Goal: Information Seeking & Learning: Learn about a topic

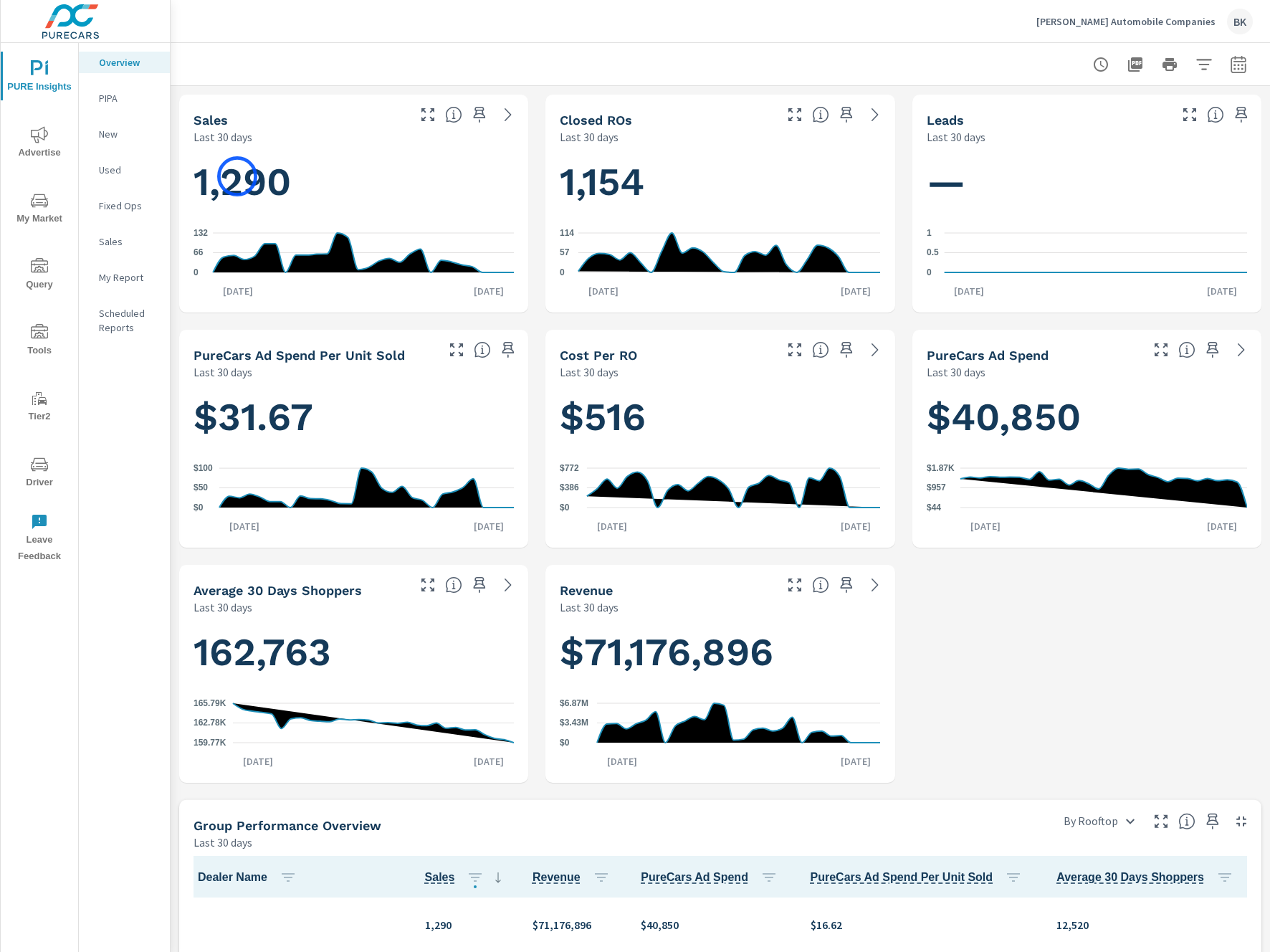
scroll to position [1, 0]
click at [37, 148] on span "Advertise" at bounding box center [39, 143] width 69 height 35
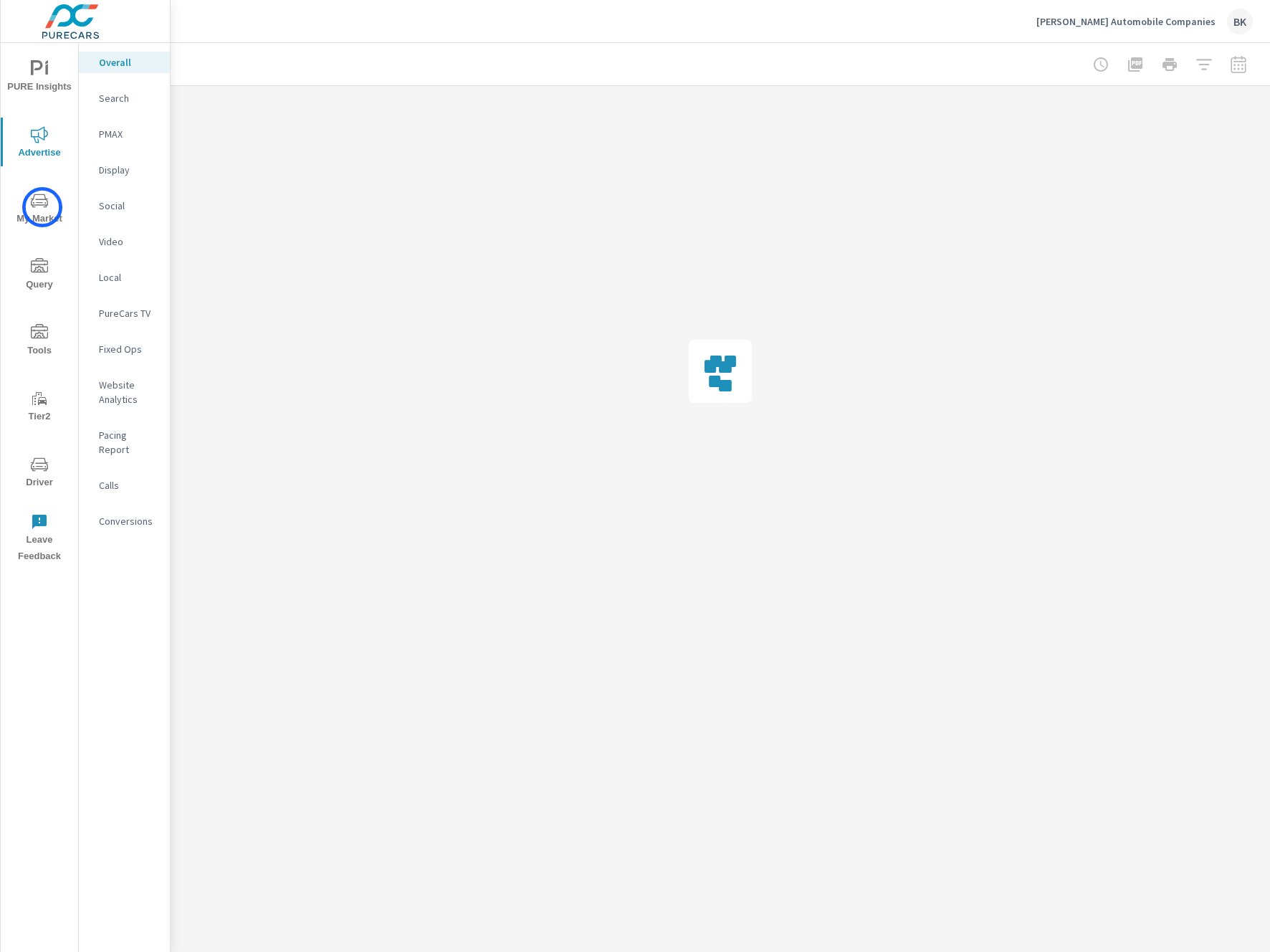
click at [42, 207] on icon "nav menu" at bounding box center [40, 201] width 17 height 17
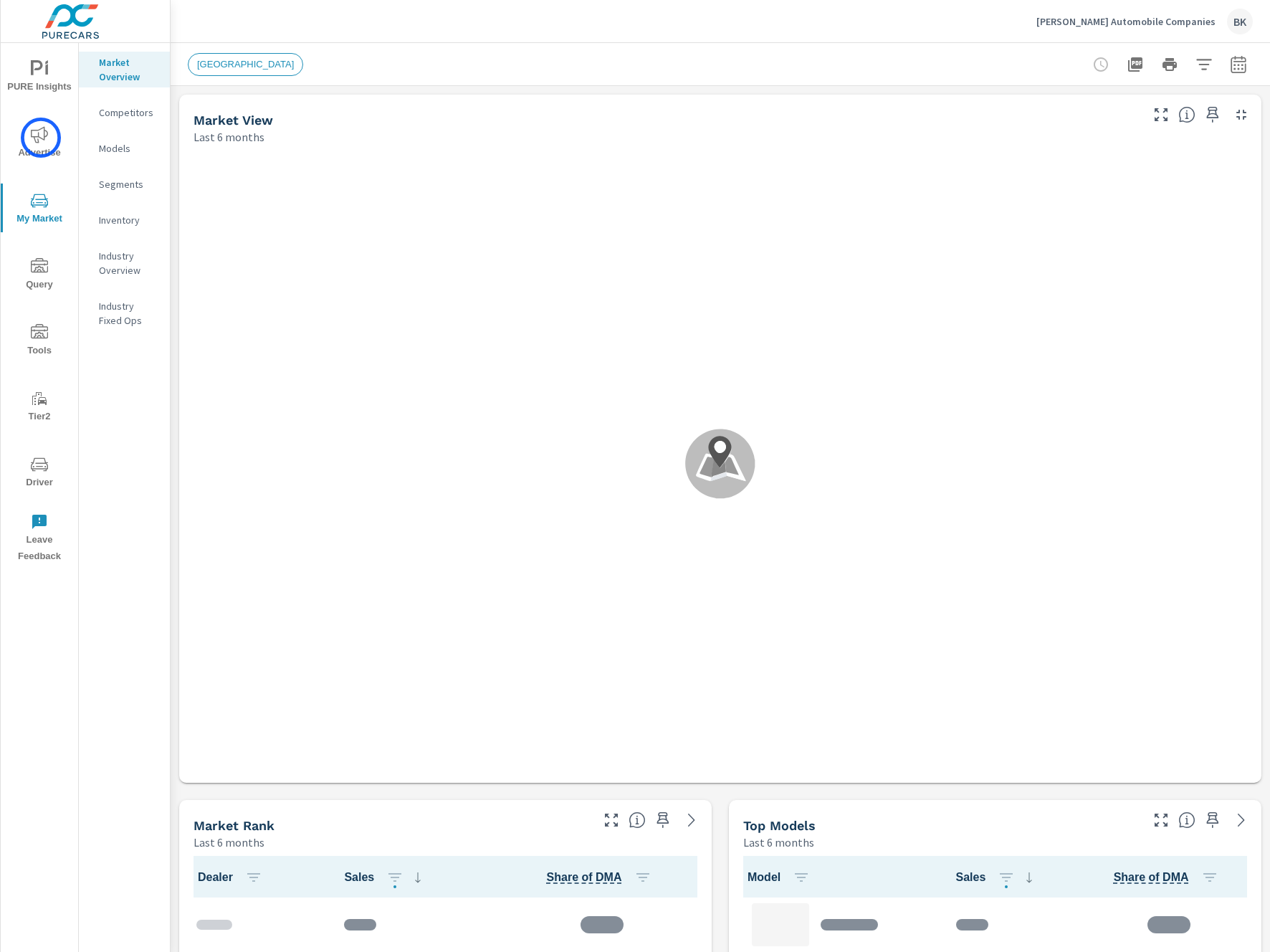
click at [41, 137] on icon "nav menu" at bounding box center [40, 134] width 17 height 17
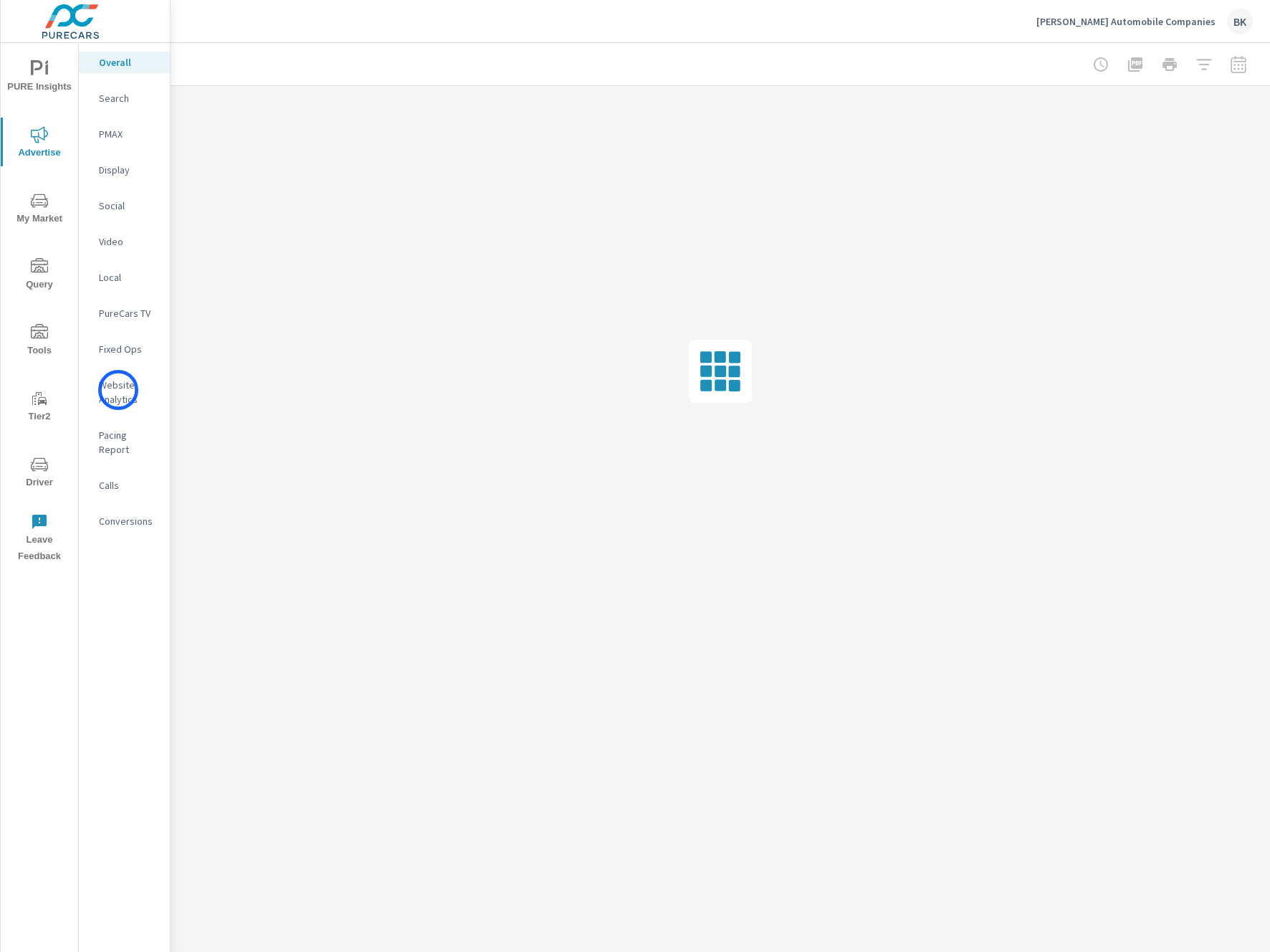
click at [119, 390] on p "Website Analytics" at bounding box center [129, 392] width 59 height 29
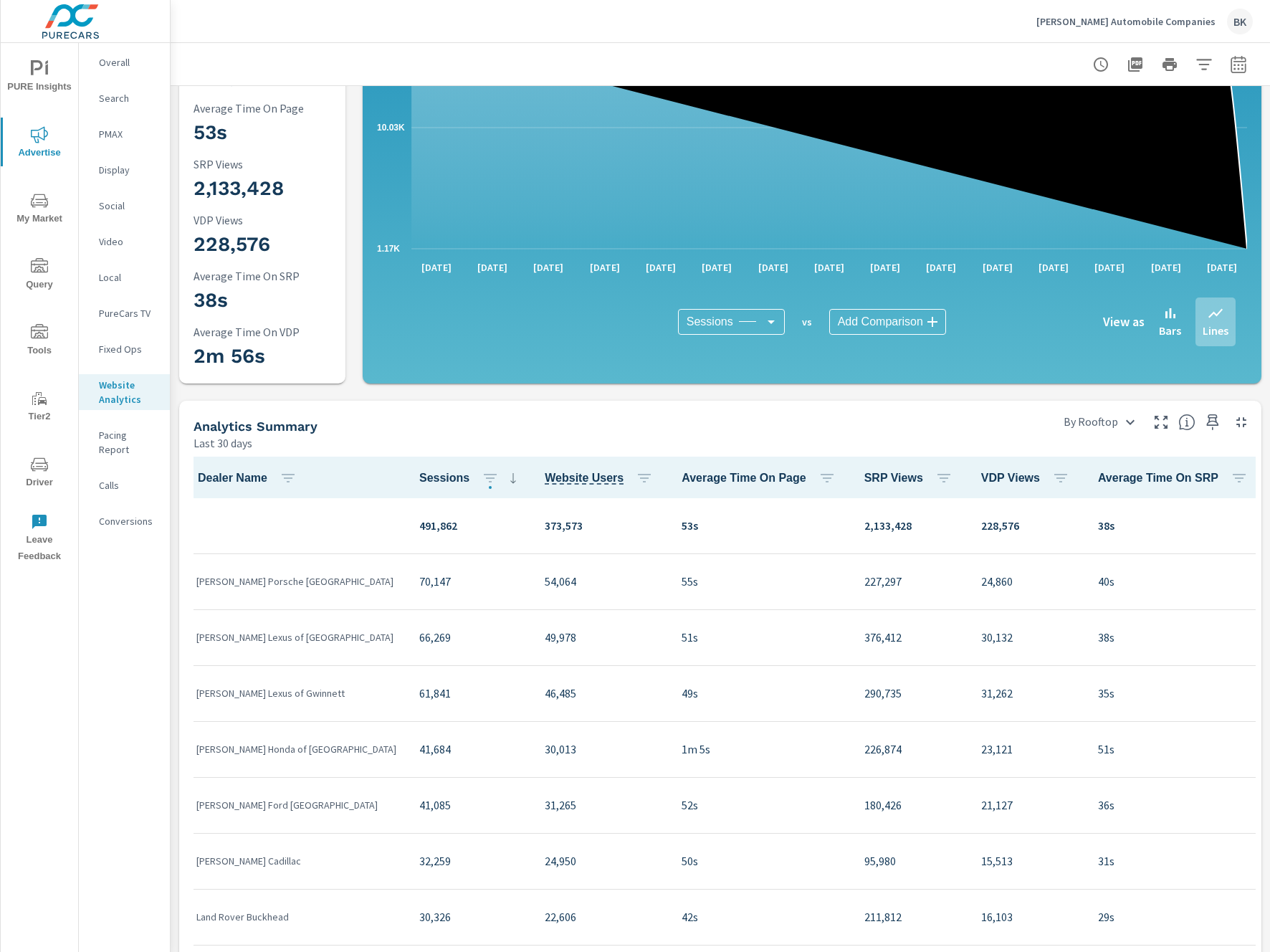
scroll to position [68, 0]
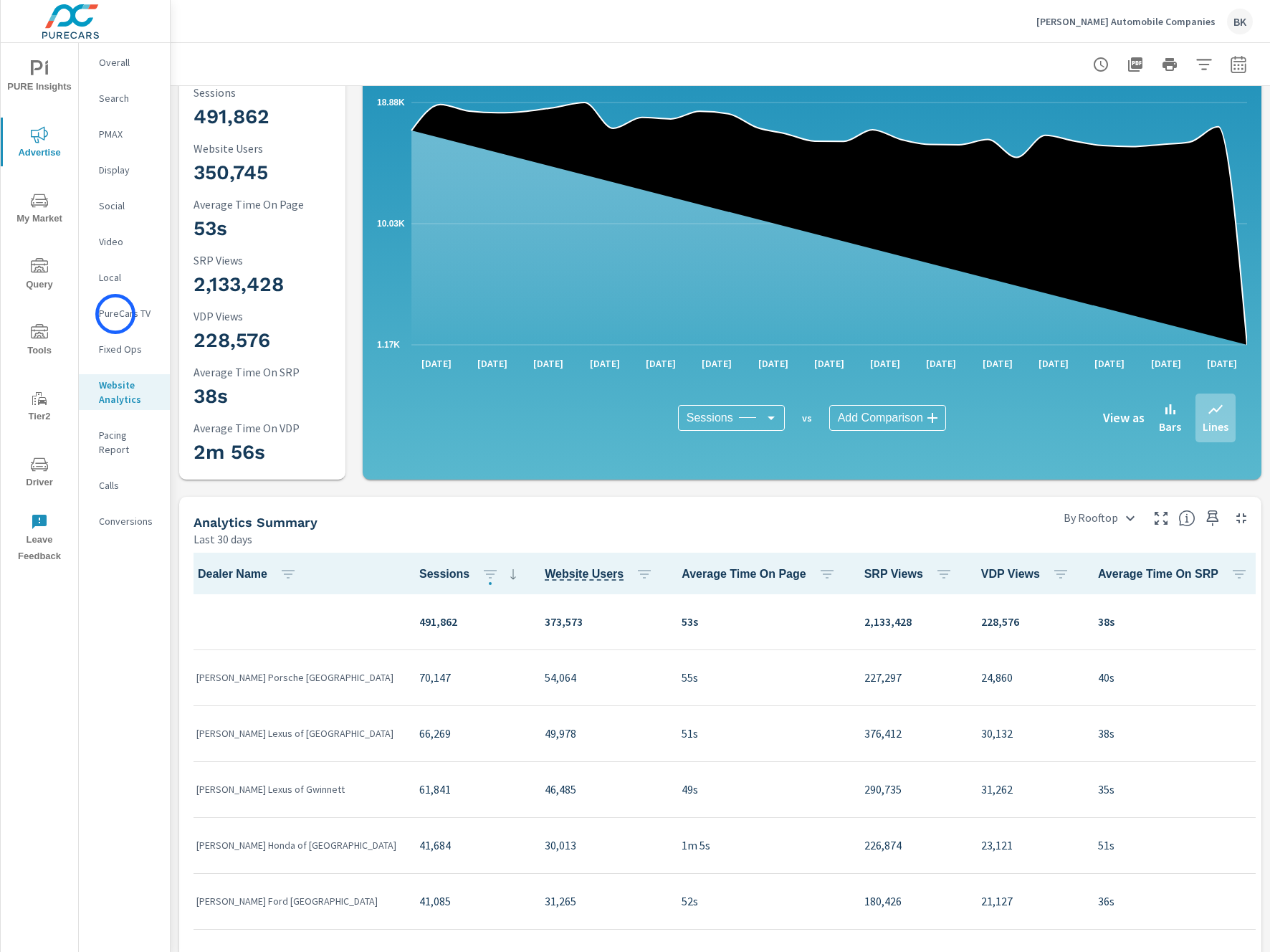
click at [116, 314] on p "PureCars TV" at bounding box center [129, 313] width 59 height 14
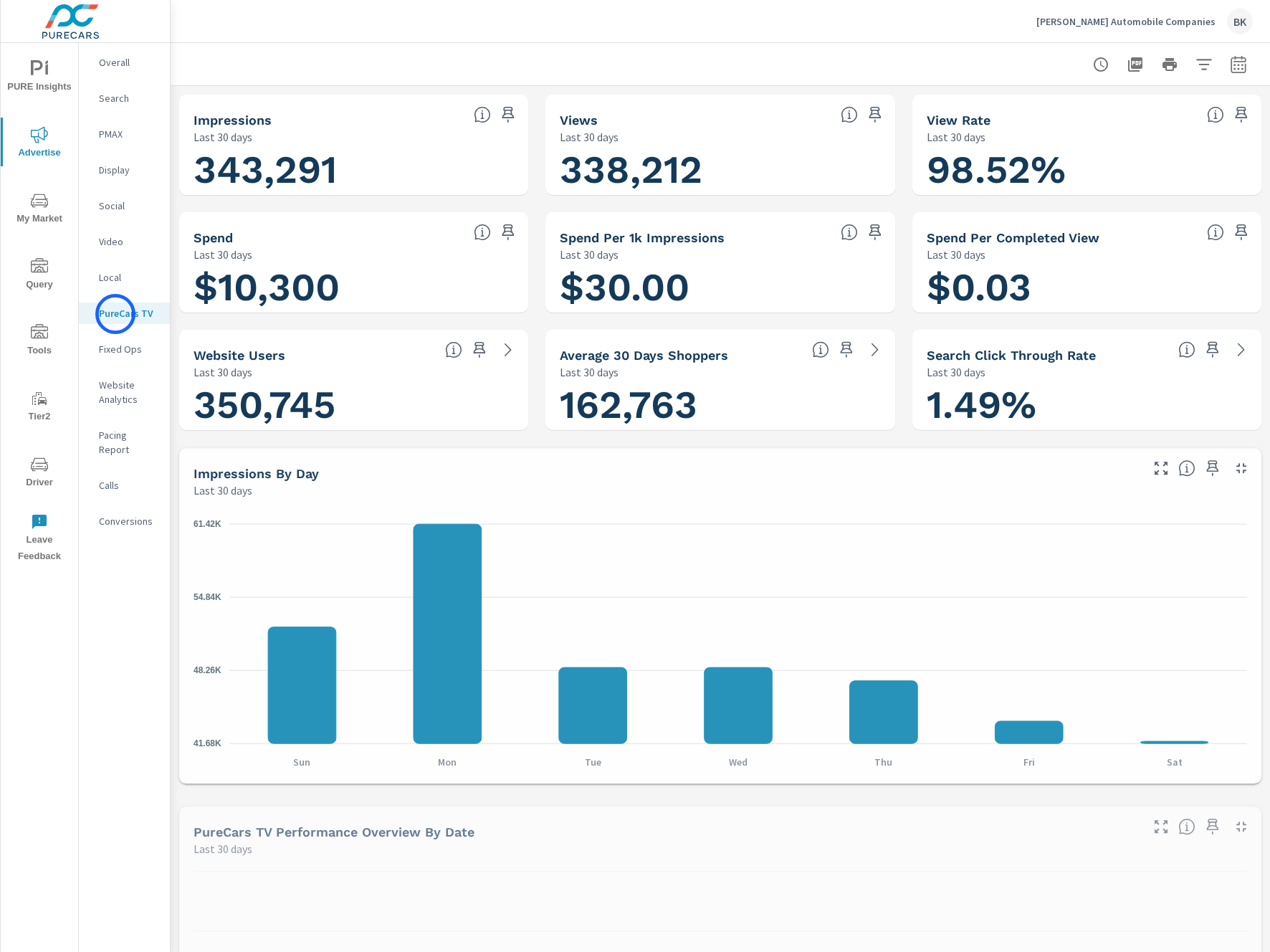
scroll to position [1, 0]
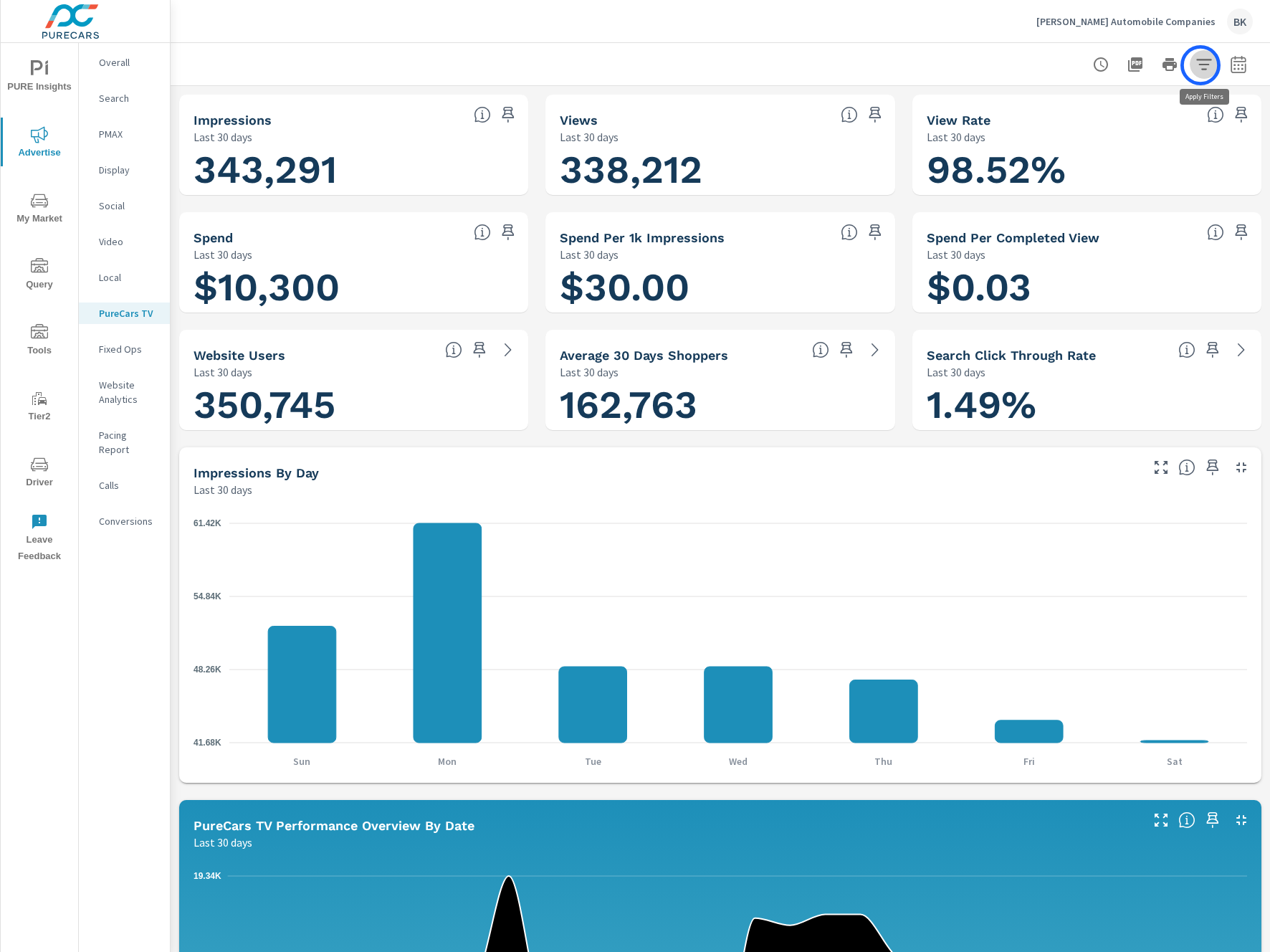
click at [1201, 65] on icon "button" at bounding box center [1204, 64] width 17 height 17
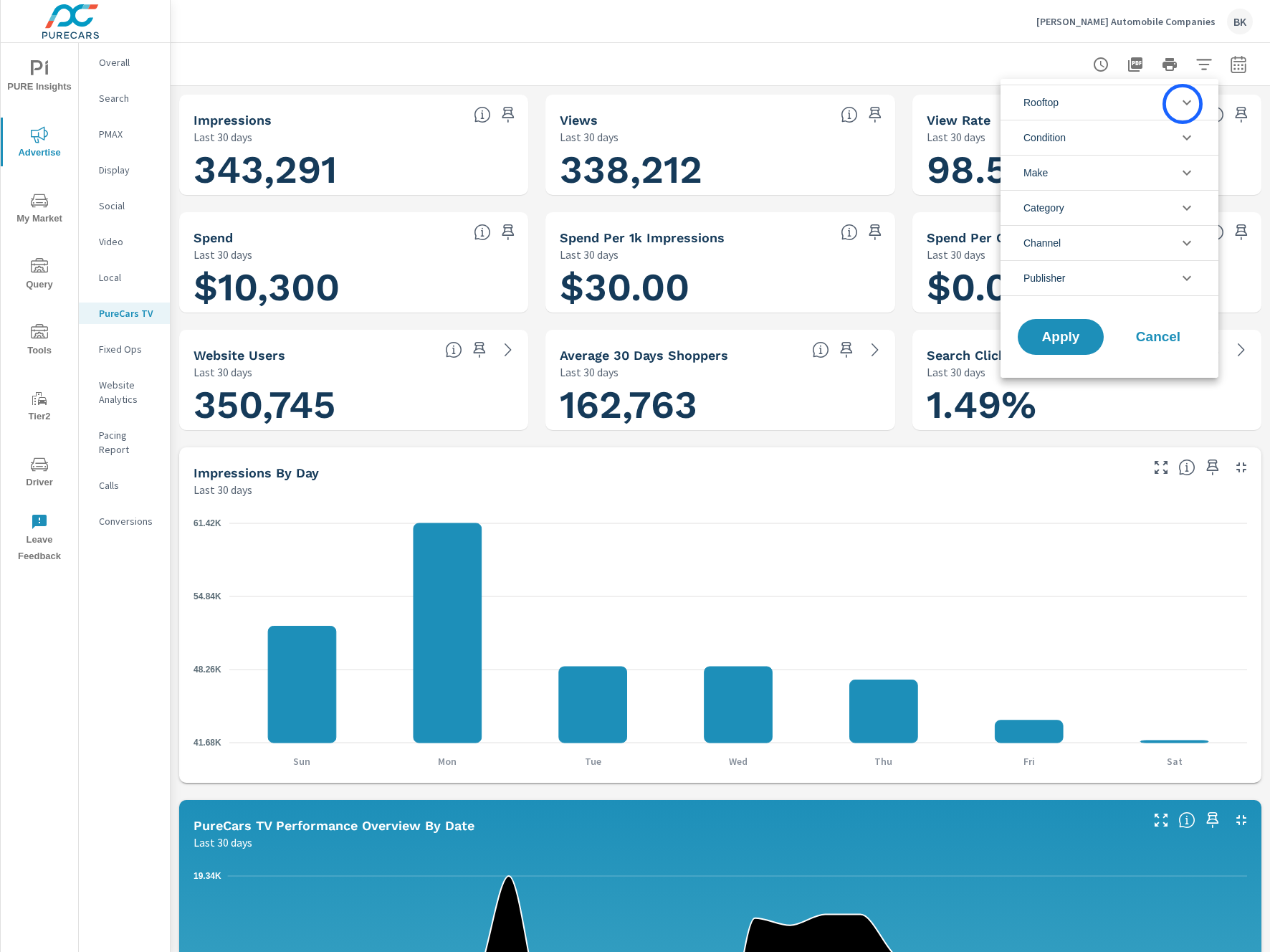
click at [1183, 104] on icon "filter options" at bounding box center [1187, 103] width 17 height 17
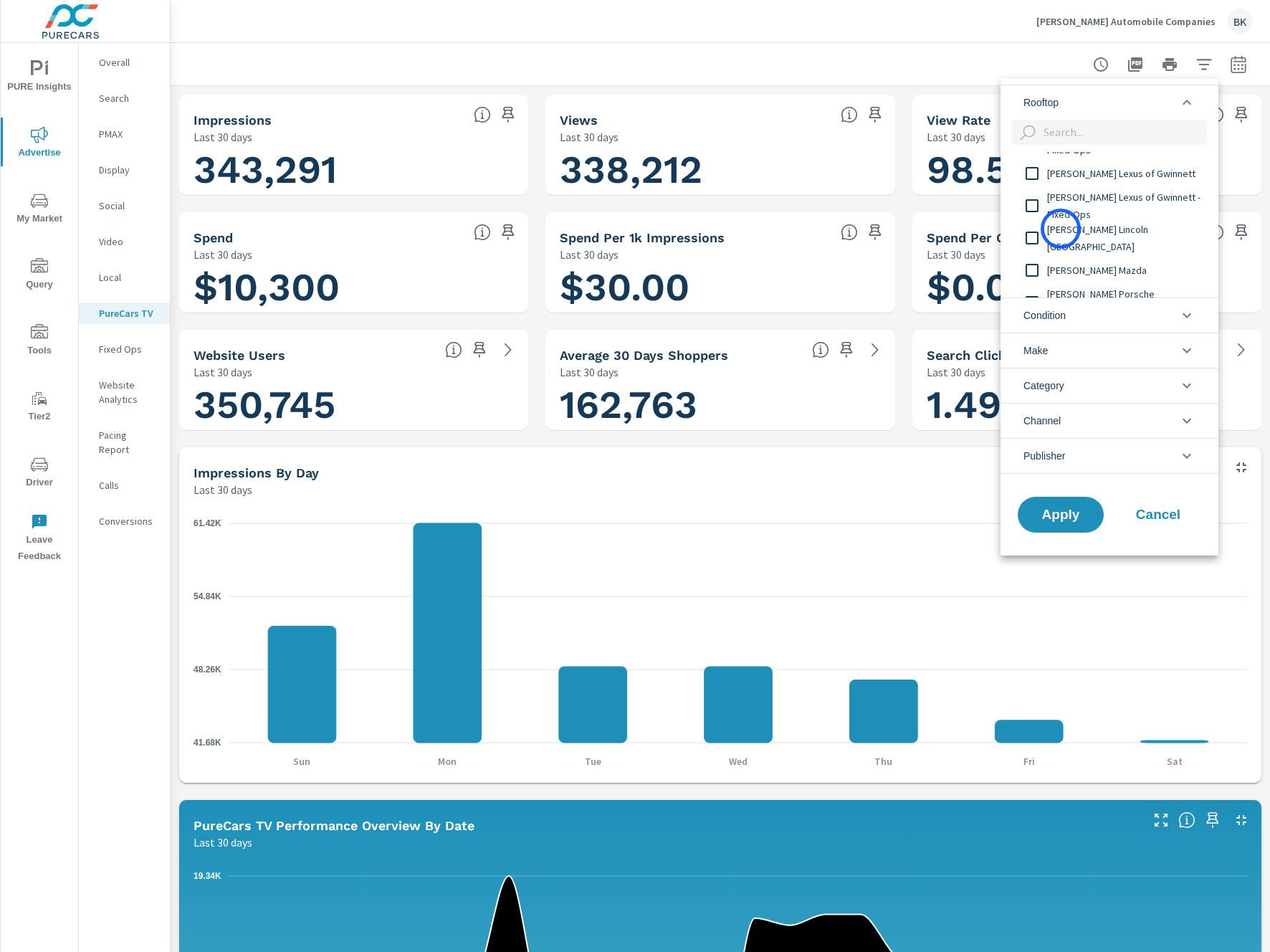
scroll to position [257, 0]
click at [1037, 203] on input "filter options" at bounding box center [1032, 202] width 30 height 30
click at [1031, 245] on input "filter options" at bounding box center [1032, 244] width 30 height 30
click at [1034, 276] on input "filter options" at bounding box center [1032, 276] width 30 height 30
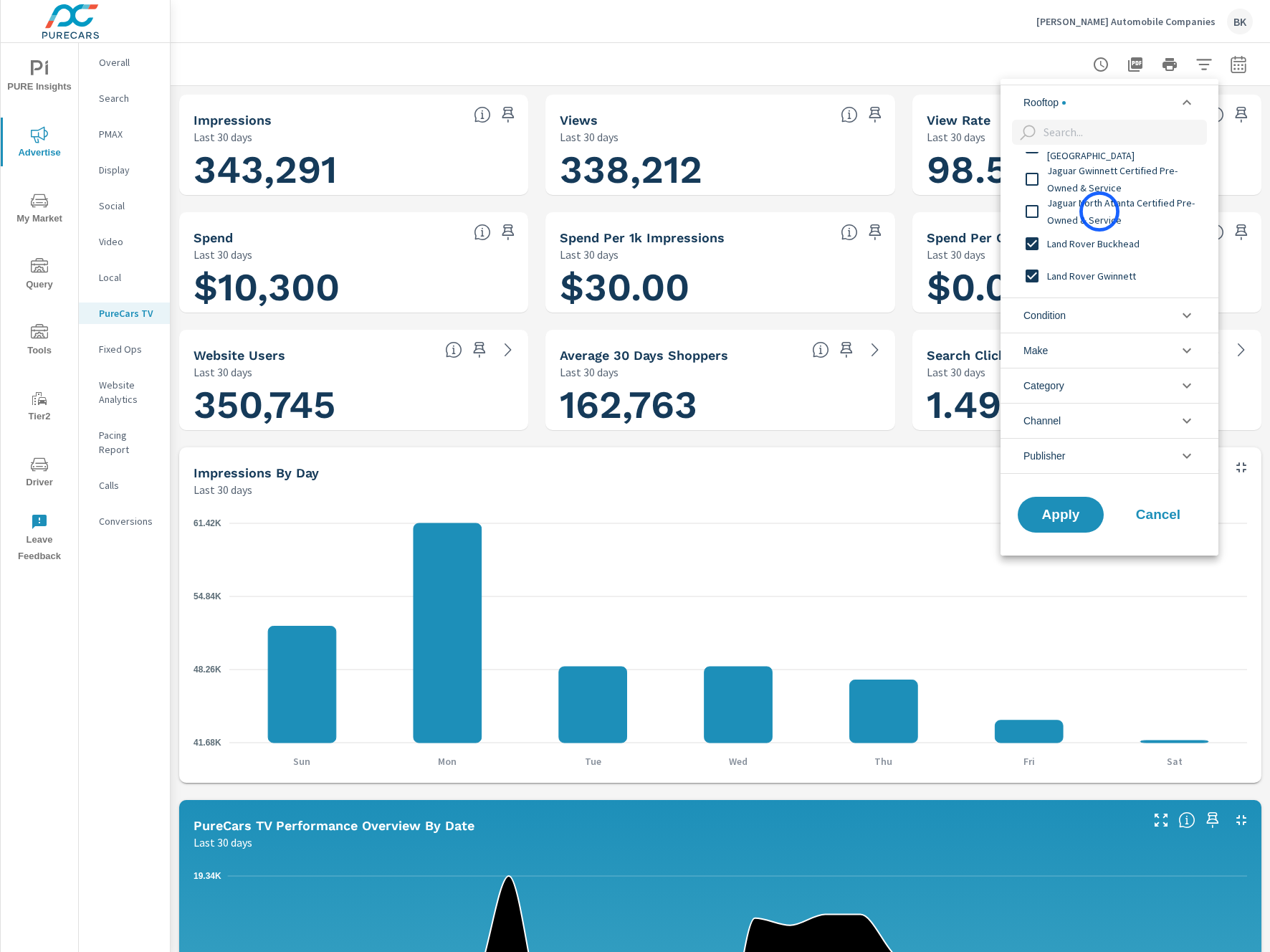
scroll to position [435, 0]
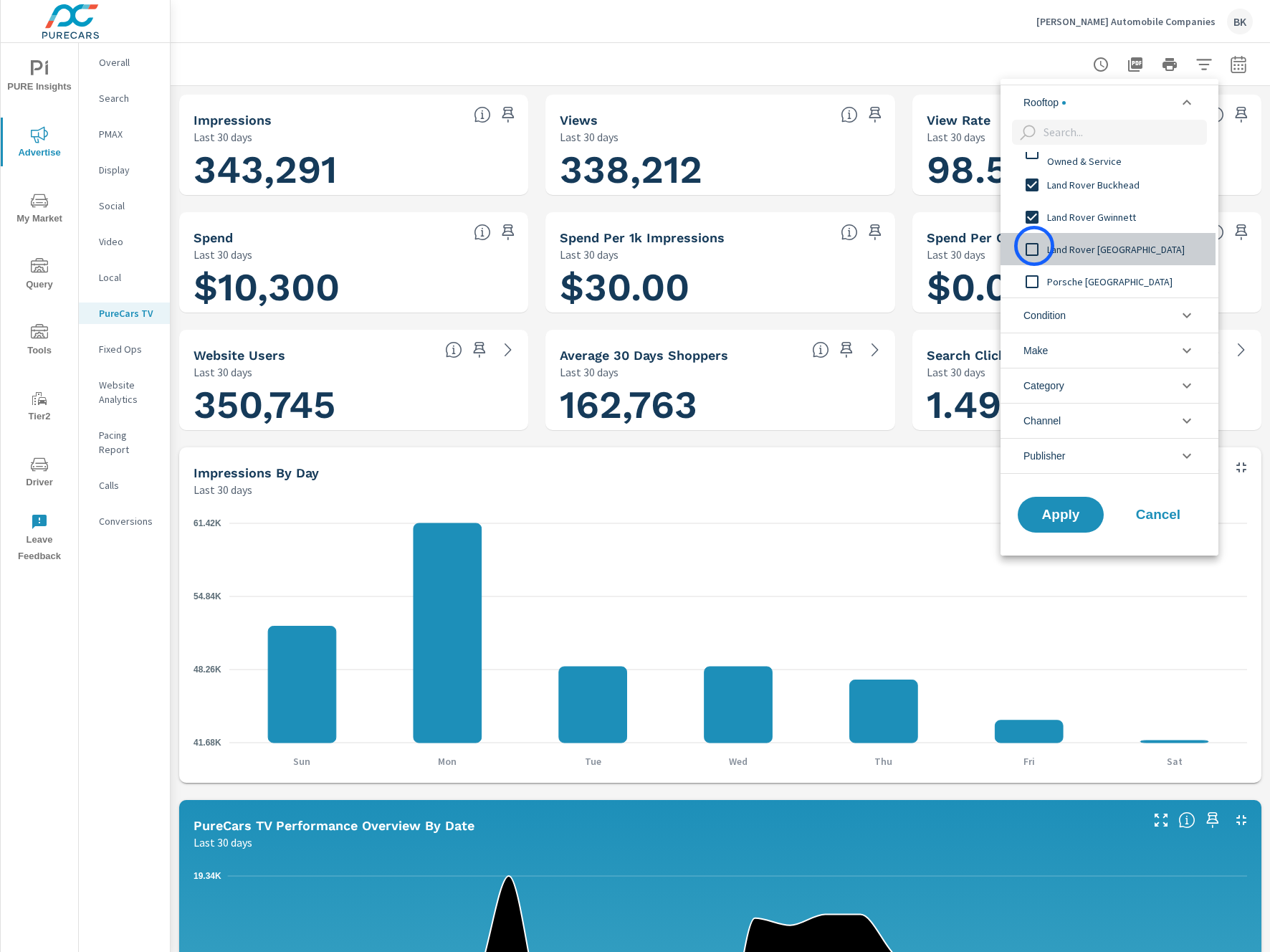
click at [1034, 246] on input "filter options" at bounding box center [1032, 249] width 30 height 30
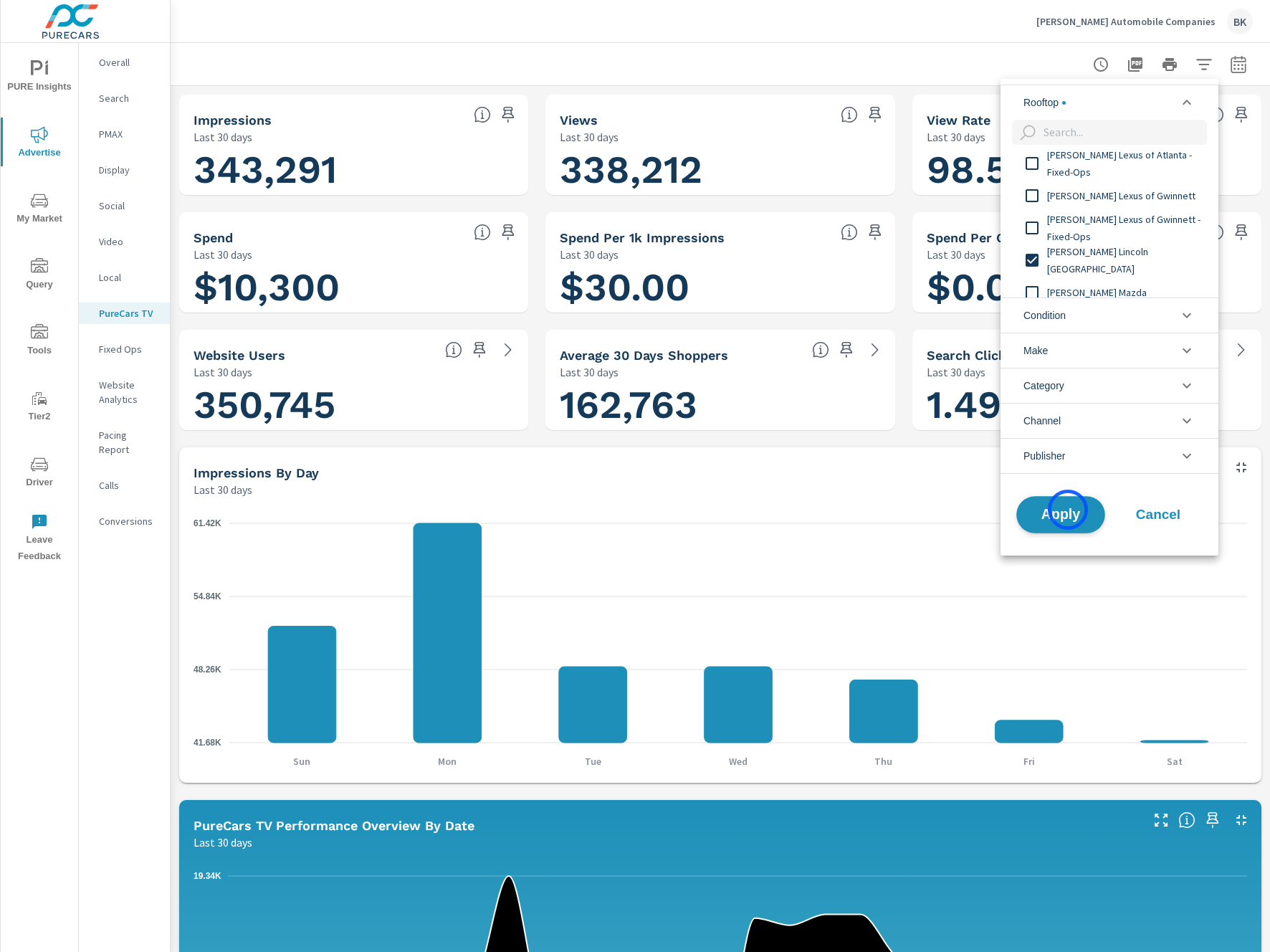
click at [1068, 510] on span "Apply" at bounding box center [1060, 514] width 59 height 14
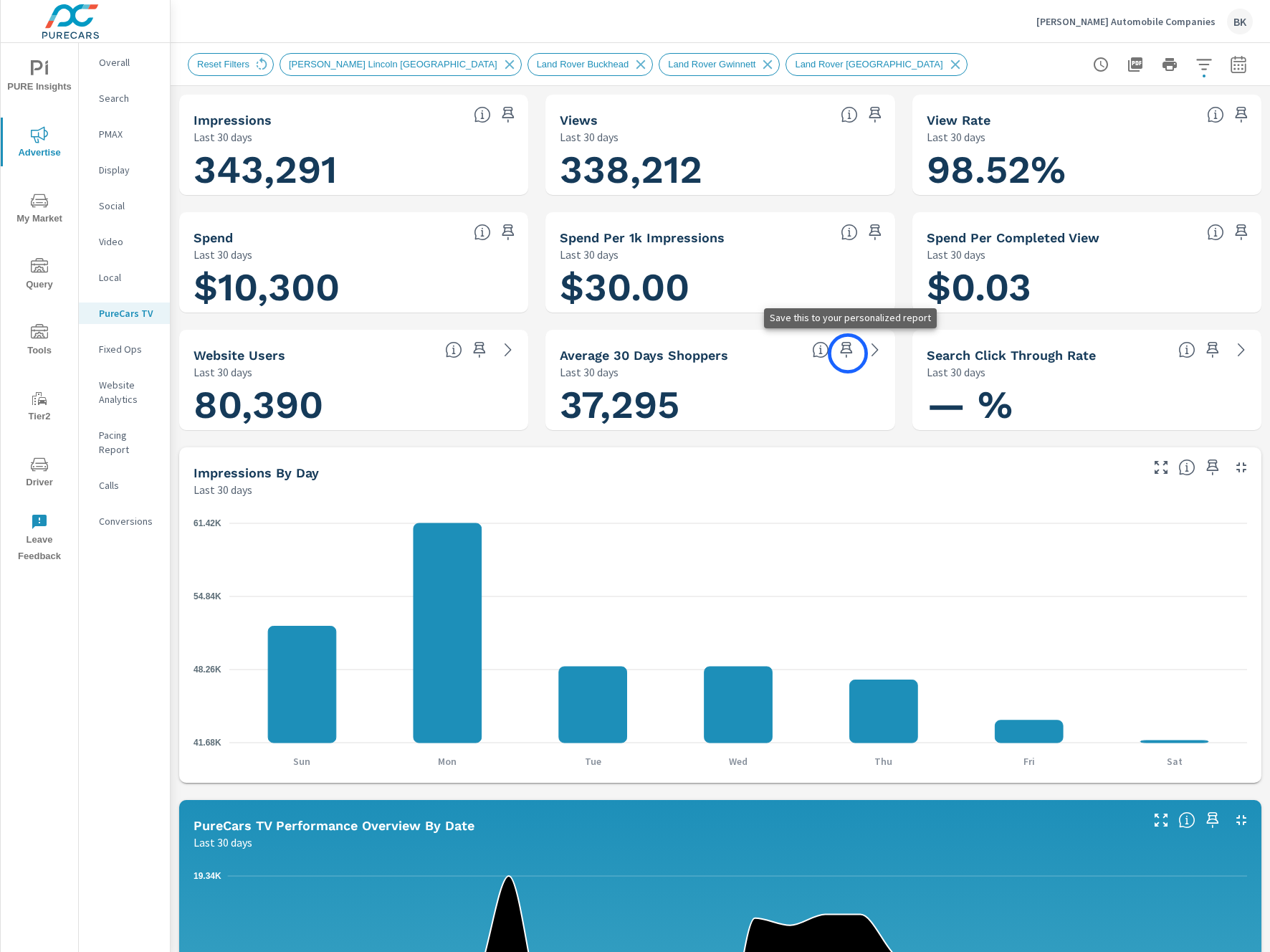
scroll to position [1, 0]
click at [1237, 62] on icon "button" at bounding box center [1238, 64] width 17 height 17
select select "Last 30 days"
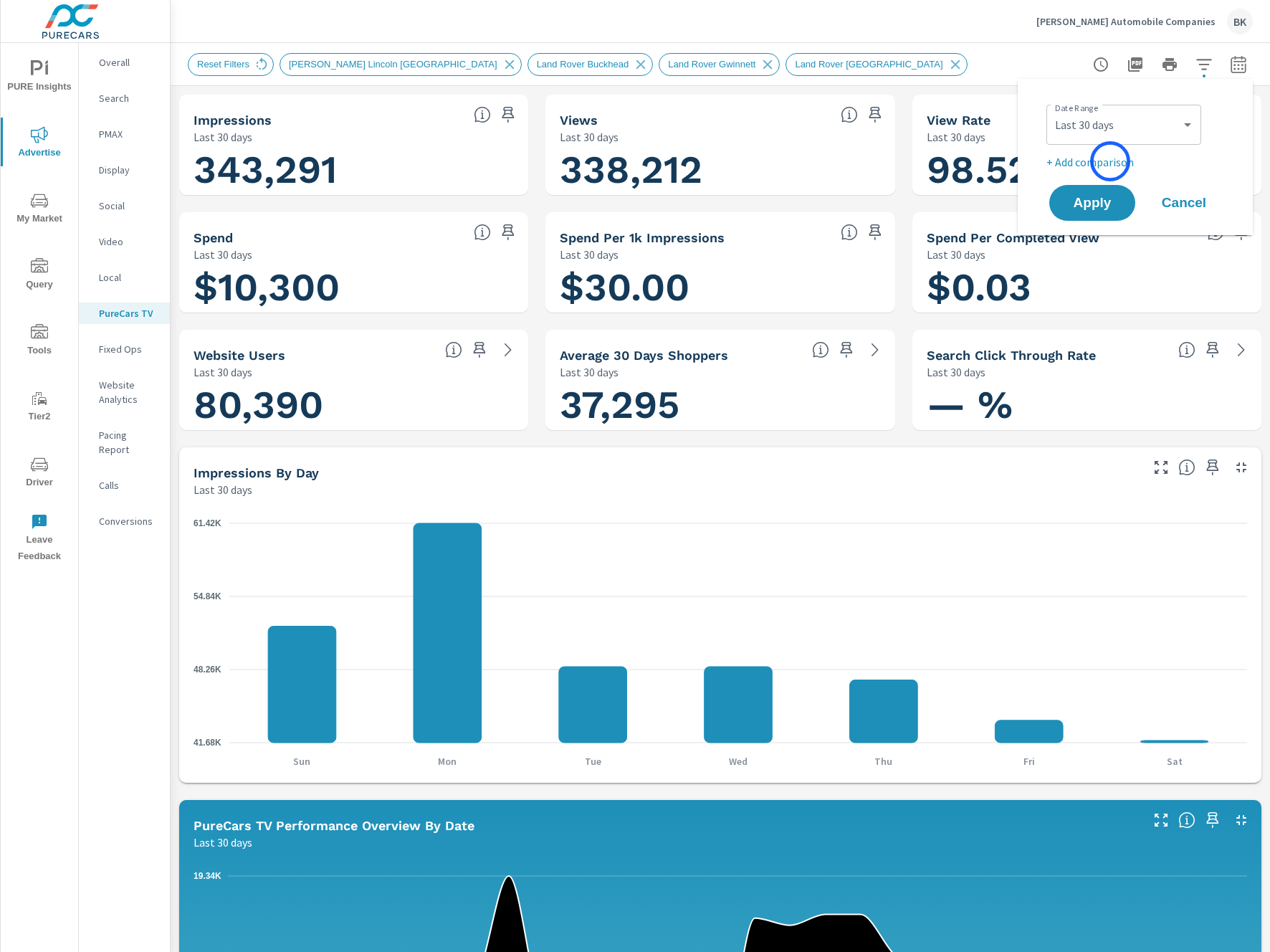
click at [1110, 161] on p "+ Add comparison" at bounding box center [1138, 162] width 184 height 17
select select "Previous period"
click at [1111, 182] on select "Custom Previous period Previous month Previous year" at bounding box center [1123, 188] width 143 height 29
click at [1052, 173] on select "Custom Previous period Previous month Previous year" at bounding box center [1123, 188] width 143 height 29
click at [1104, 249] on span "Apply" at bounding box center [1091, 243] width 59 height 14
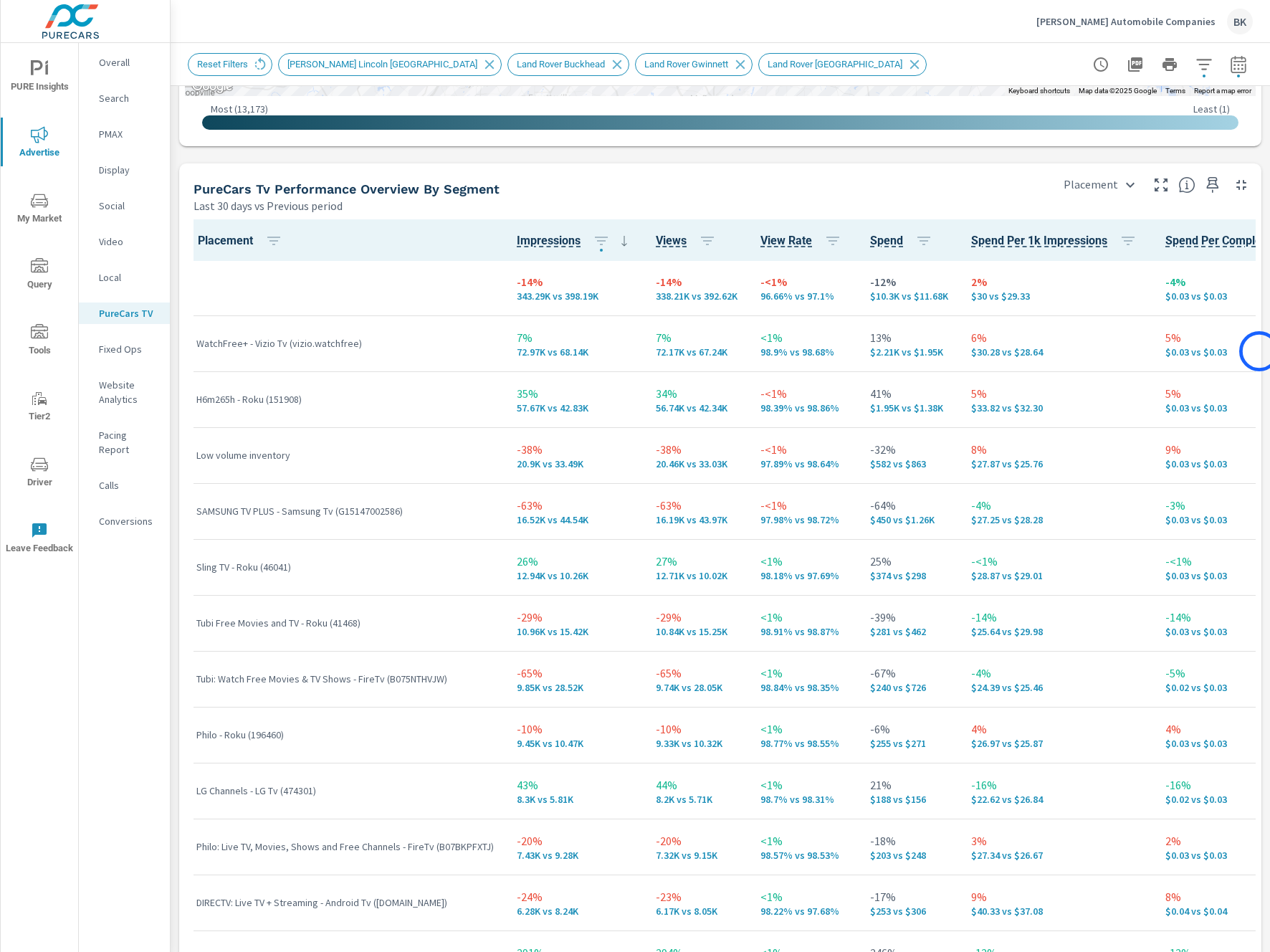
scroll to position [2355, 0]
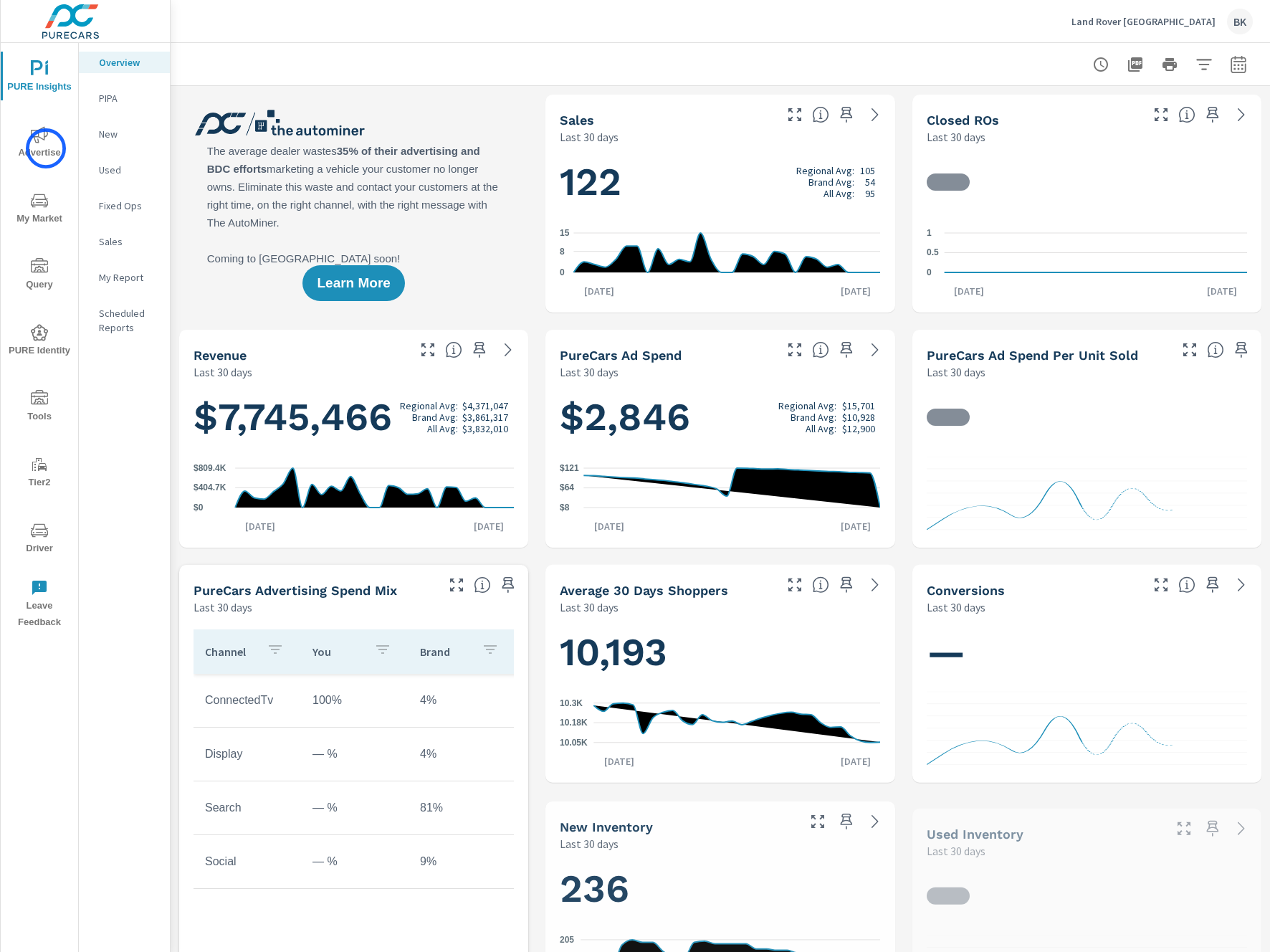
click at [46, 148] on span "Advertise" at bounding box center [39, 143] width 69 height 35
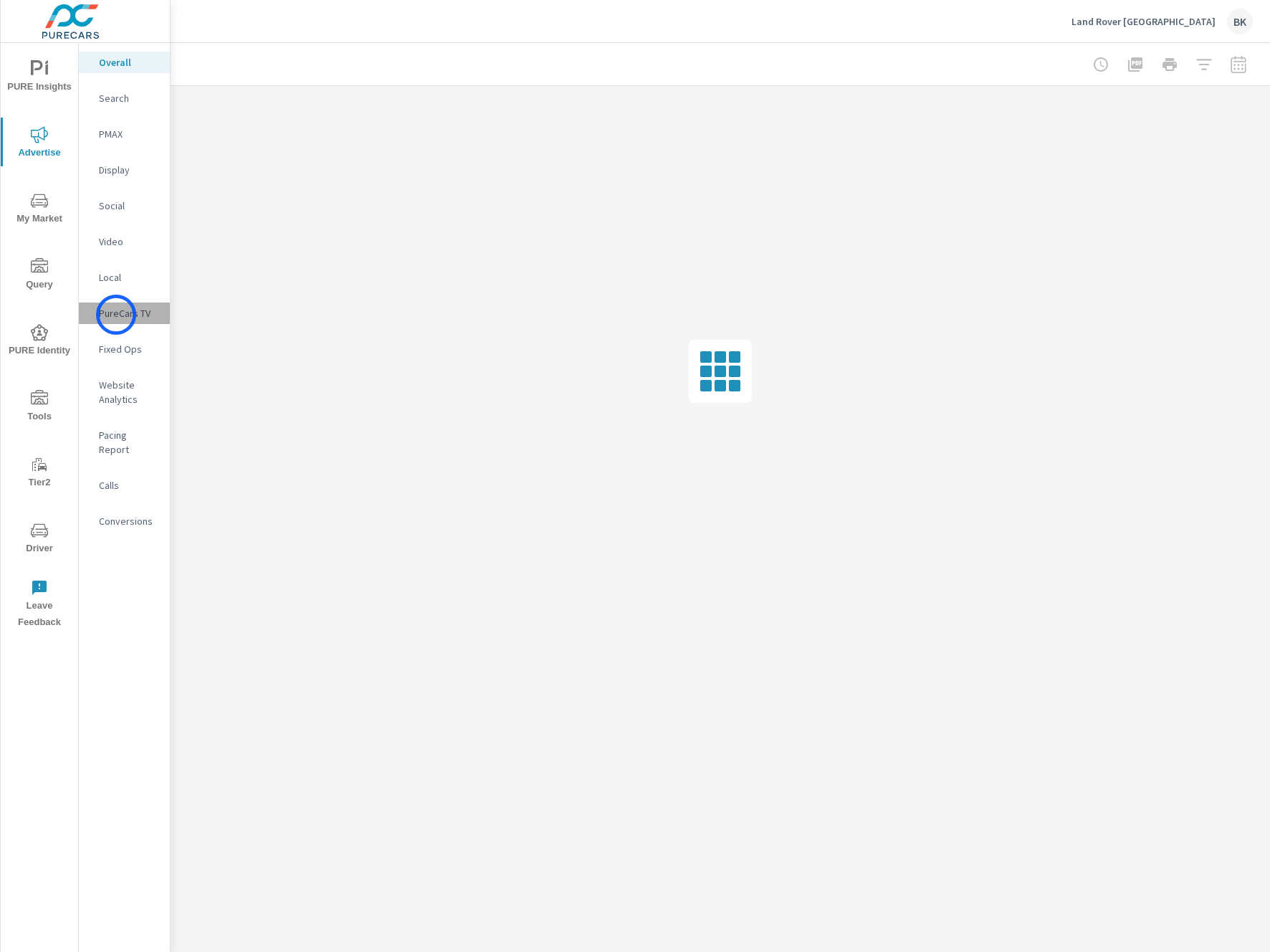
click at [116, 314] on p "PureCars TV" at bounding box center [129, 313] width 59 height 14
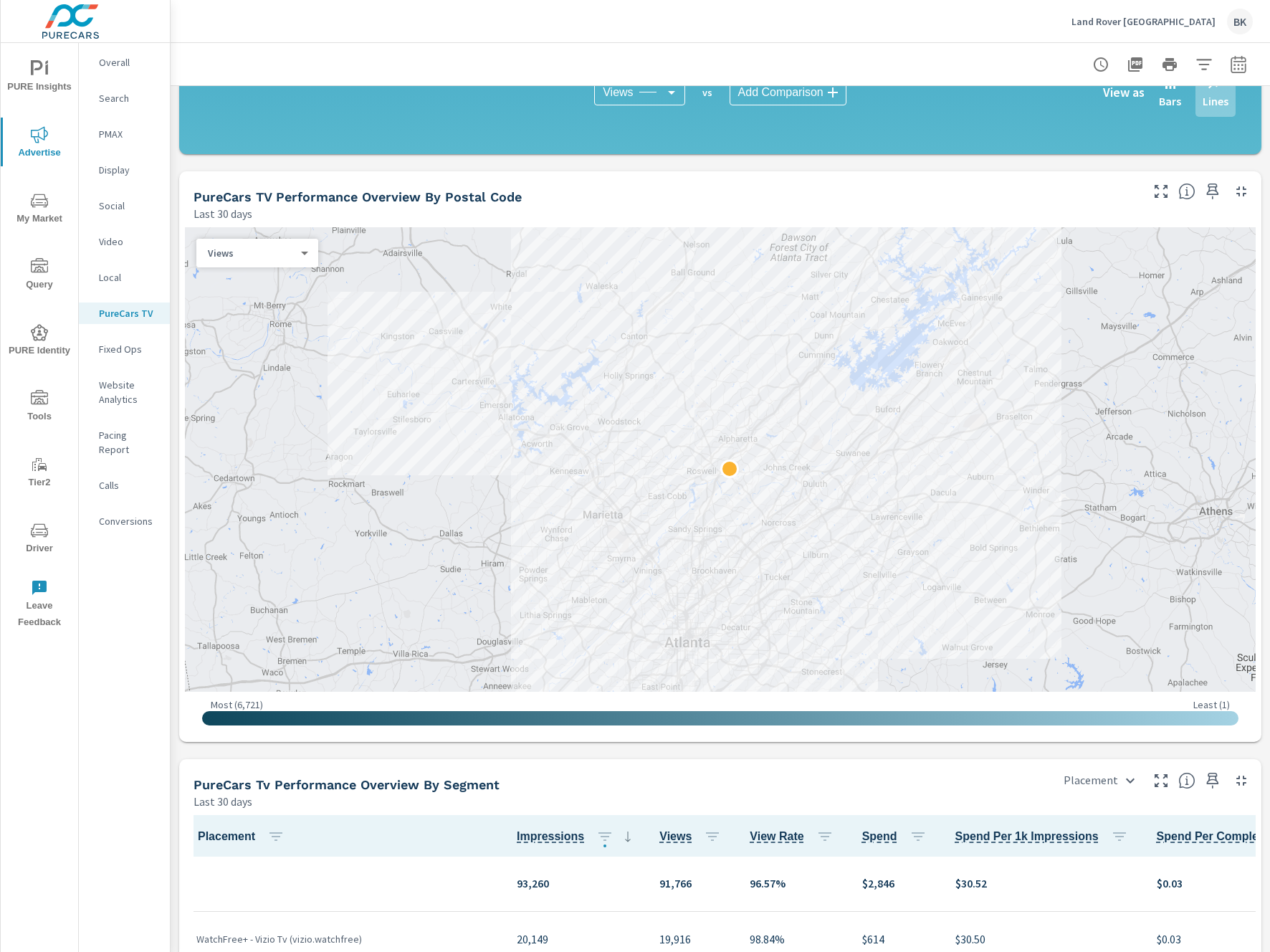
scroll to position [1158, 0]
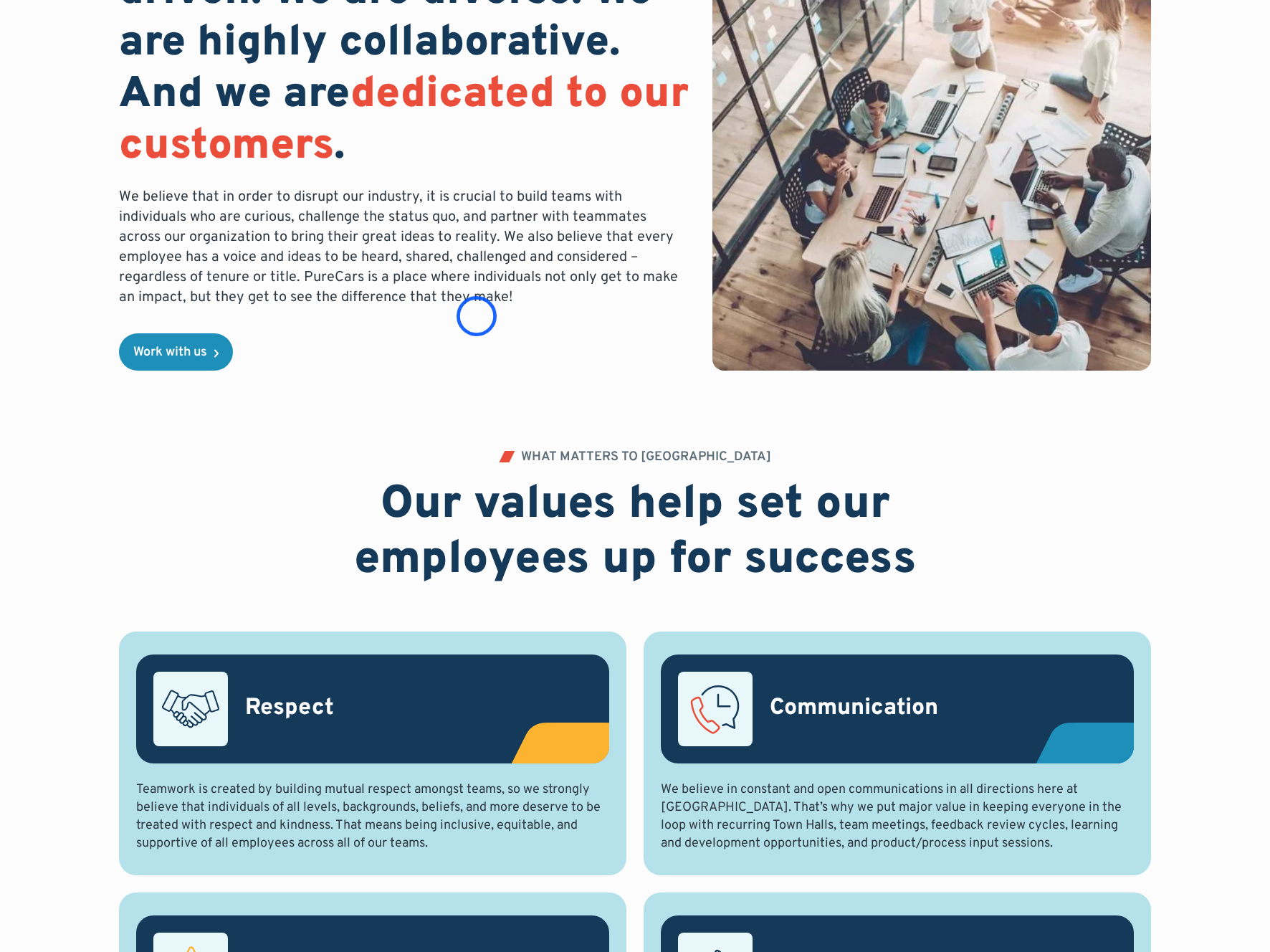
scroll to position [33, 0]
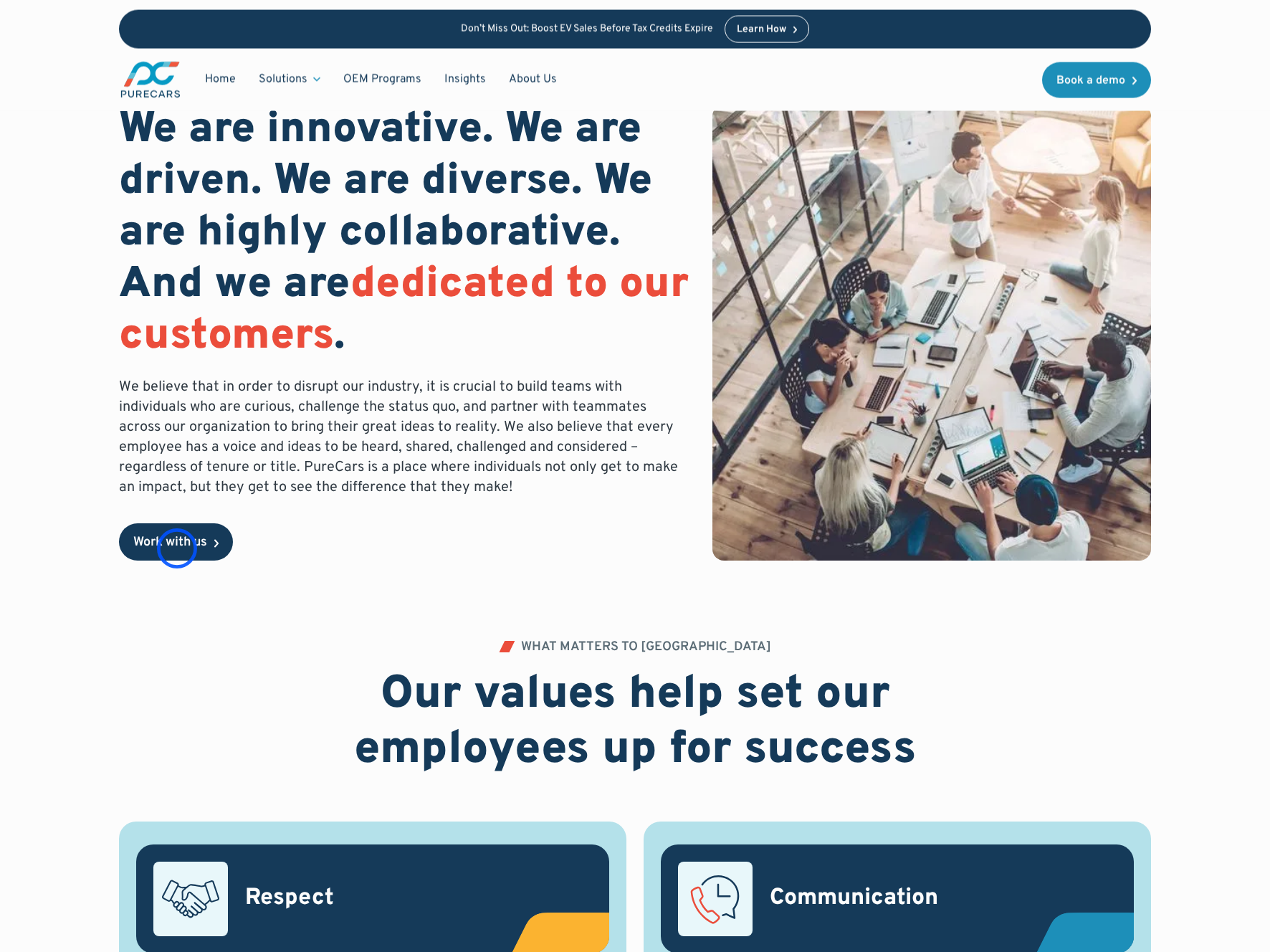
click at [176, 549] on div "Work with us" at bounding box center [170, 543] width 74 height 13
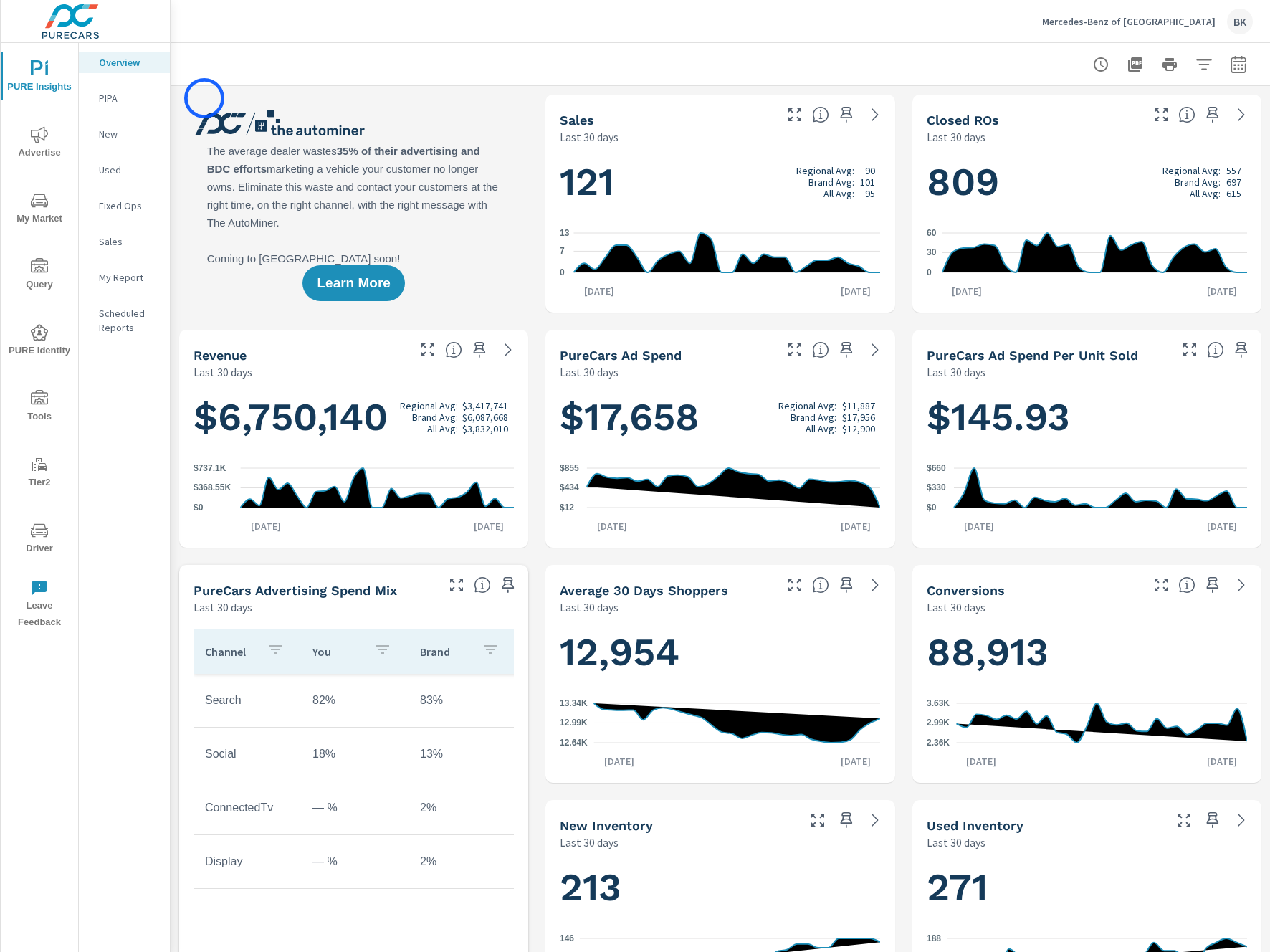
scroll to position [1, 0]
click at [135, 136] on p "New" at bounding box center [129, 134] width 59 height 14
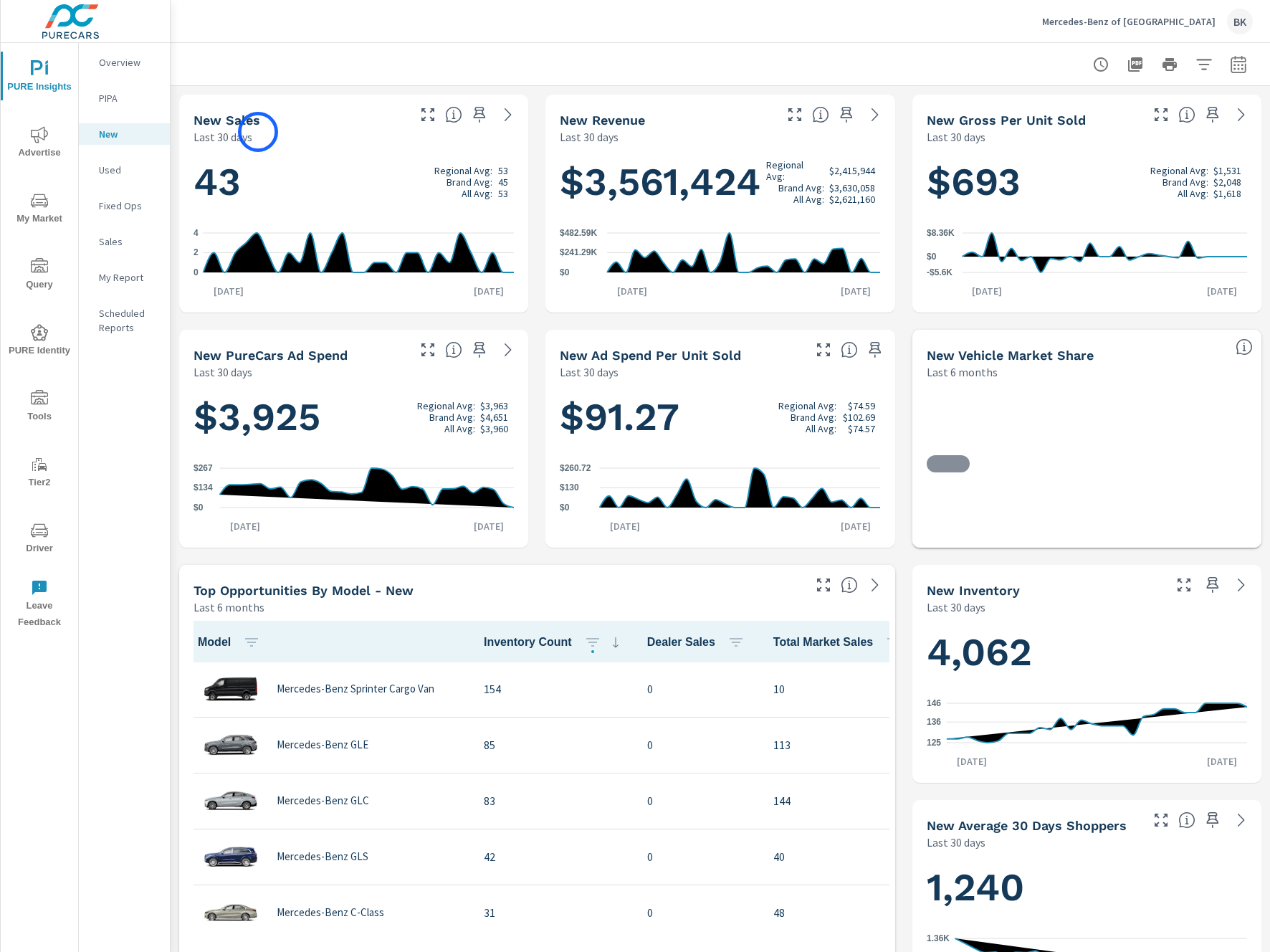
scroll to position [1, 0]
click at [1244, 69] on icon "button" at bounding box center [1238, 64] width 17 height 17
select select "Last 30 days"
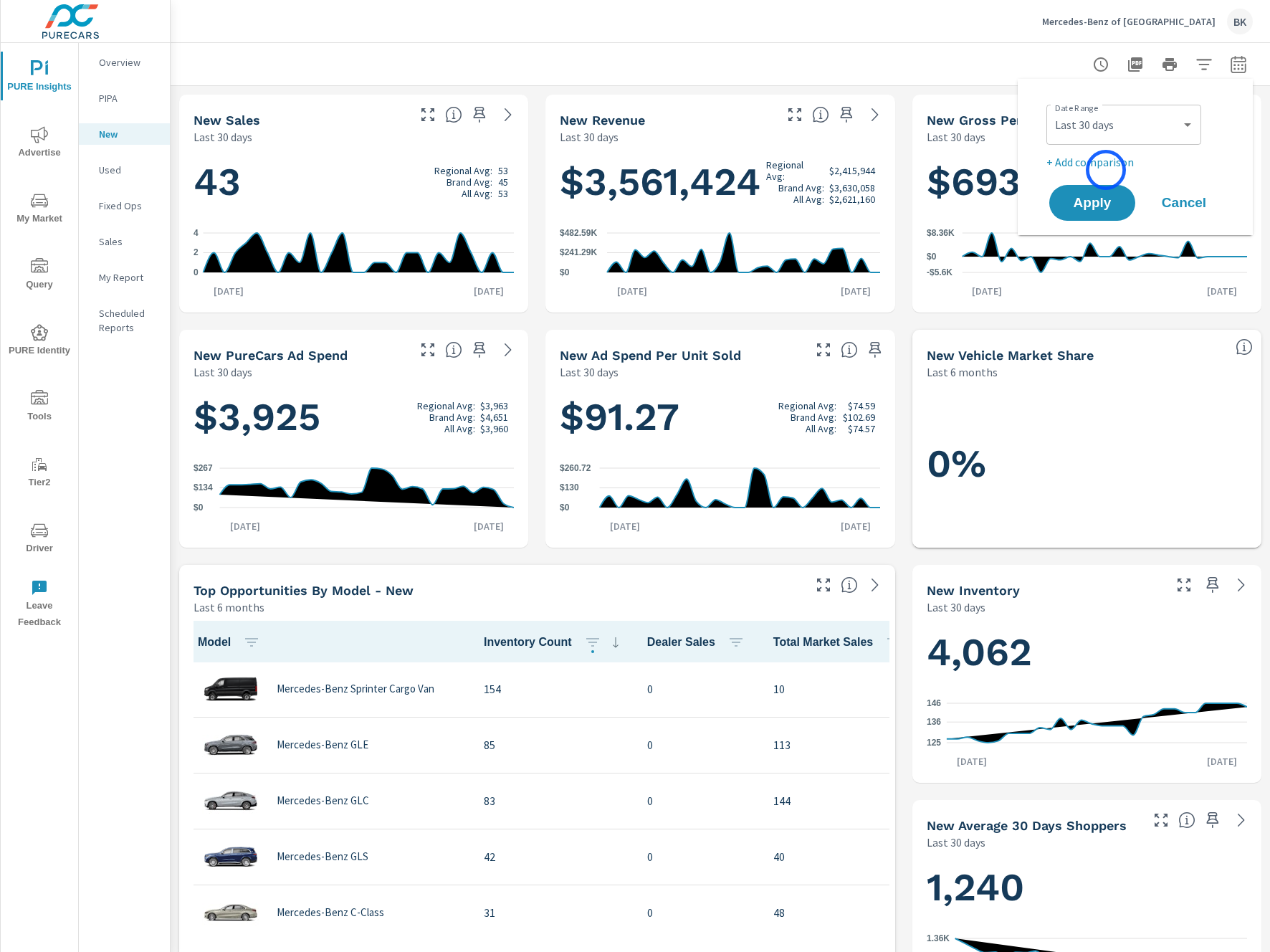
click at [1106, 170] on p "+ Add comparison" at bounding box center [1138, 162] width 184 height 17
select select "Previous period"
click at [1102, 191] on select "Custom Previous period Previous month Previous year" at bounding box center [1123, 188] width 143 height 29
click at [1052, 173] on select "Custom Previous period Previous month Previous year" at bounding box center [1123, 188] width 143 height 29
click at [1093, 245] on span "Apply" at bounding box center [1091, 243] width 59 height 14
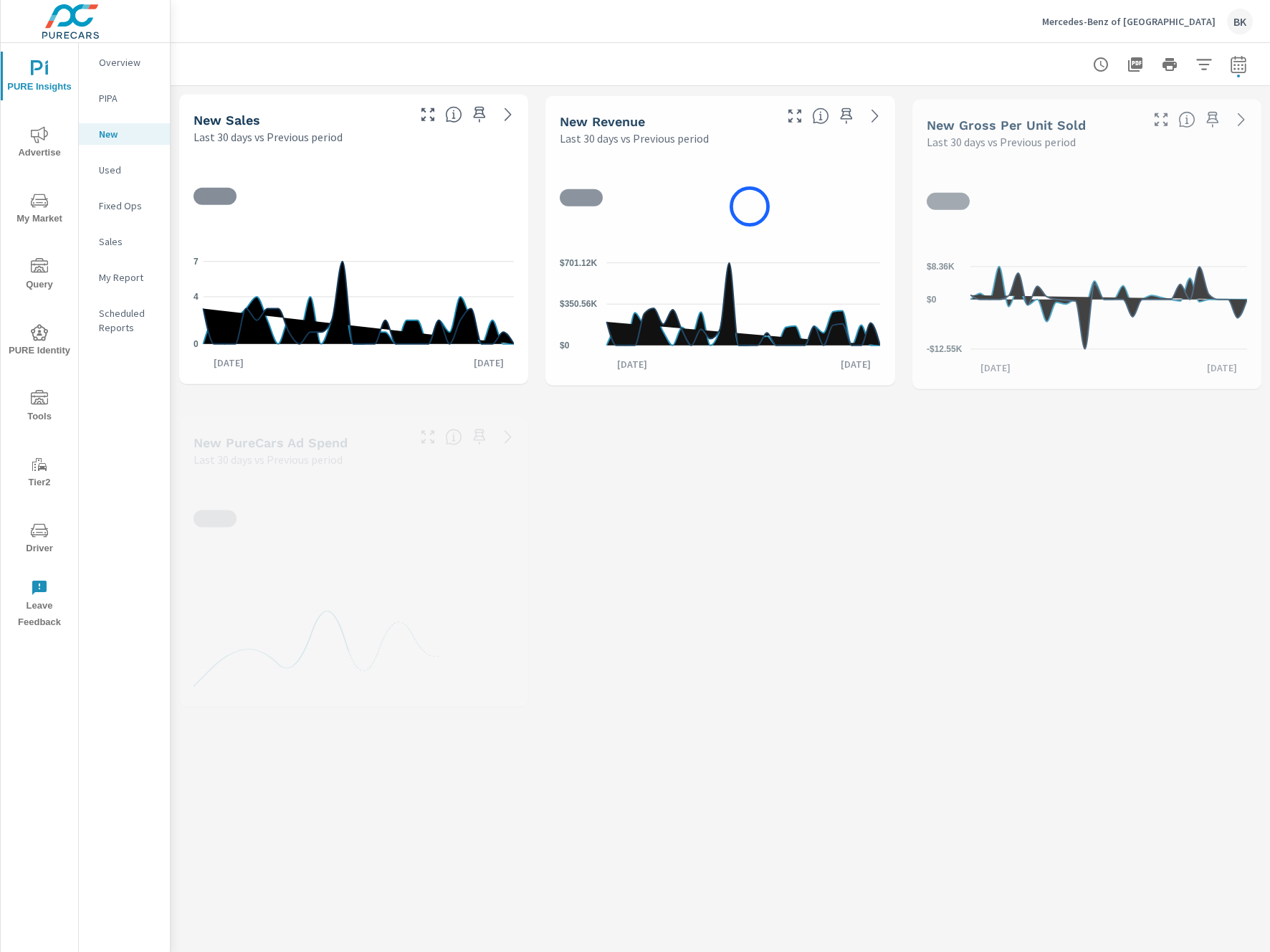
scroll to position [1, 0]
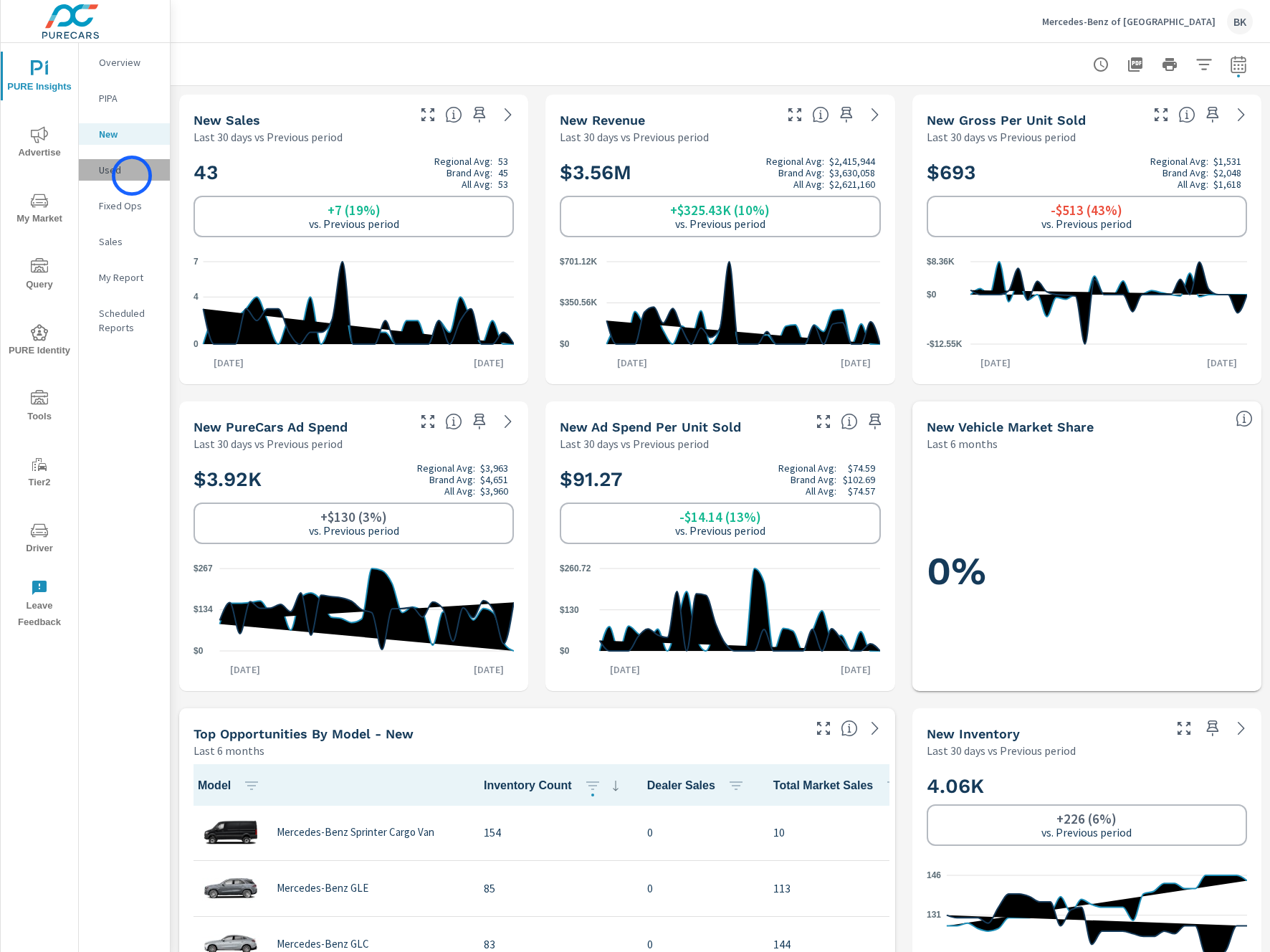
click at [132, 176] on p "Used" at bounding box center [129, 170] width 59 height 14
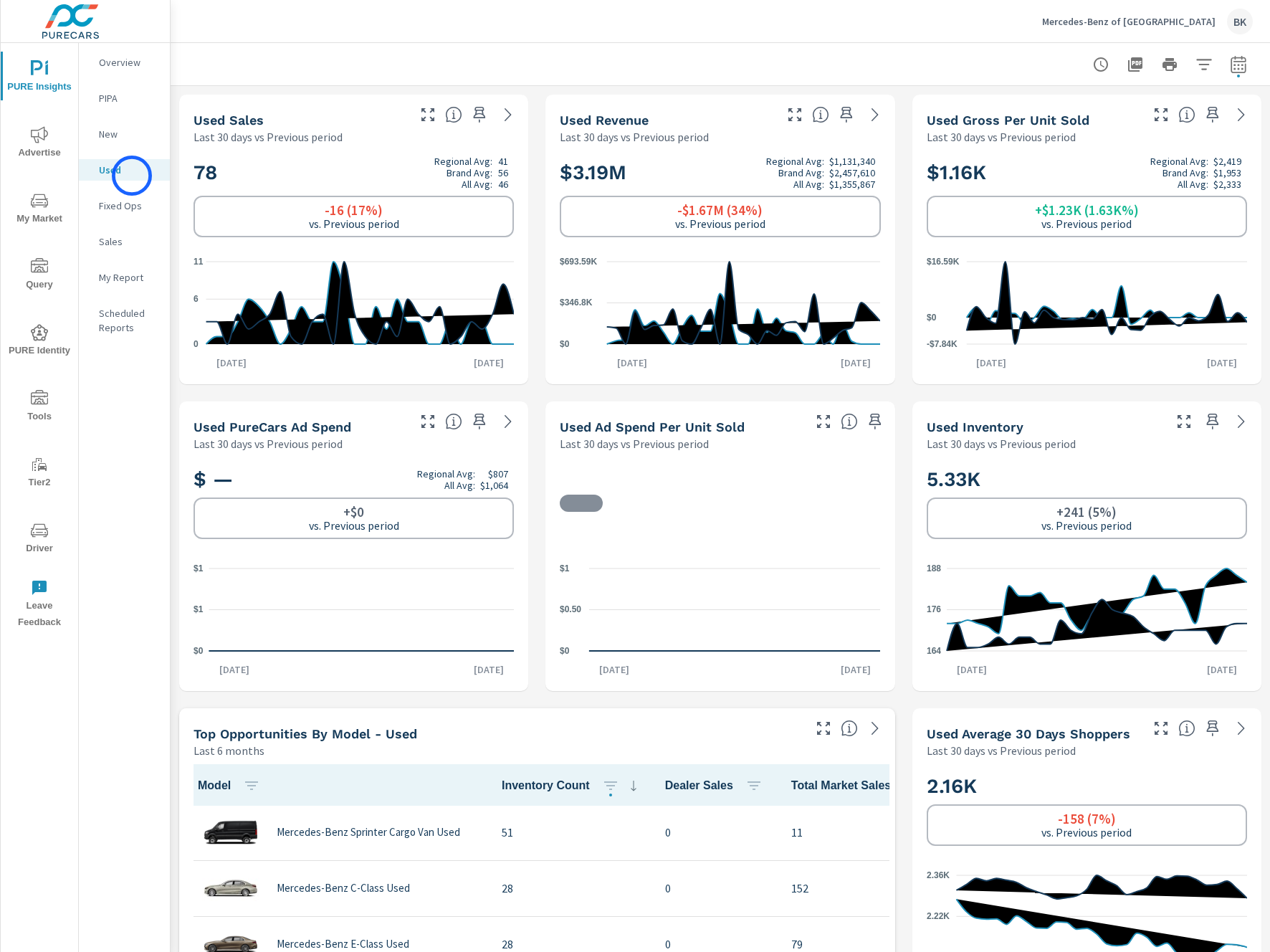
scroll to position [1, 0]
click at [125, 68] on p "Overview" at bounding box center [129, 62] width 59 height 14
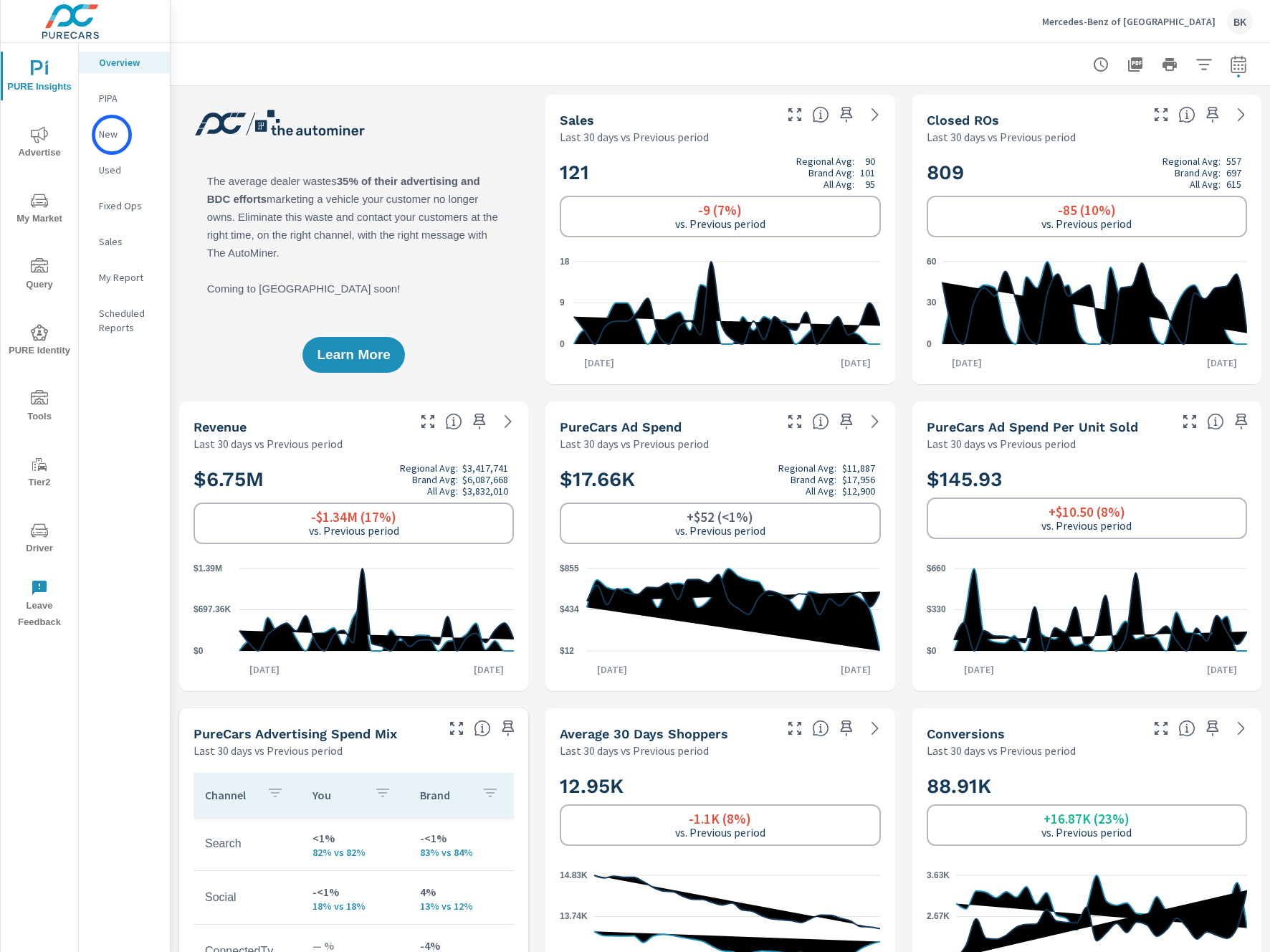
click at [111, 134] on p "New" at bounding box center [129, 134] width 59 height 14
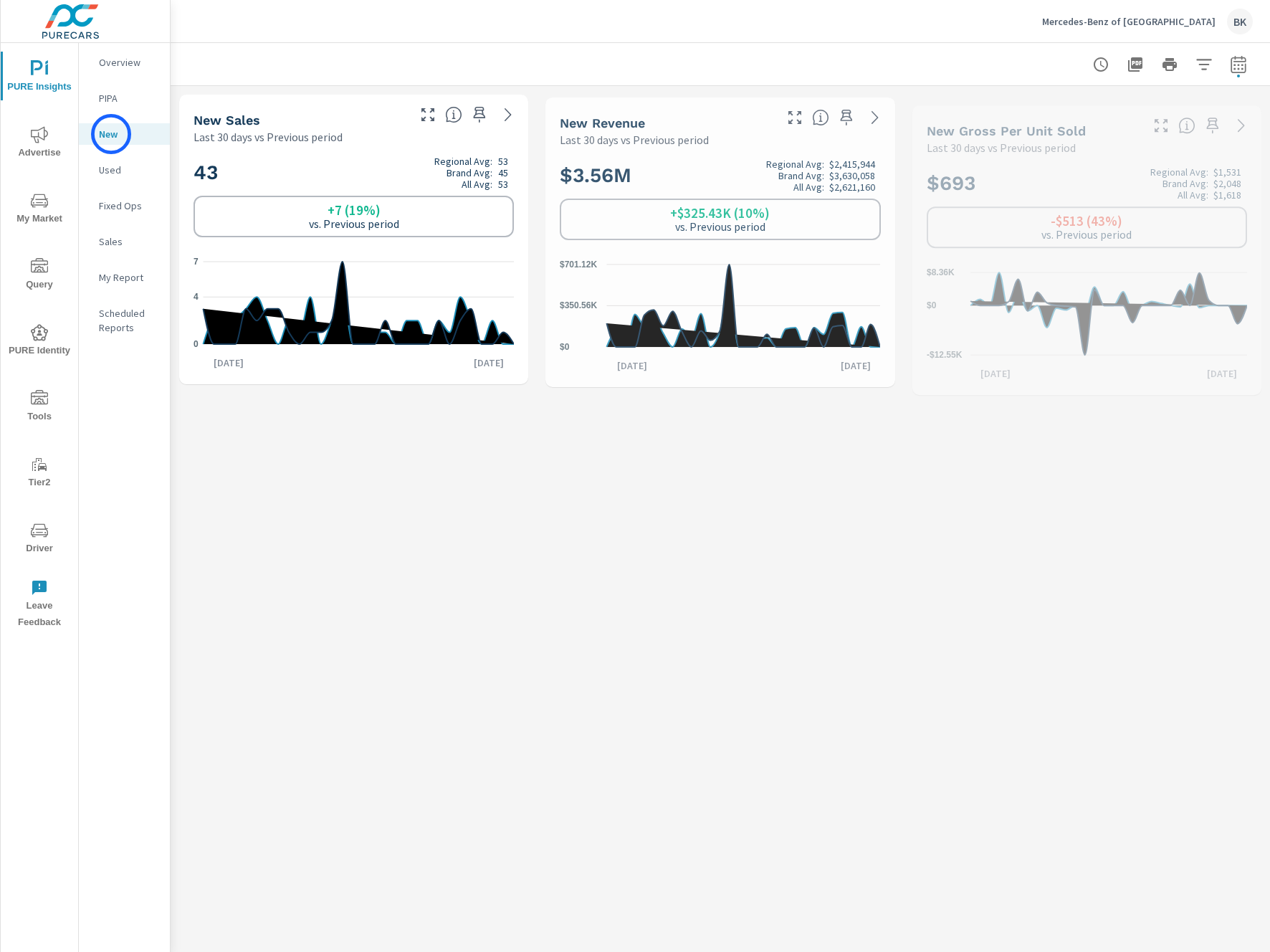
scroll to position [1, 0]
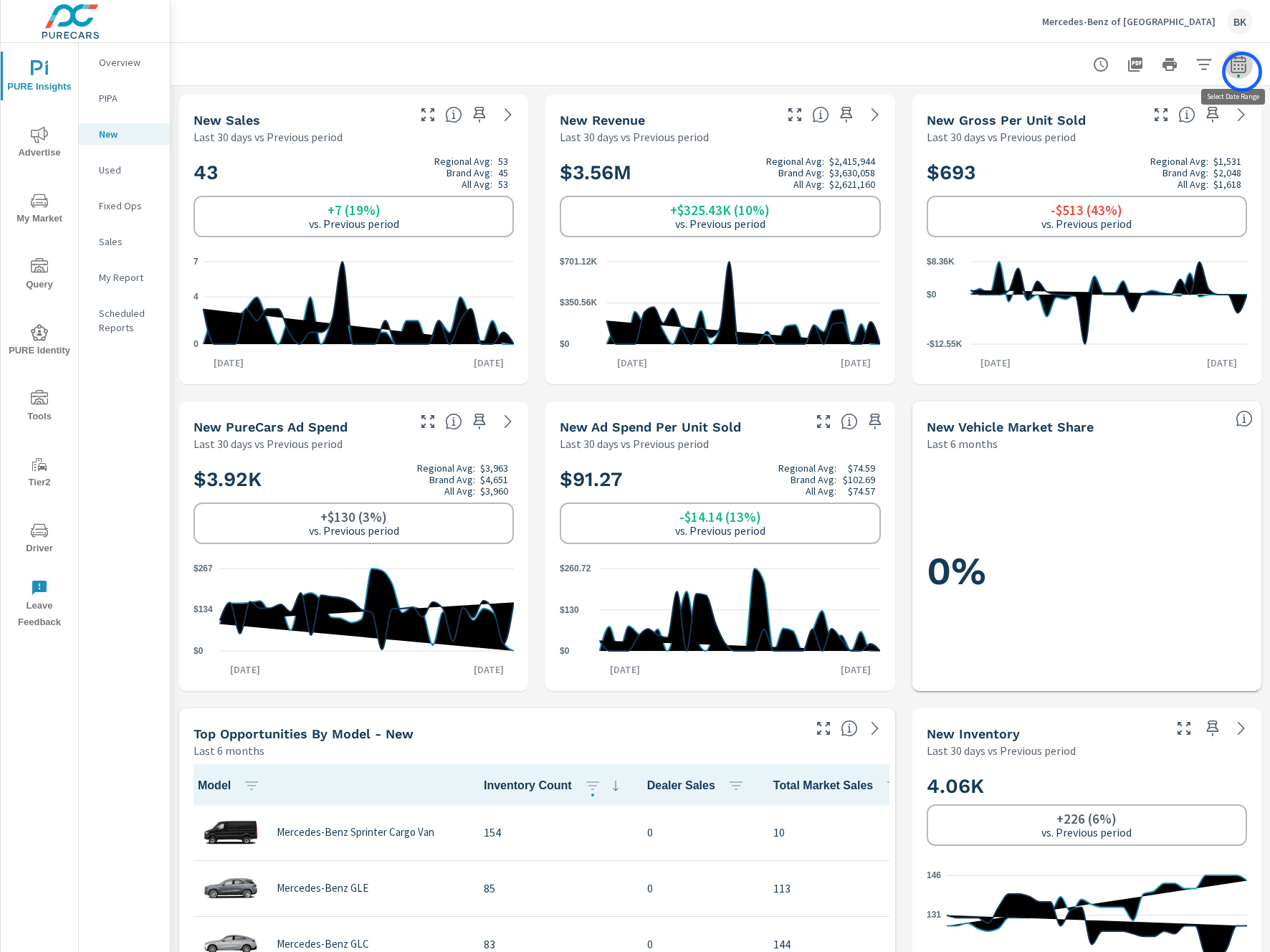
click at [1242, 72] on icon "button" at bounding box center [1237, 64] width 15 height 17
select select "Last 30 days"
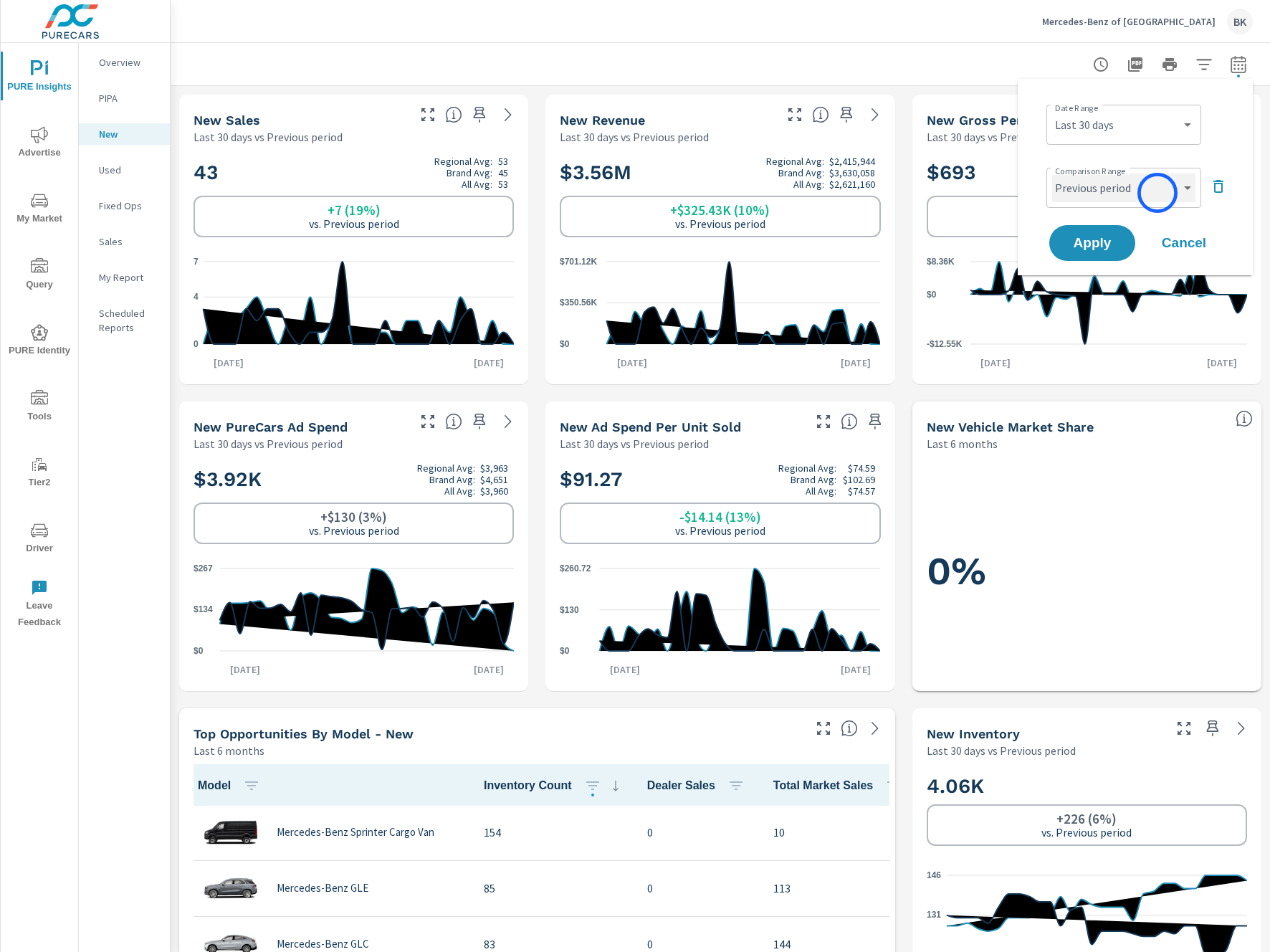
click at [1158, 194] on select "Custom Previous period Previous month Previous year" at bounding box center [1123, 188] width 143 height 29
click at [1052, 173] on select "Custom Previous period Previous month Previous year" at bounding box center [1123, 188] width 143 height 29
select select "Previous year"
click at [1109, 241] on span "Apply" at bounding box center [1091, 243] width 59 height 14
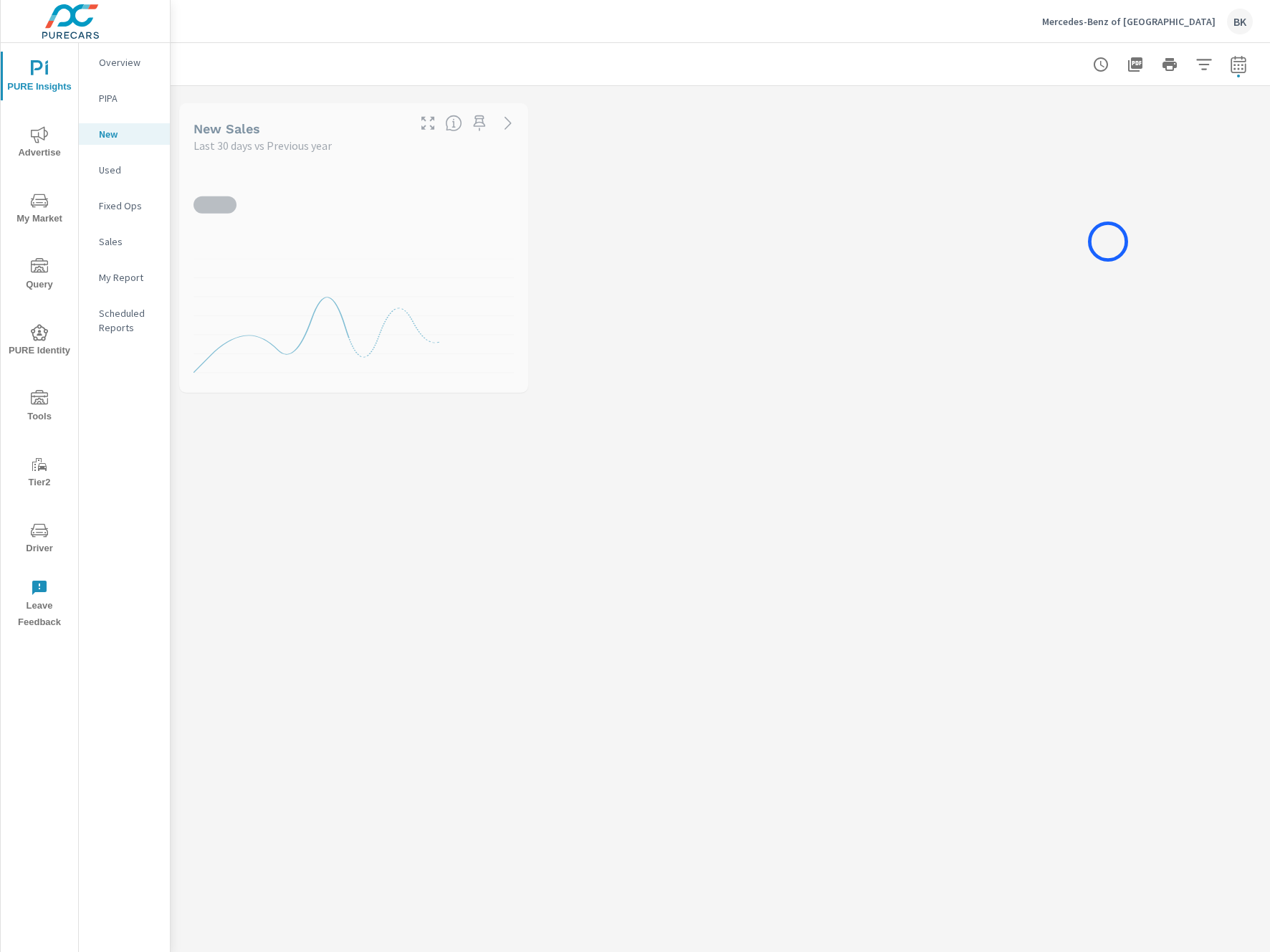
scroll to position [1, 0]
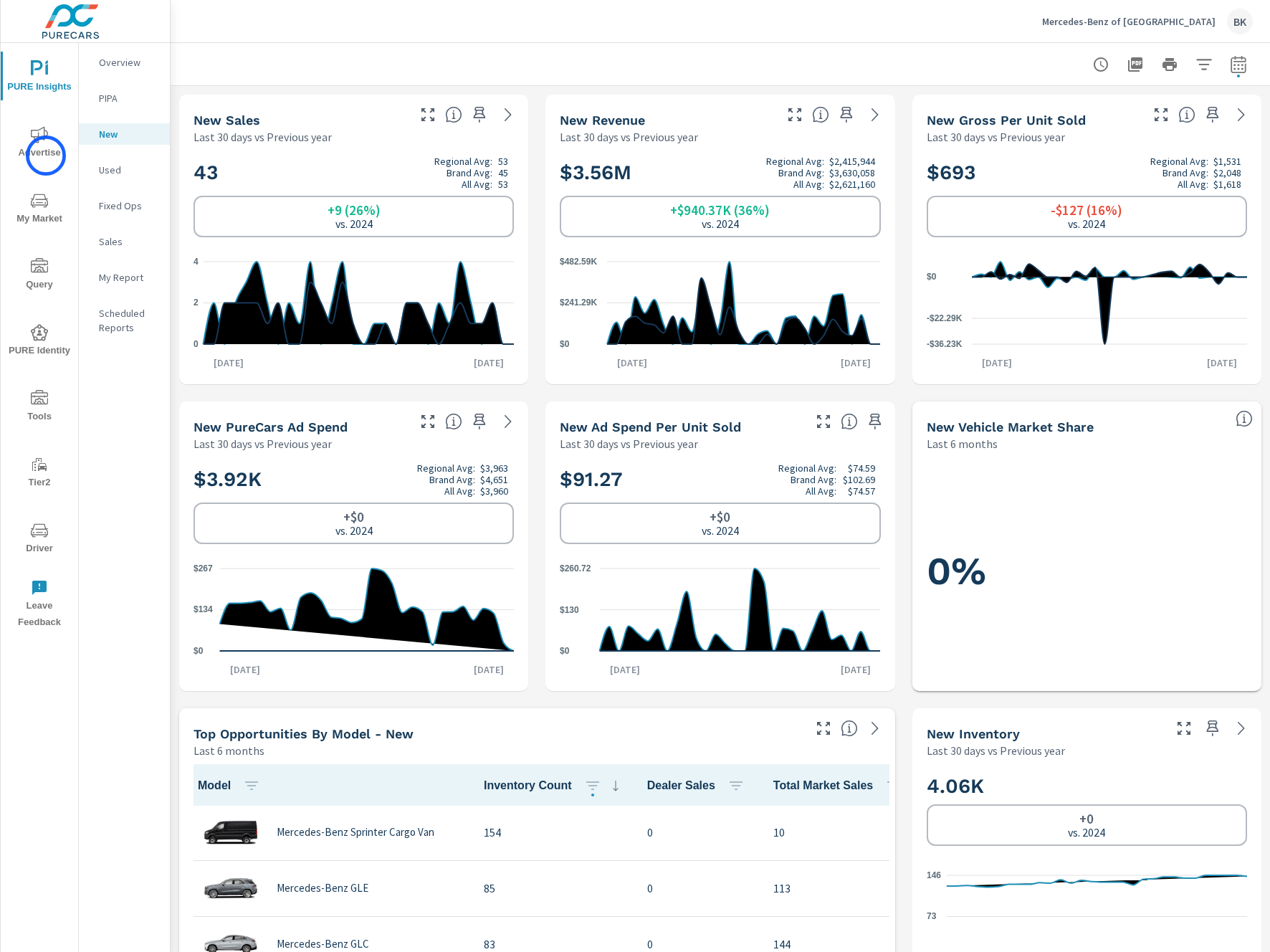
click at [46, 155] on span "Advertise" at bounding box center [39, 143] width 69 height 35
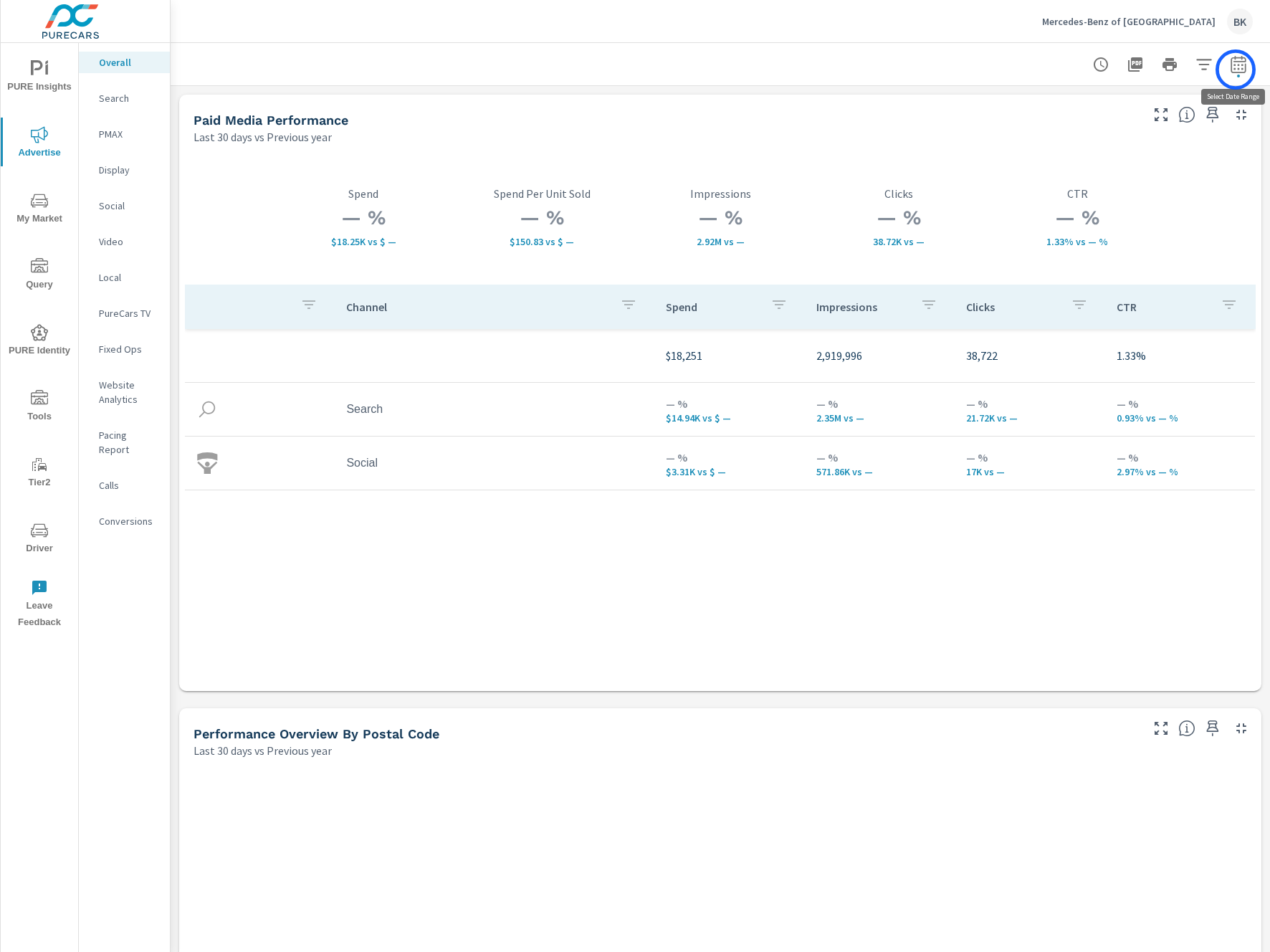
click at [1235, 69] on icon "button" at bounding box center [1238, 64] width 17 height 17
select select "Last 30 days"
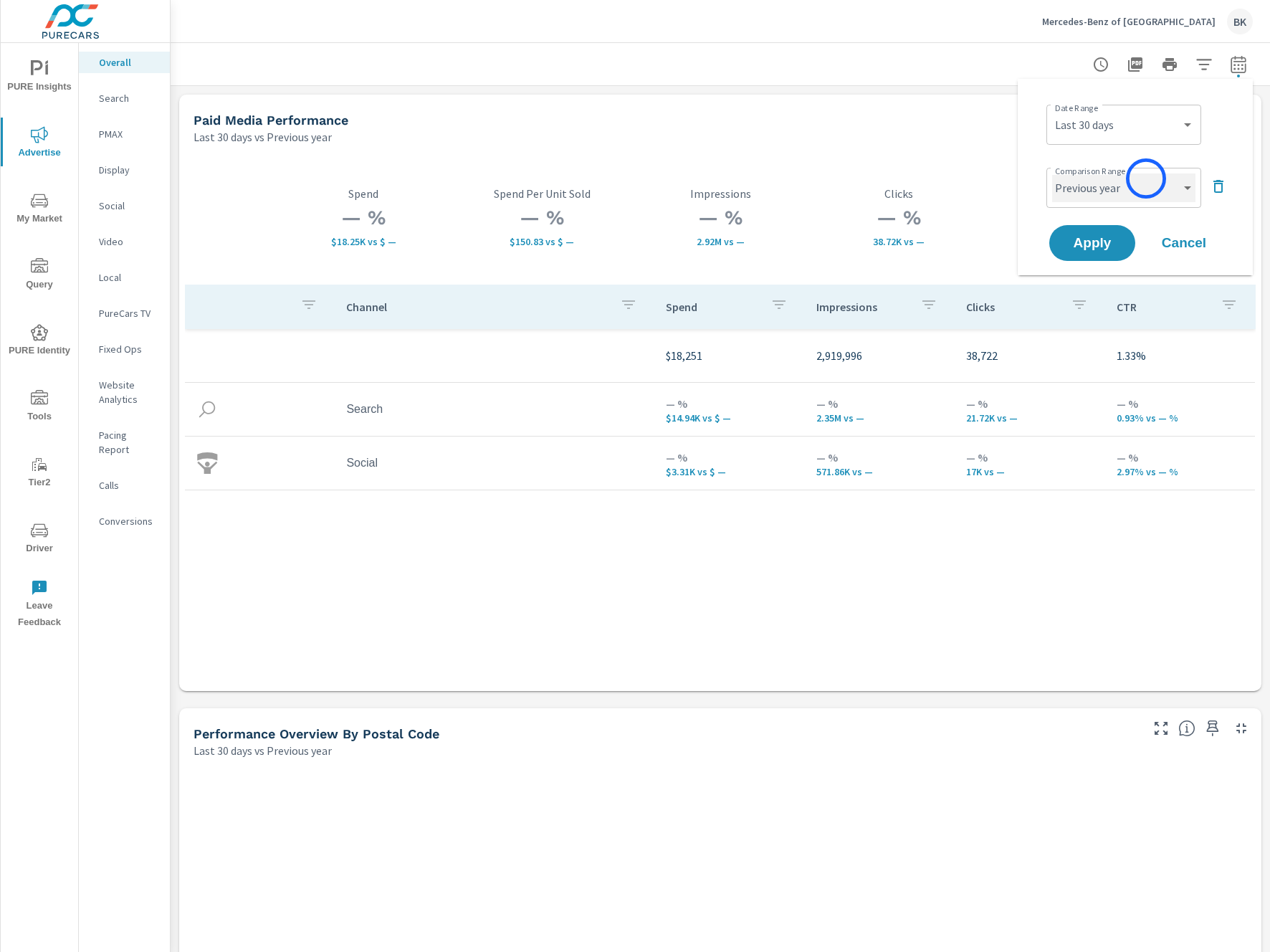
click at [1146, 179] on select "Custom Previous period Previous month Previous year" at bounding box center [1123, 188] width 143 height 29
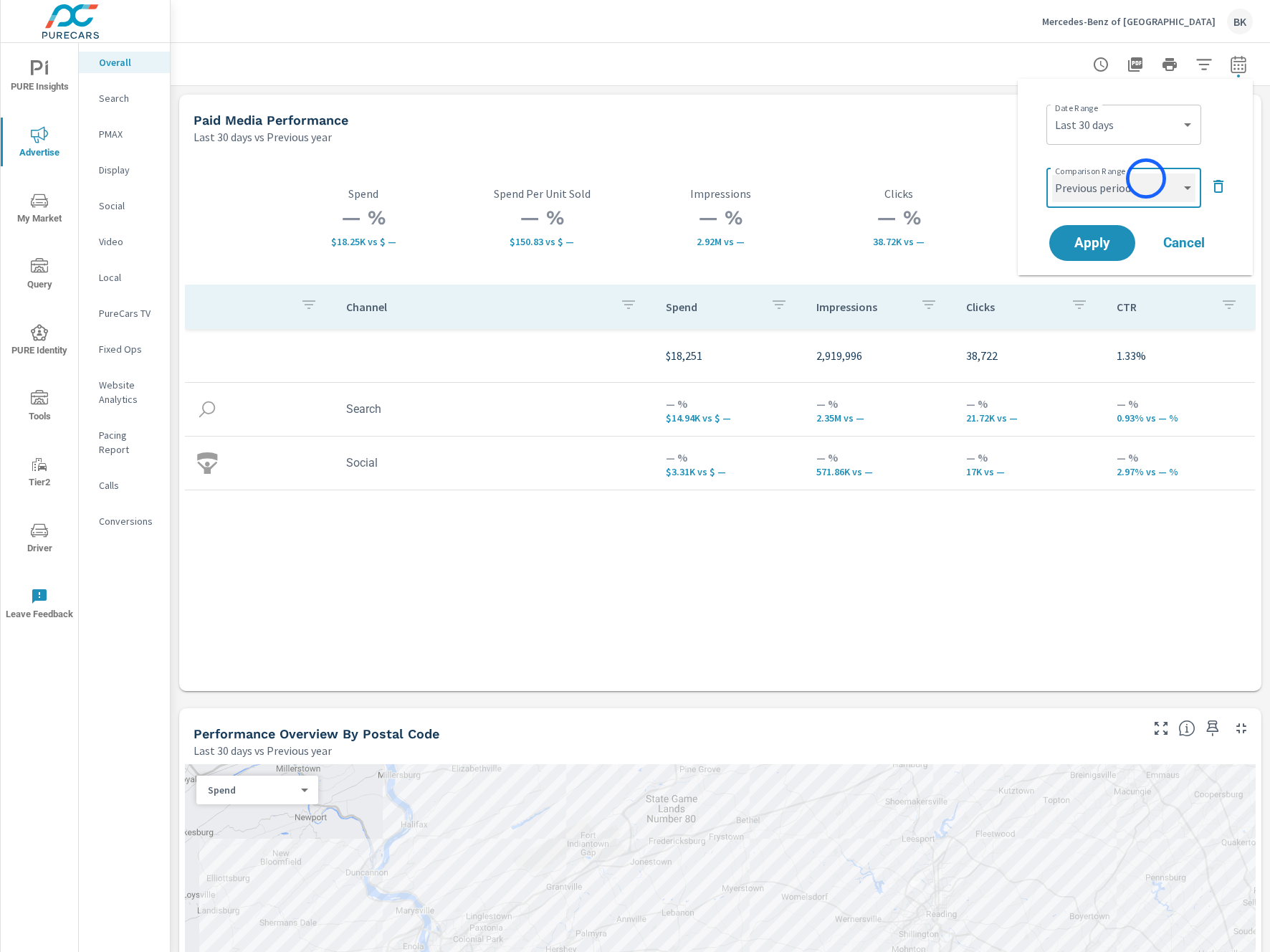
click at [1052, 173] on select "Custom Previous period Previous month Previous year" at bounding box center [1123, 188] width 143 height 29
select select "Previous period"
click at [1100, 243] on span "Apply" at bounding box center [1091, 243] width 59 height 14
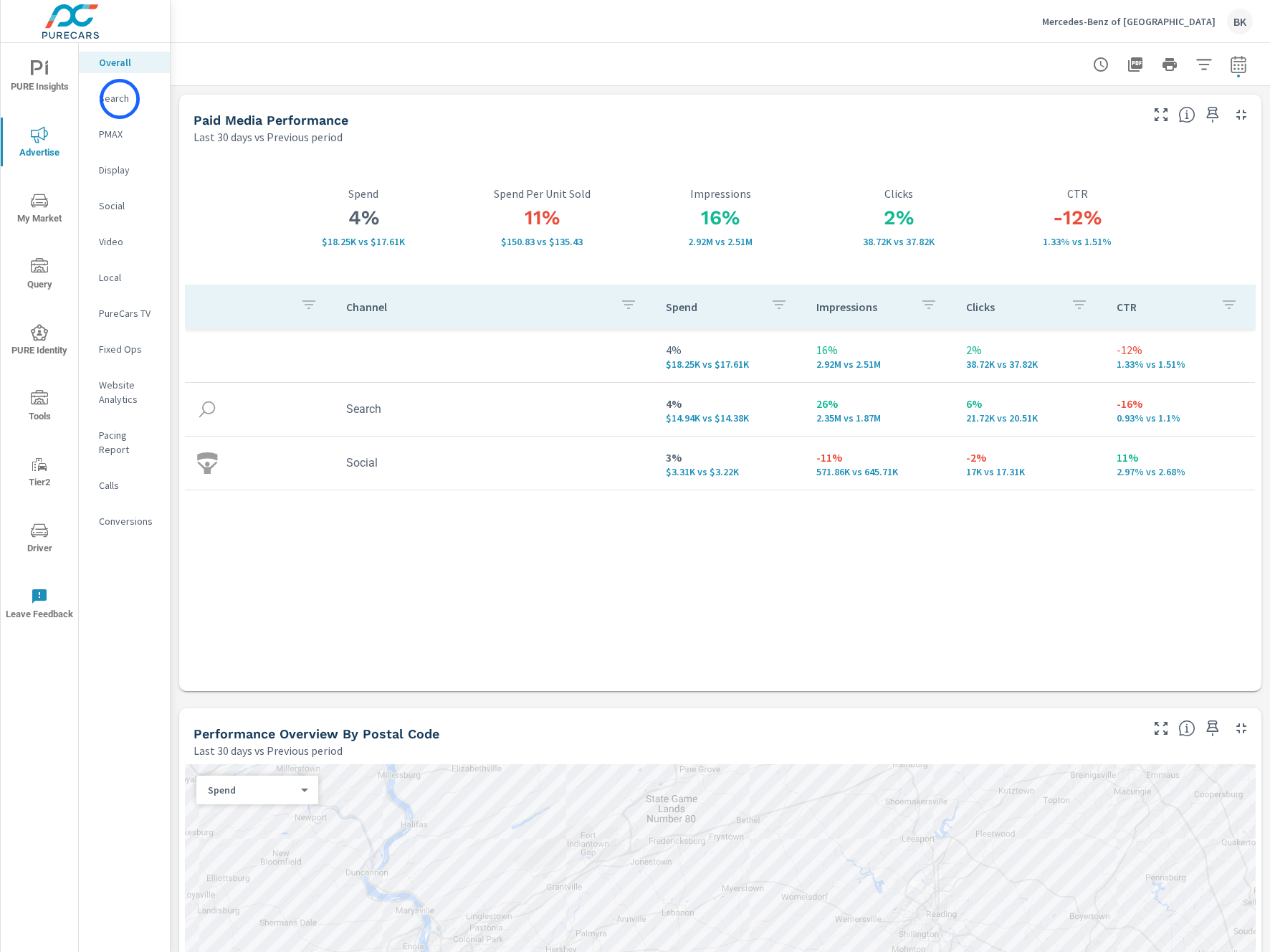
click at [120, 99] on p "Search" at bounding box center [129, 98] width 59 height 14
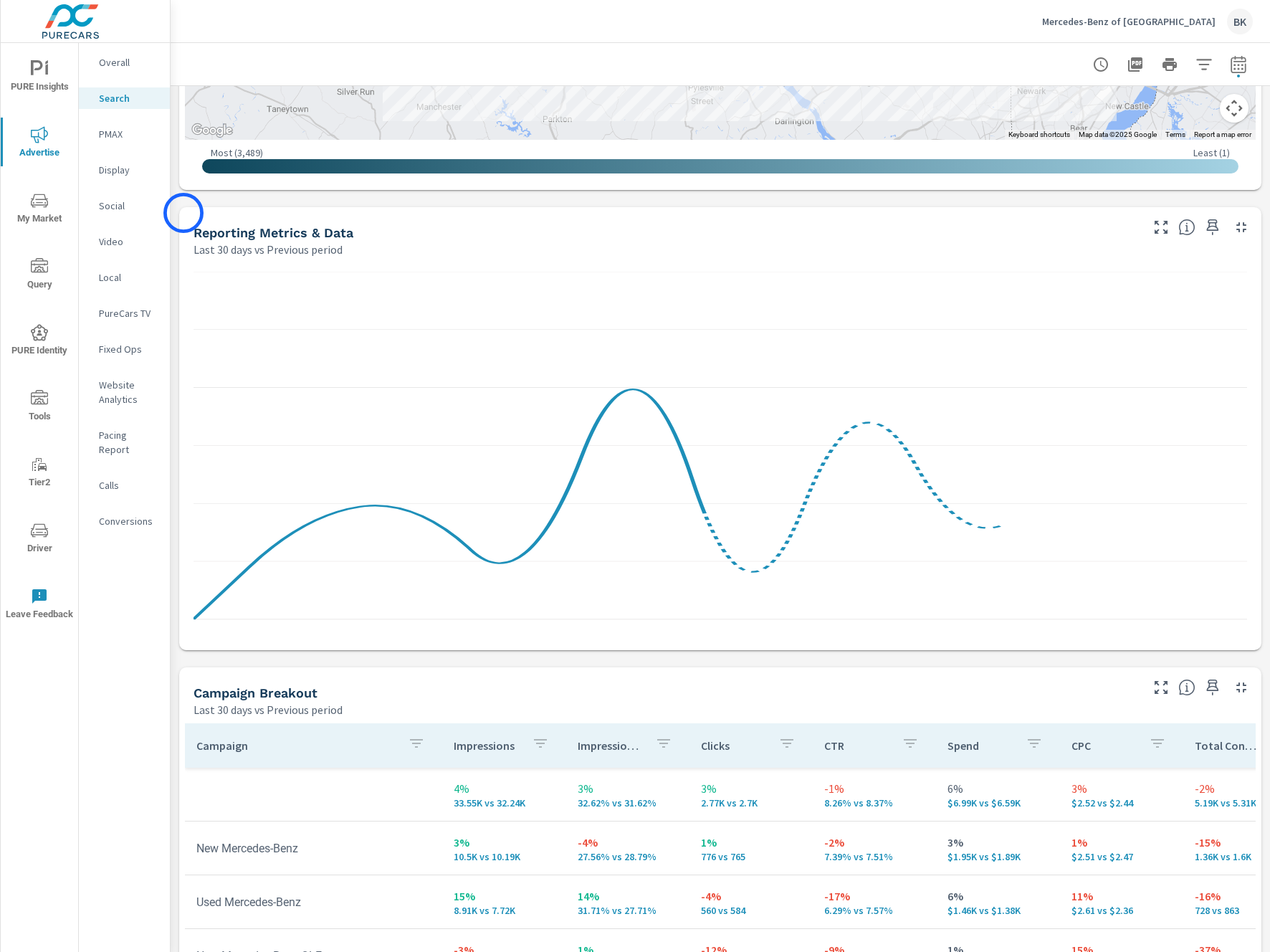
scroll to position [1128, 0]
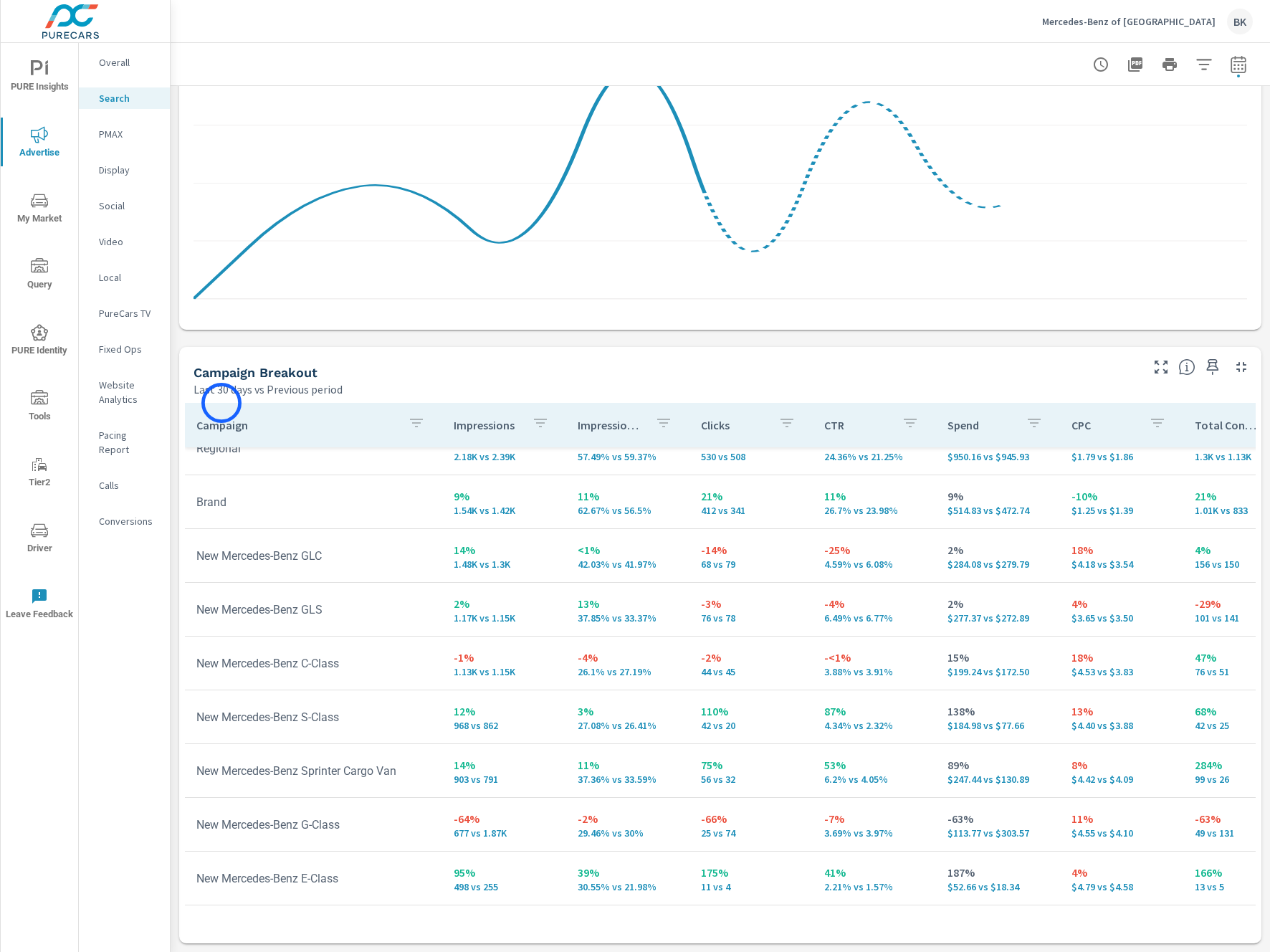
scroll to position [273, 0]
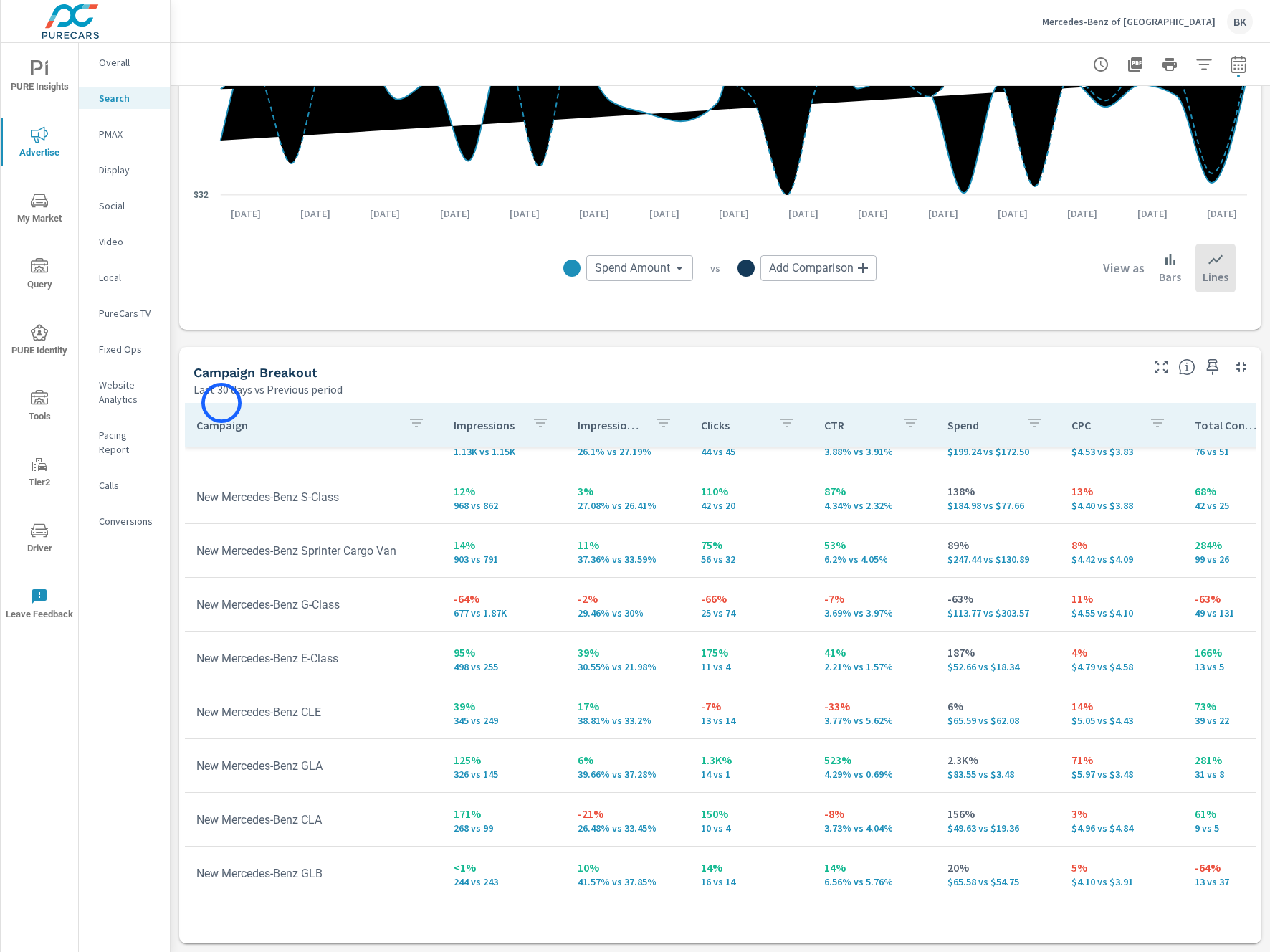
scroll to position [461, 0]
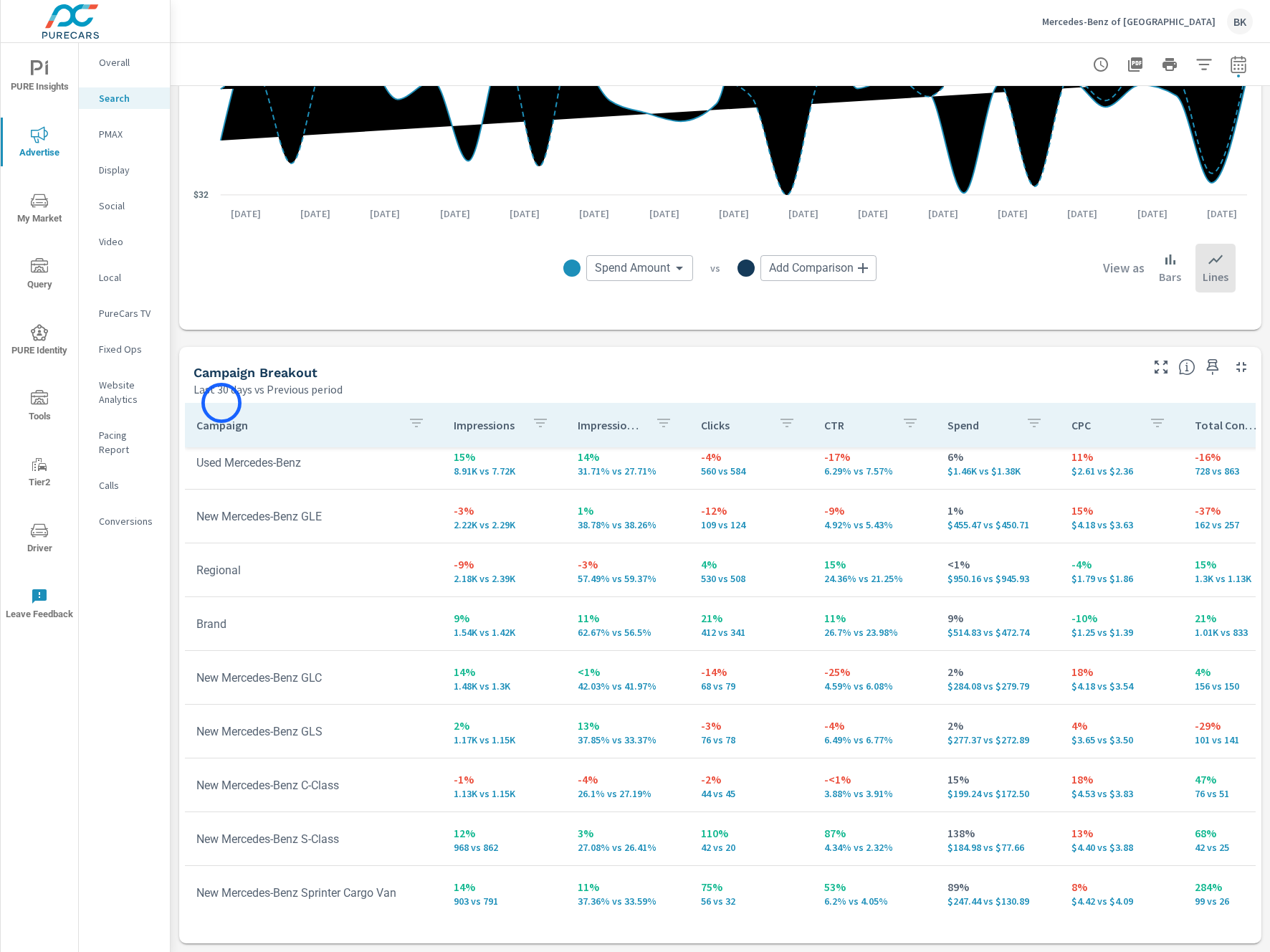
scroll to position [24, 0]
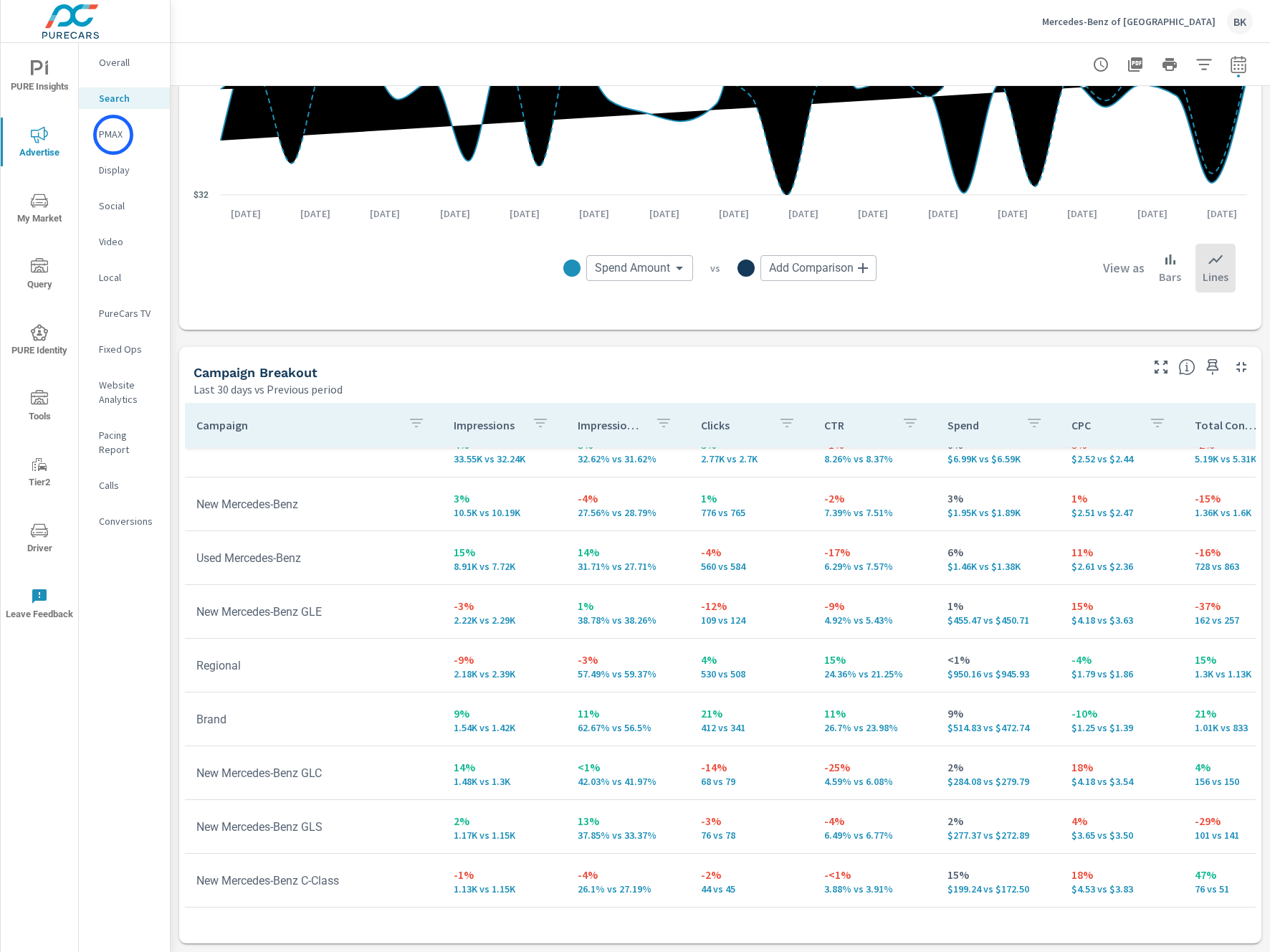
click at [113, 137] on p "PMAX" at bounding box center [129, 134] width 59 height 14
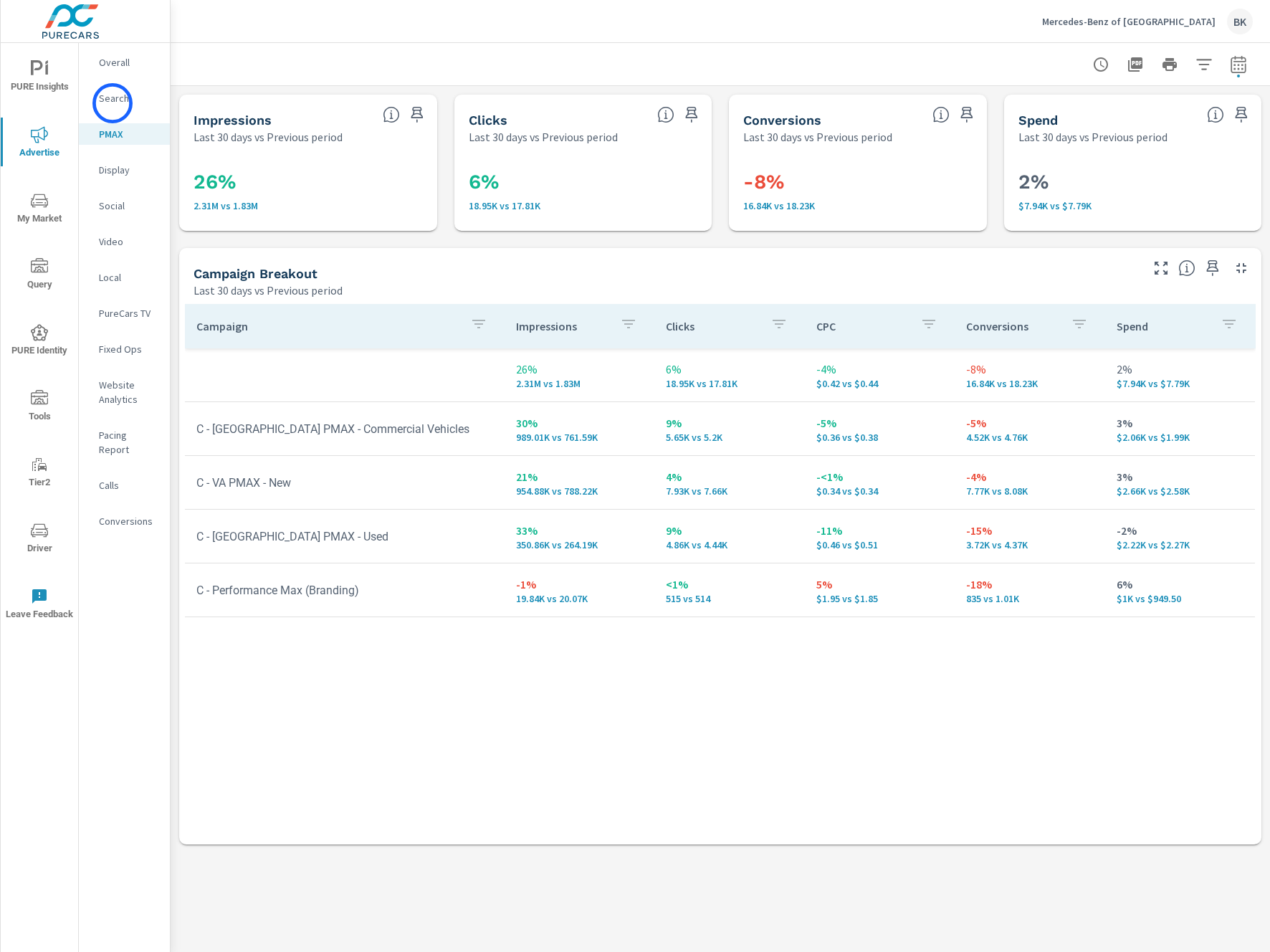
click at [113, 103] on p "Search" at bounding box center [129, 98] width 59 height 14
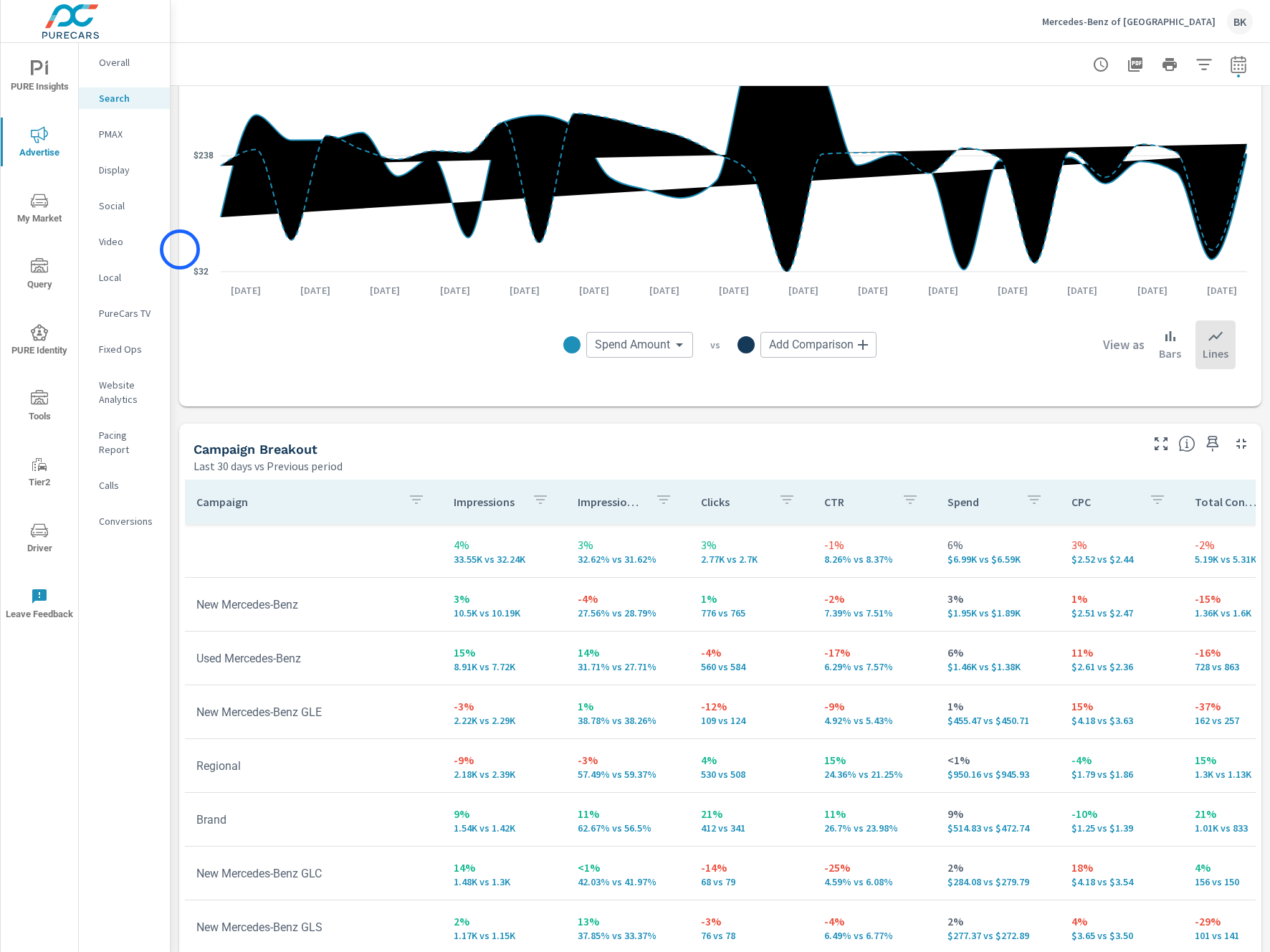
scroll to position [1128, 0]
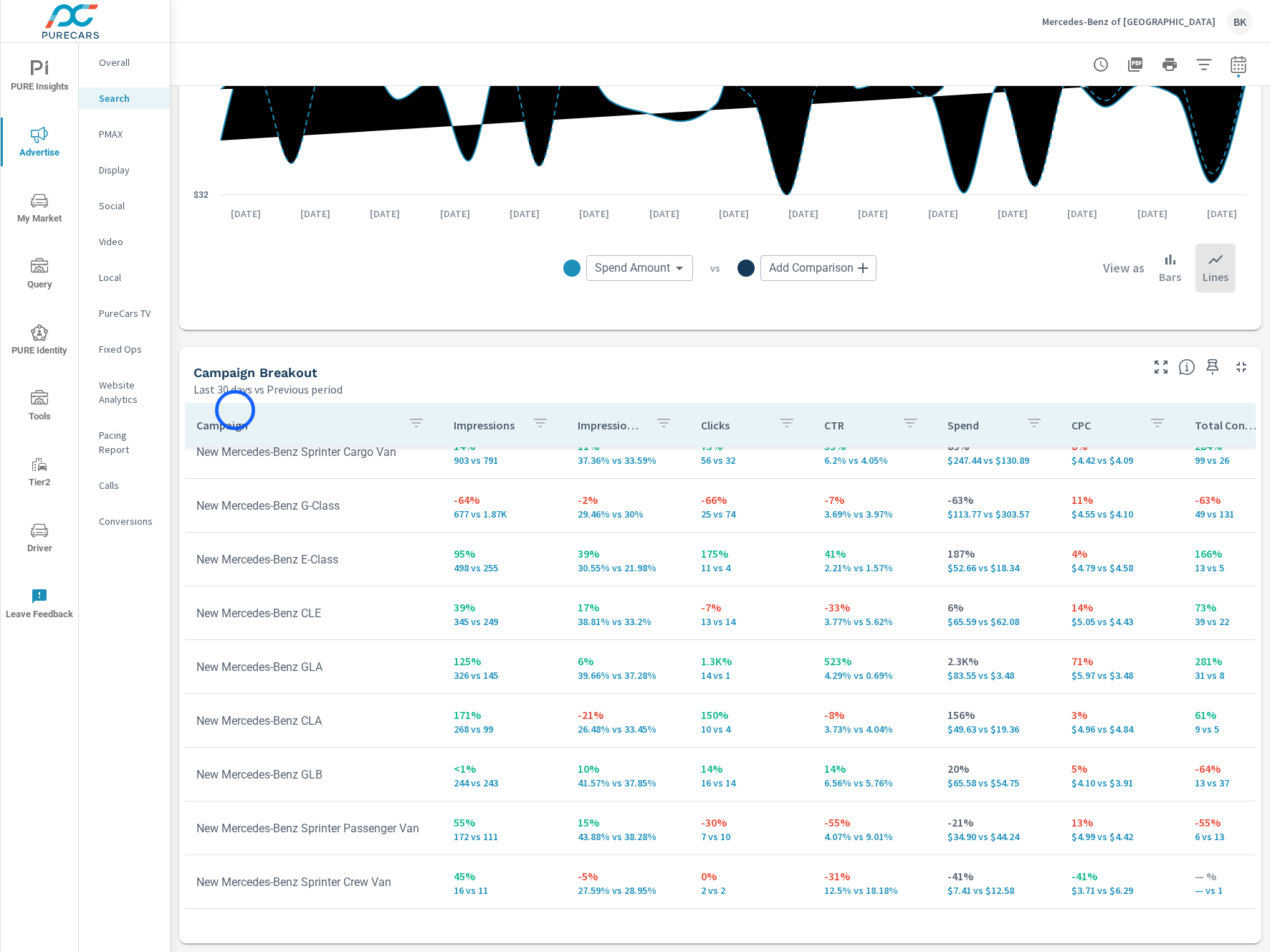
scroll to position [660, 0]
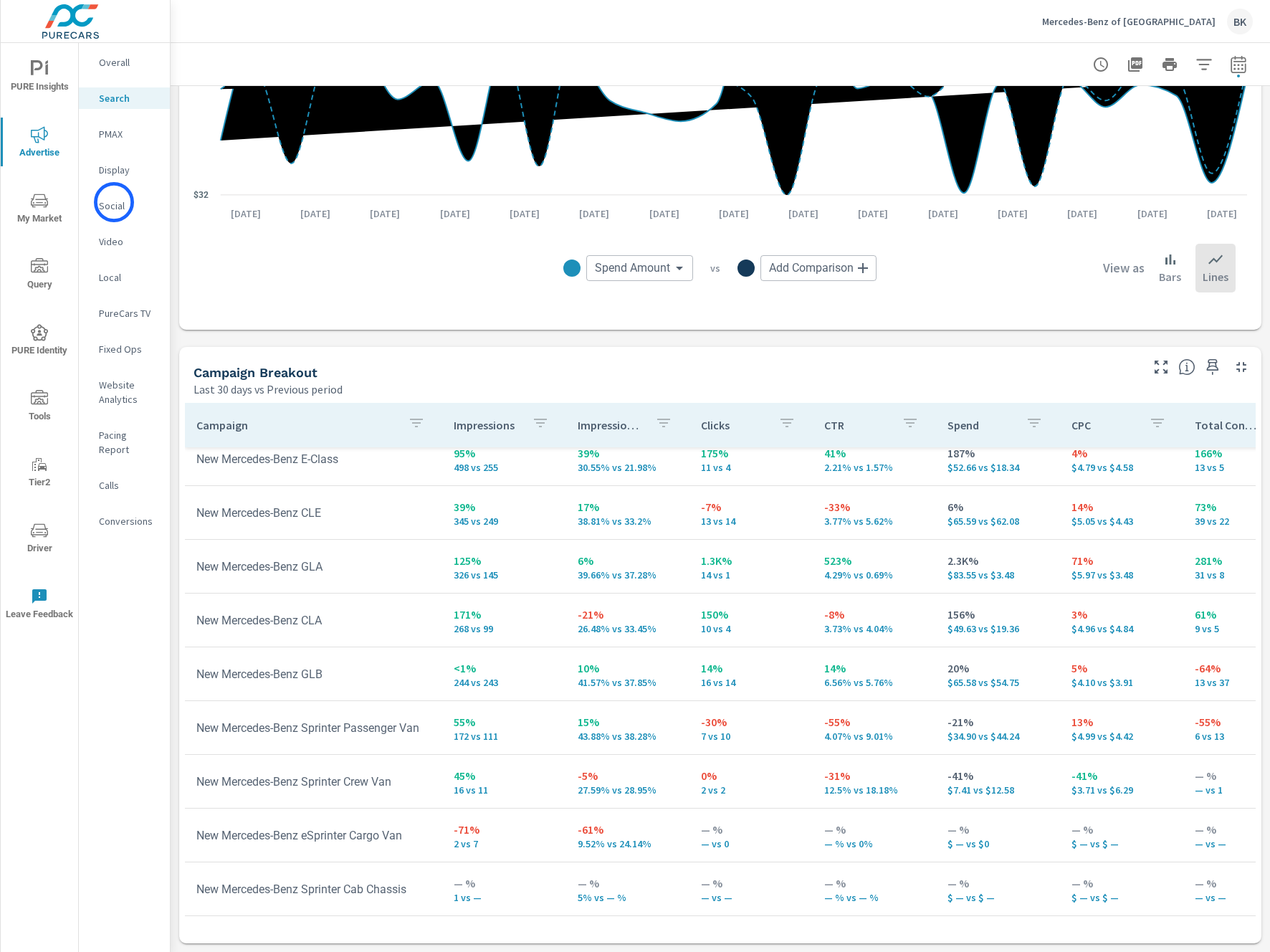
click at [114, 202] on p "Social" at bounding box center [129, 206] width 59 height 14
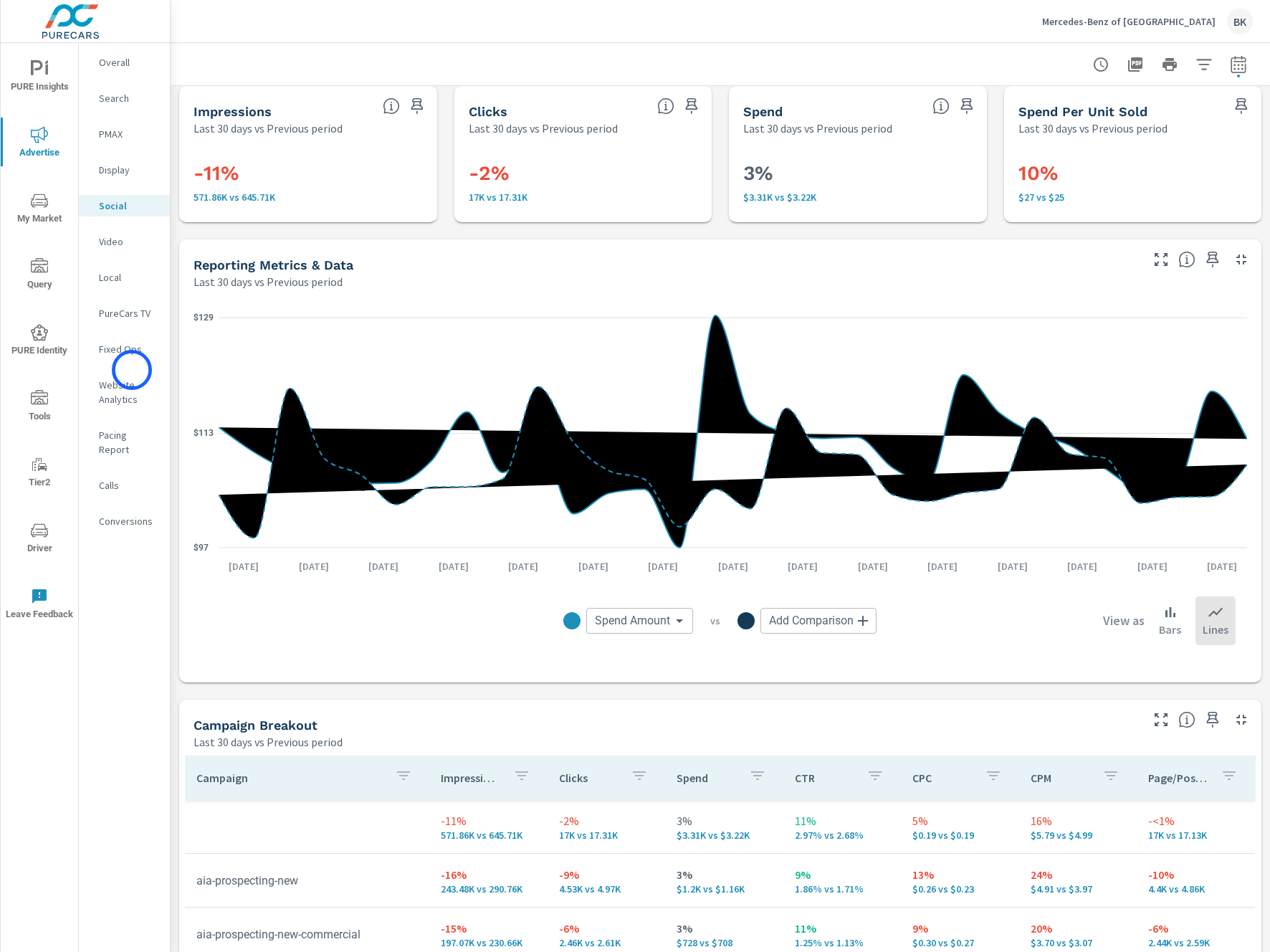
scroll to position [1, 0]
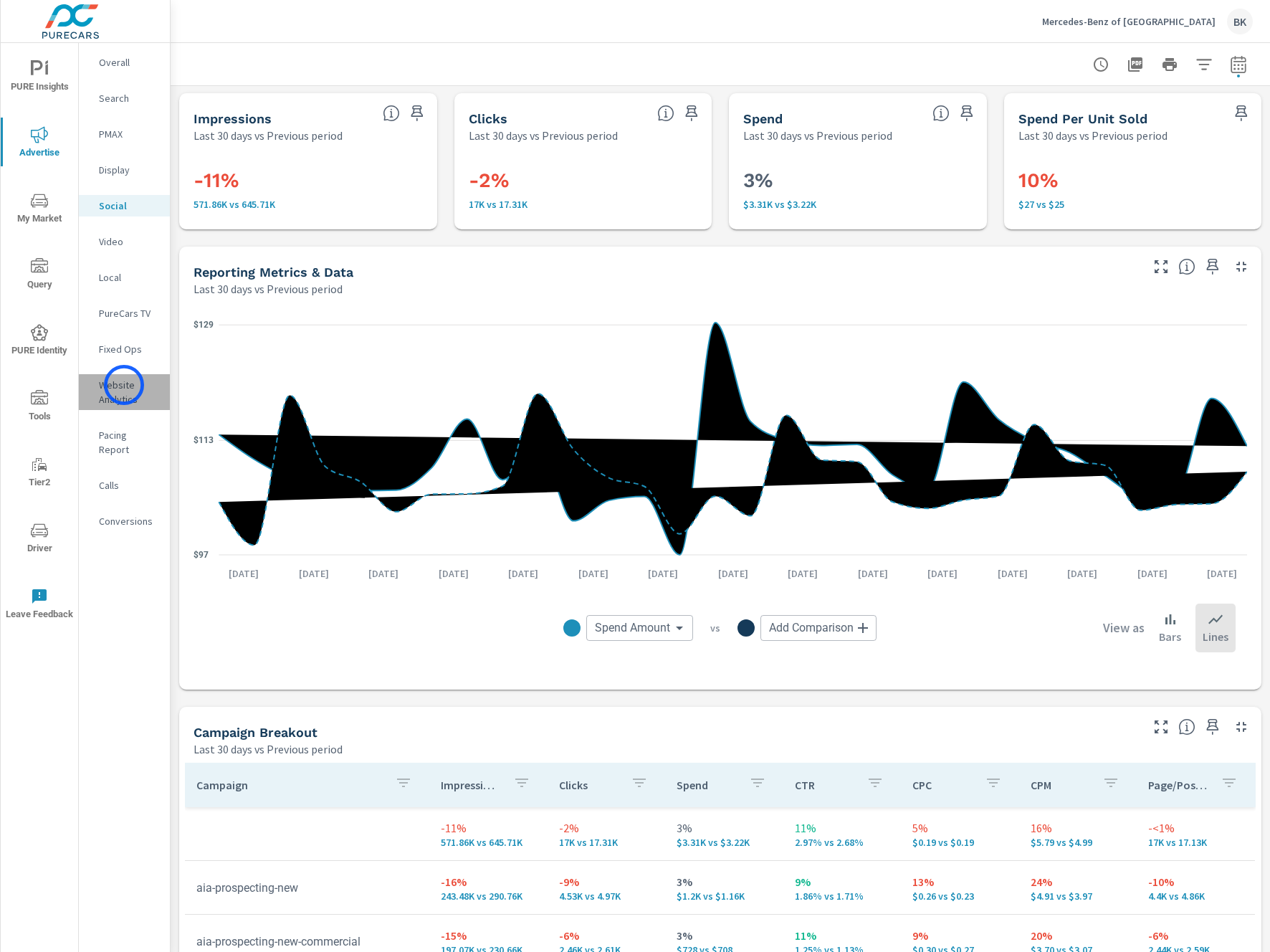
click at [124, 385] on p "Website Analytics" at bounding box center [129, 392] width 59 height 29
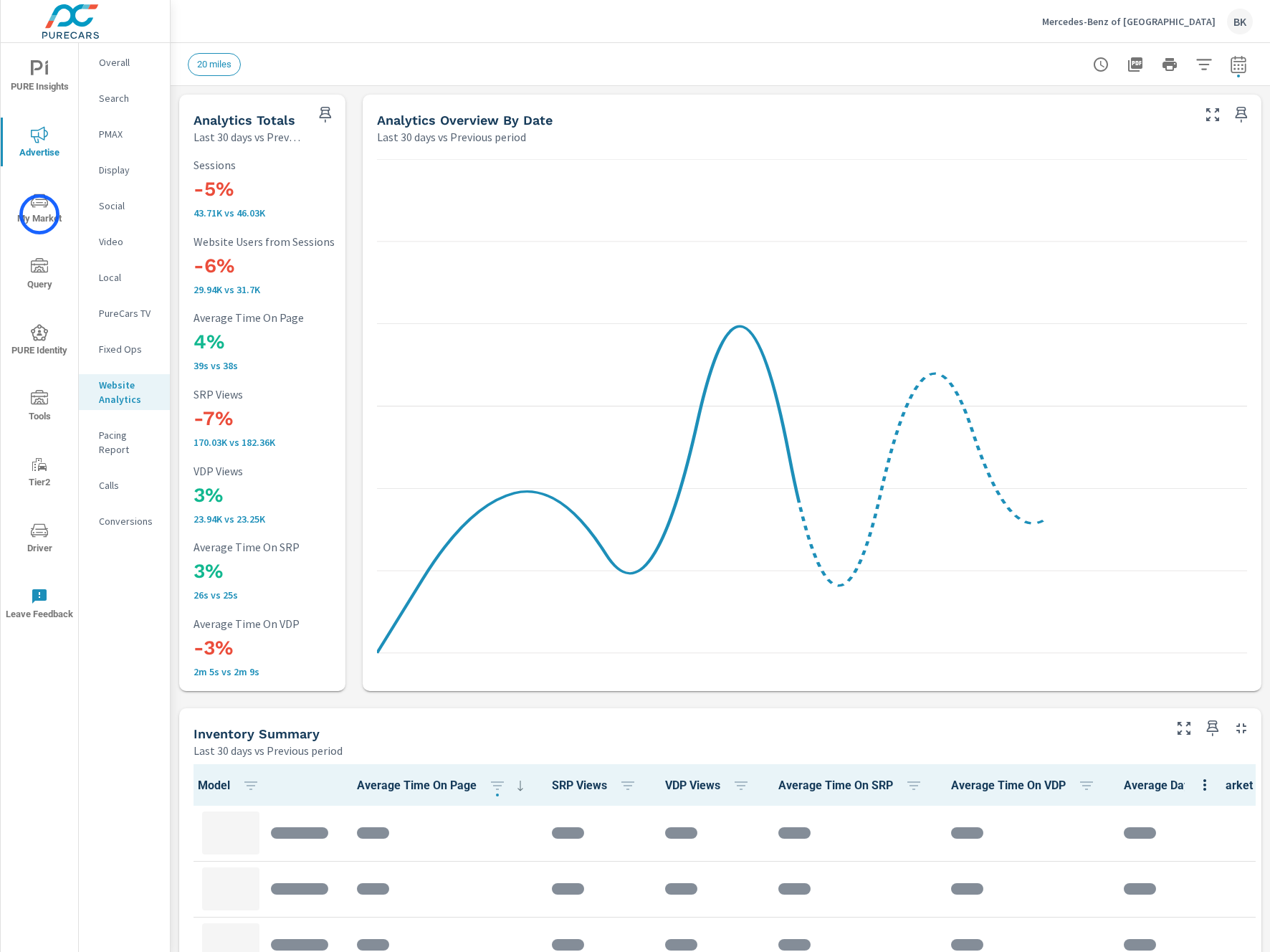
click at [40, 214] on span "My Market" at bounding box center [39, 210] width 69 height 35
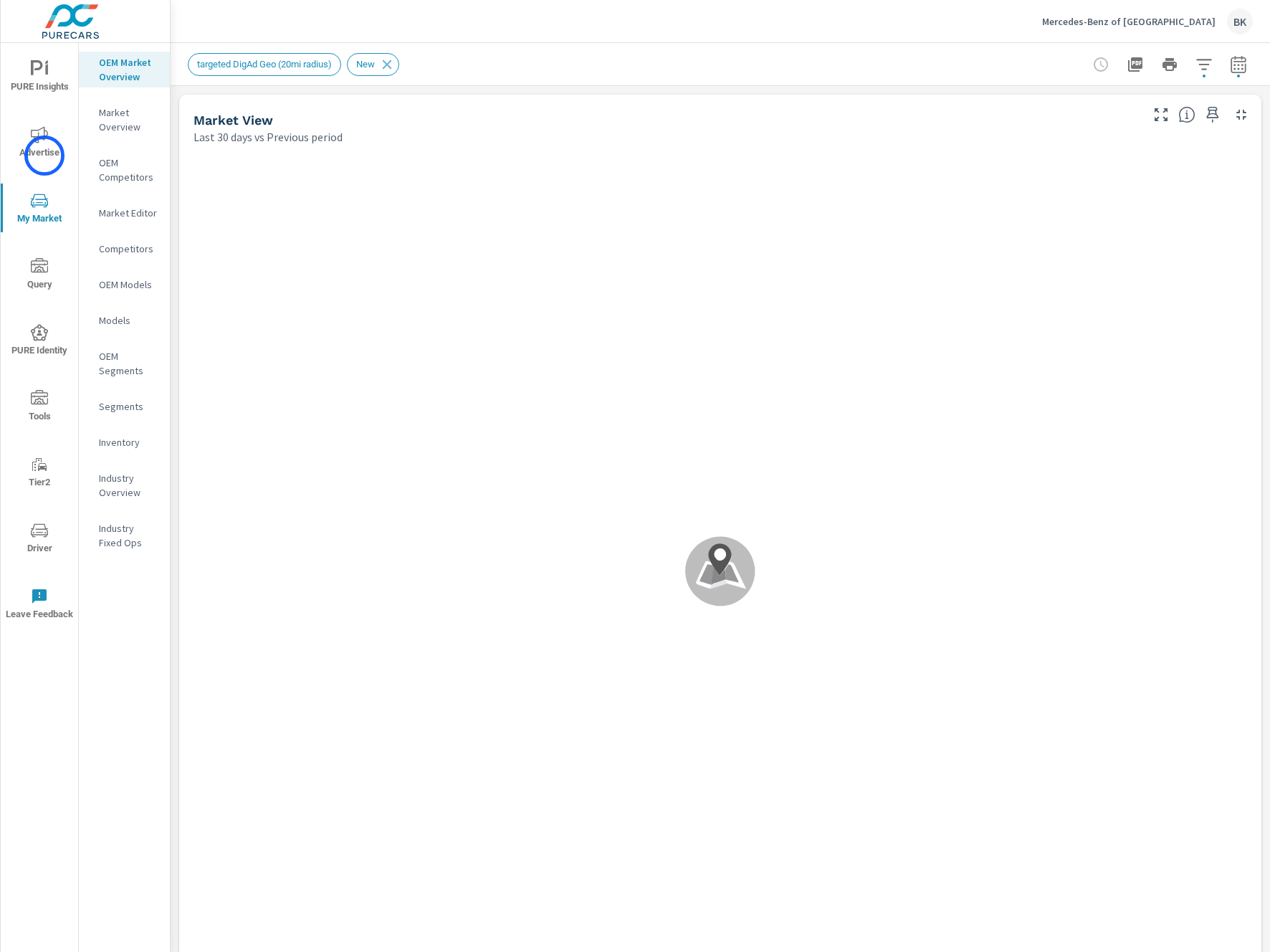
click at [44, 155] on span "Advertise" at bounding box center [39, 143] width 69 height 35
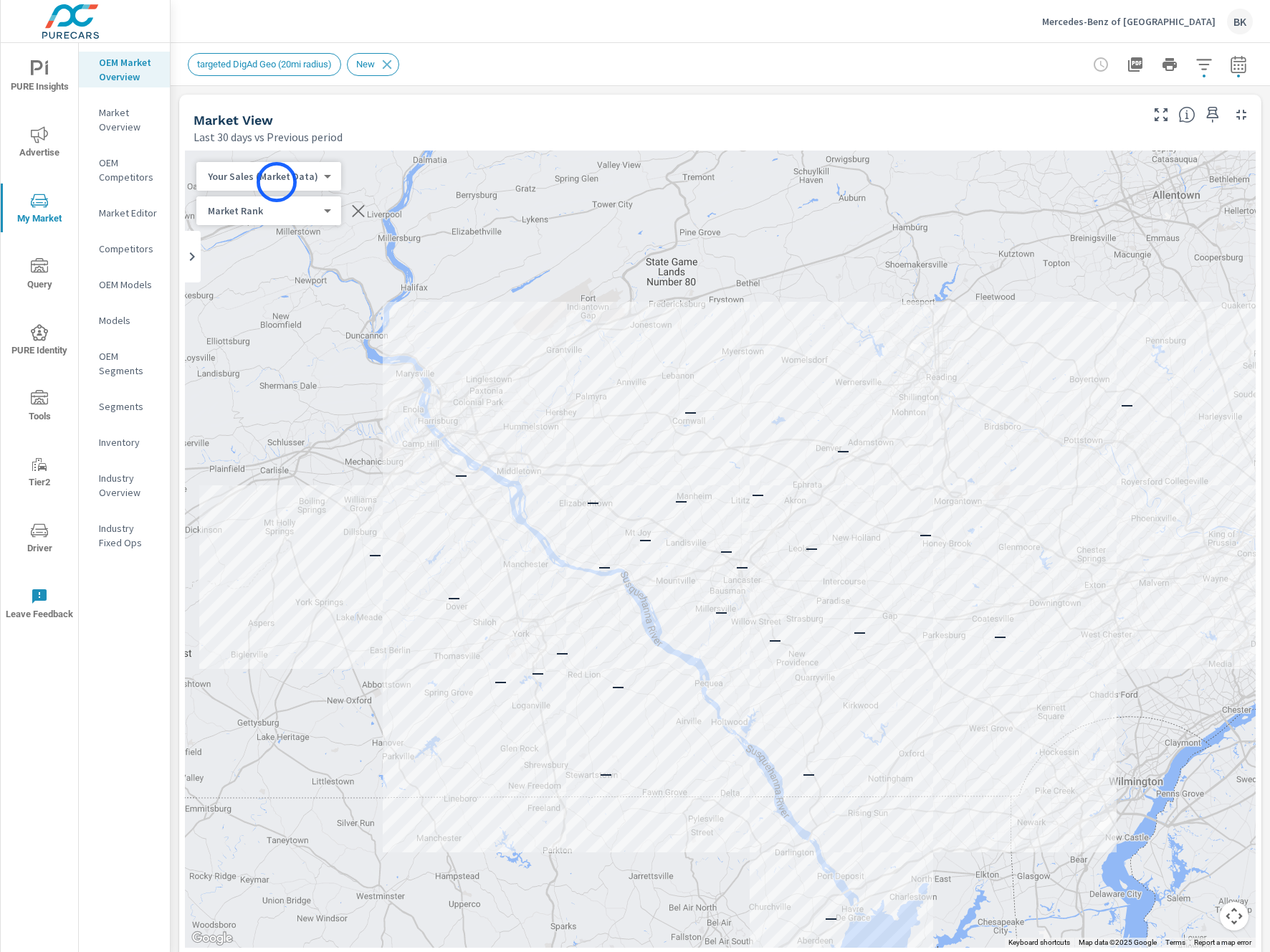
click at [277, 182] on body "PURE Insights Advertise My Market Query PURE Identity Tools Tier2 Driver Leave …" at bounding box center [635, 484] width 1270 height 967
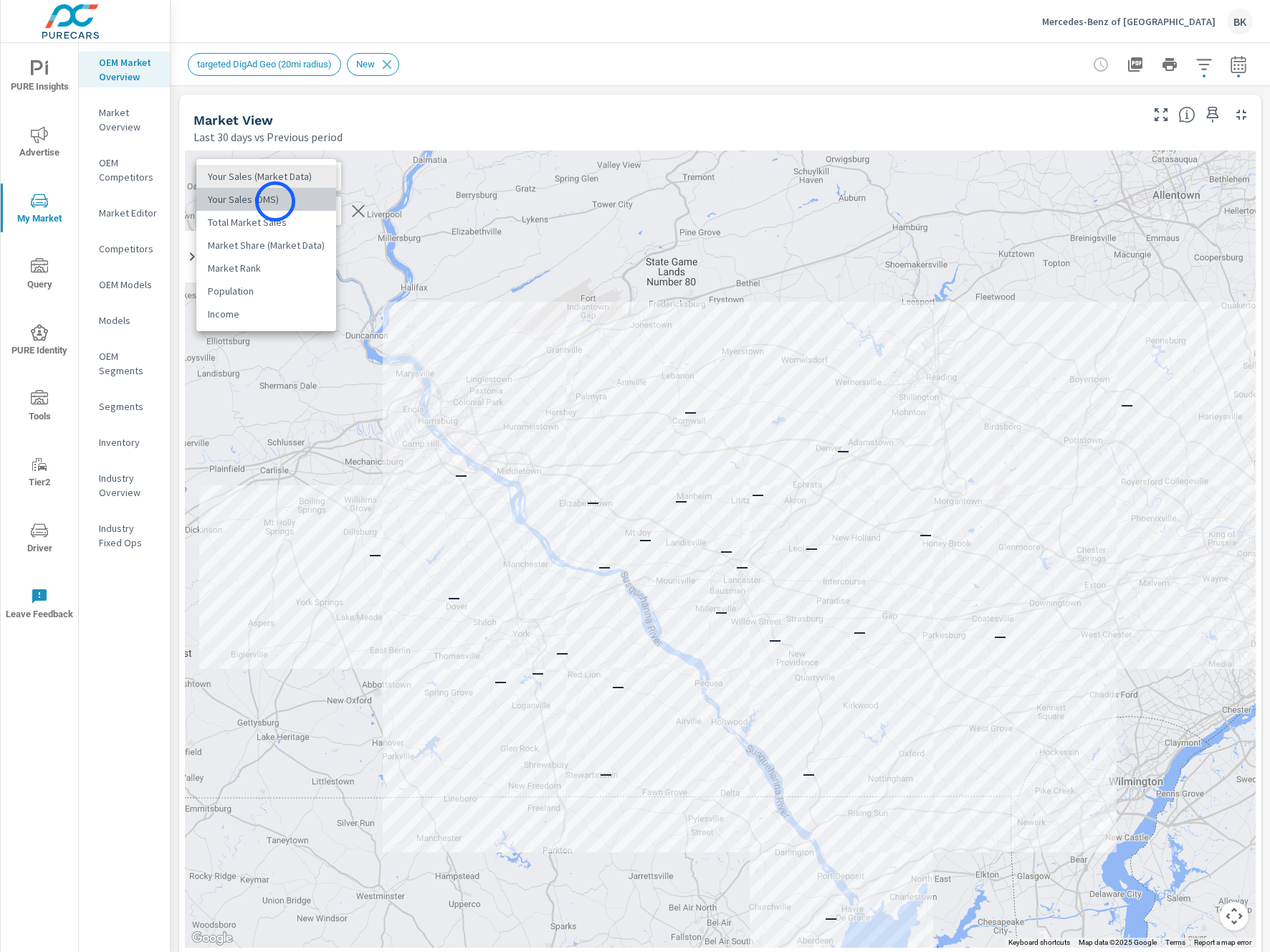
click at [275, 202] on li "Your Sales (DMS)" at bounding box center [266, 200] width 140 height 23
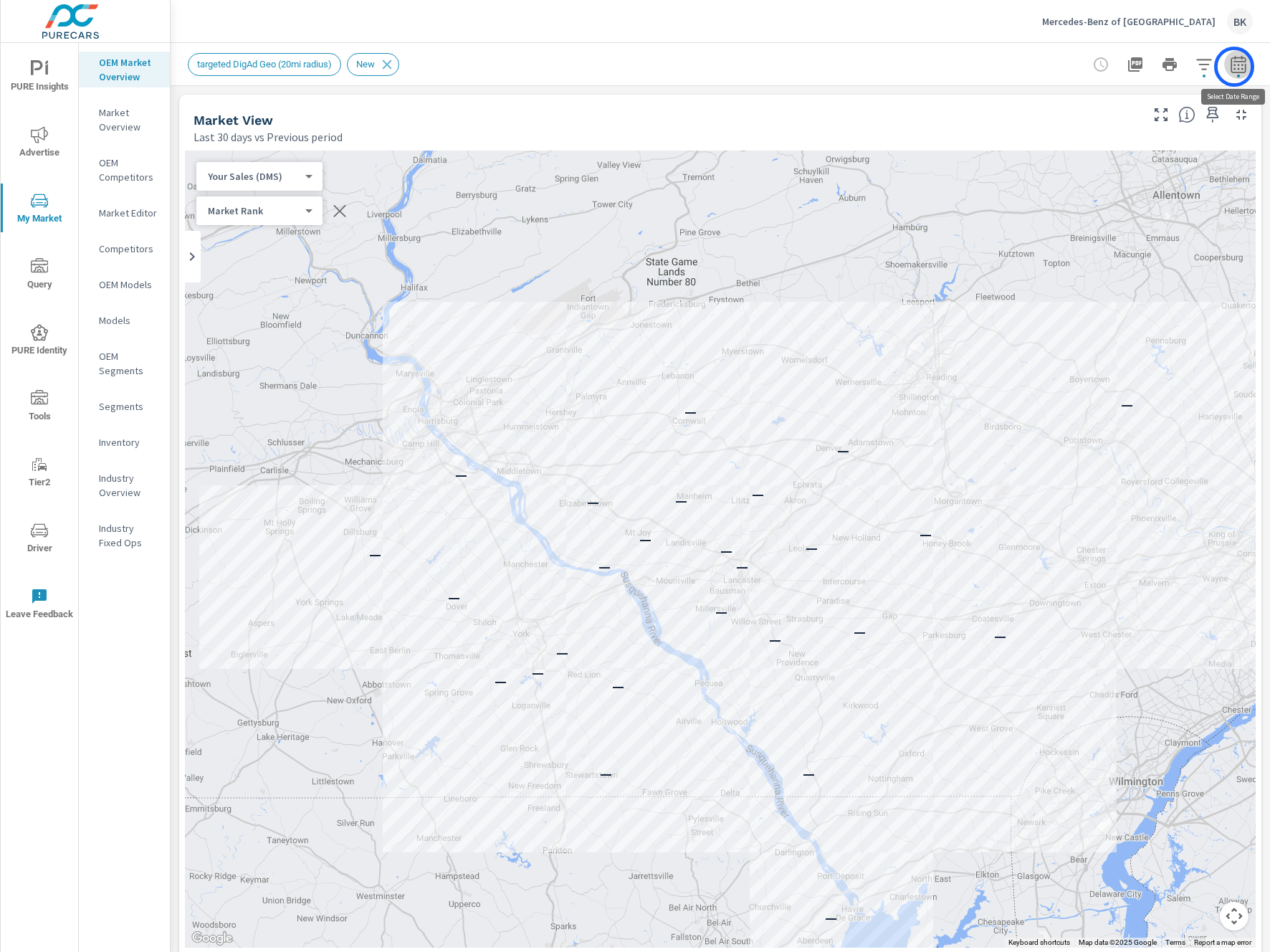
click at [1234, 67] on icon "button" at bounding box center [1238, 64] width 17 height 17
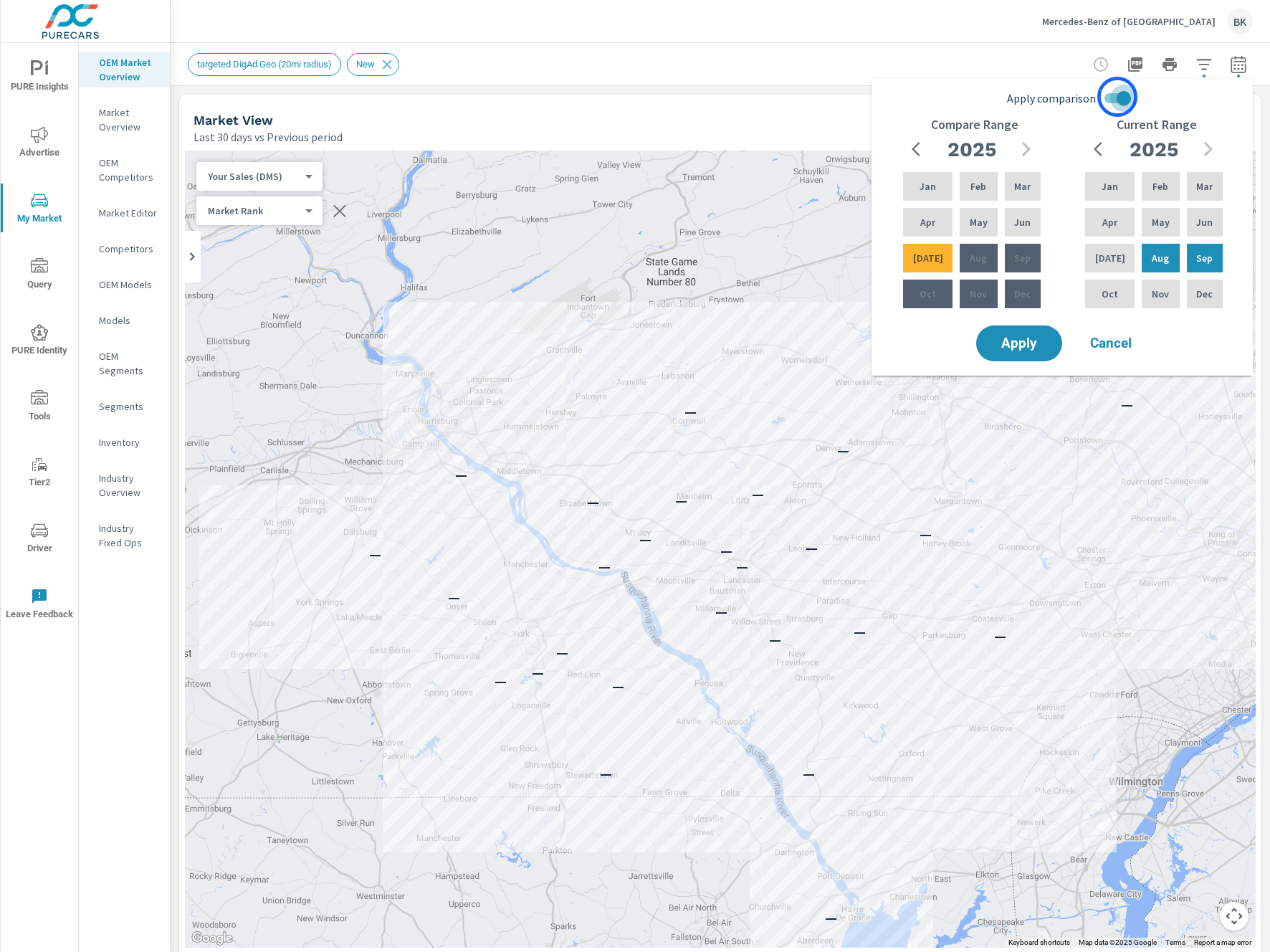
click at [1117, 97] on input "Apply comparison" at bounding box center [1123, 98] width 82 height 27
checkbox input "false"
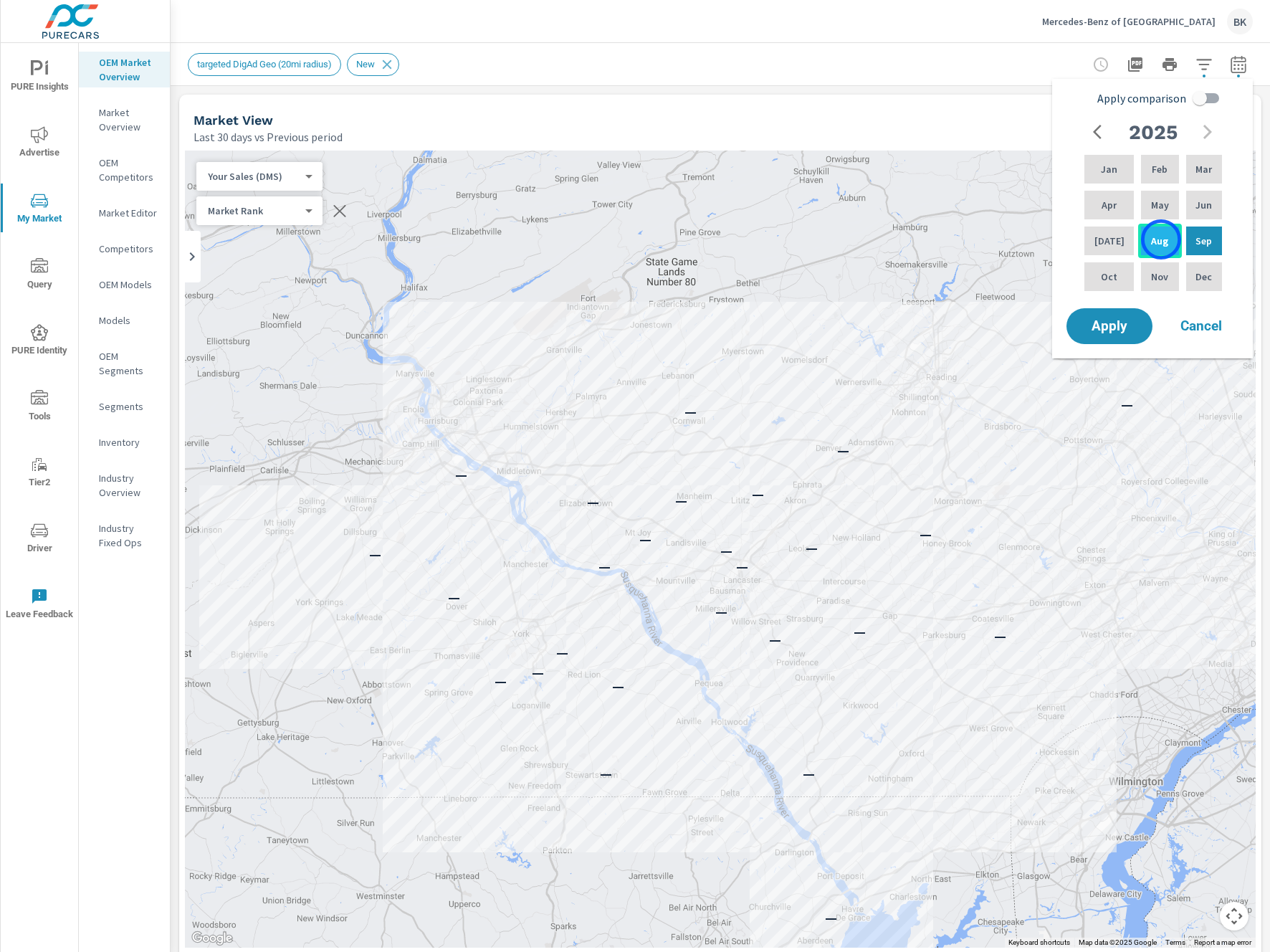
click at [1161, 239] on div "Aug" at bounding box center [1159, 241] width 43 height 35
click at [1102, 168] on p "Jan" at bounding box center [1109, 169] width 17 height 14
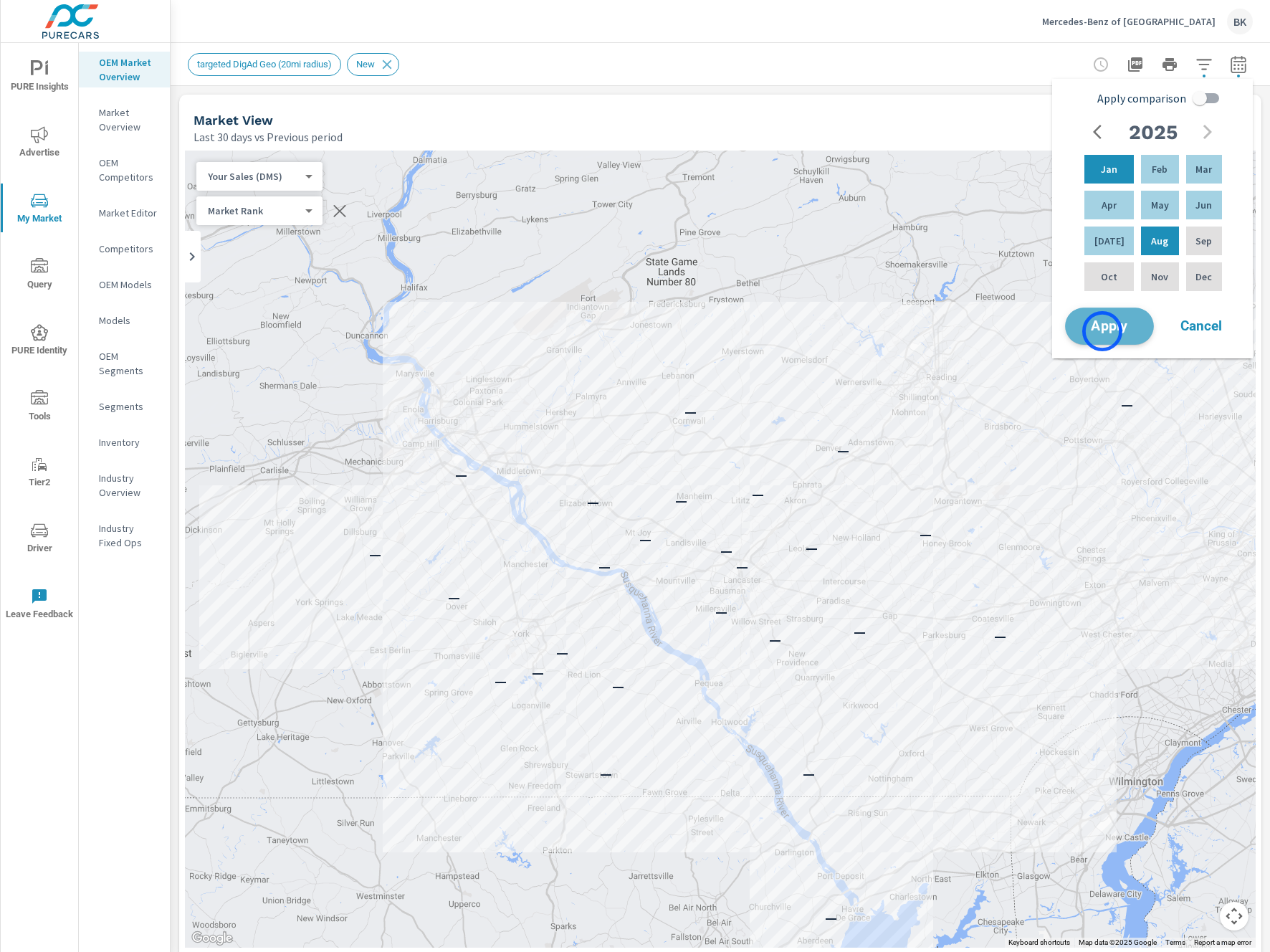
click at [1102, 331] on span "Apply" at bounding box center [1109, 326] width 59 height 14
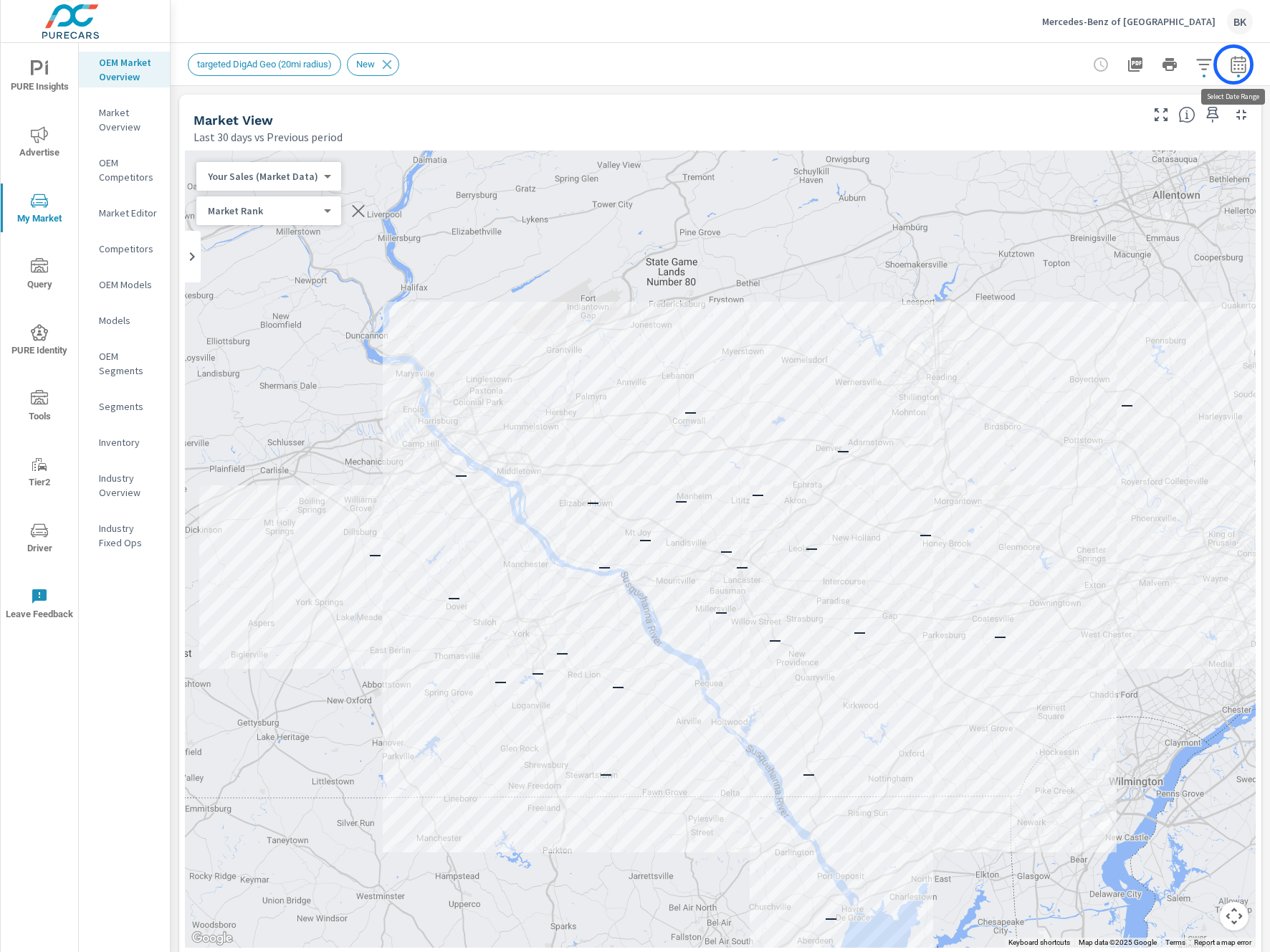
click at [1233, 64] on icon "button" at bounding box center [1238, 64] width 17 height 17
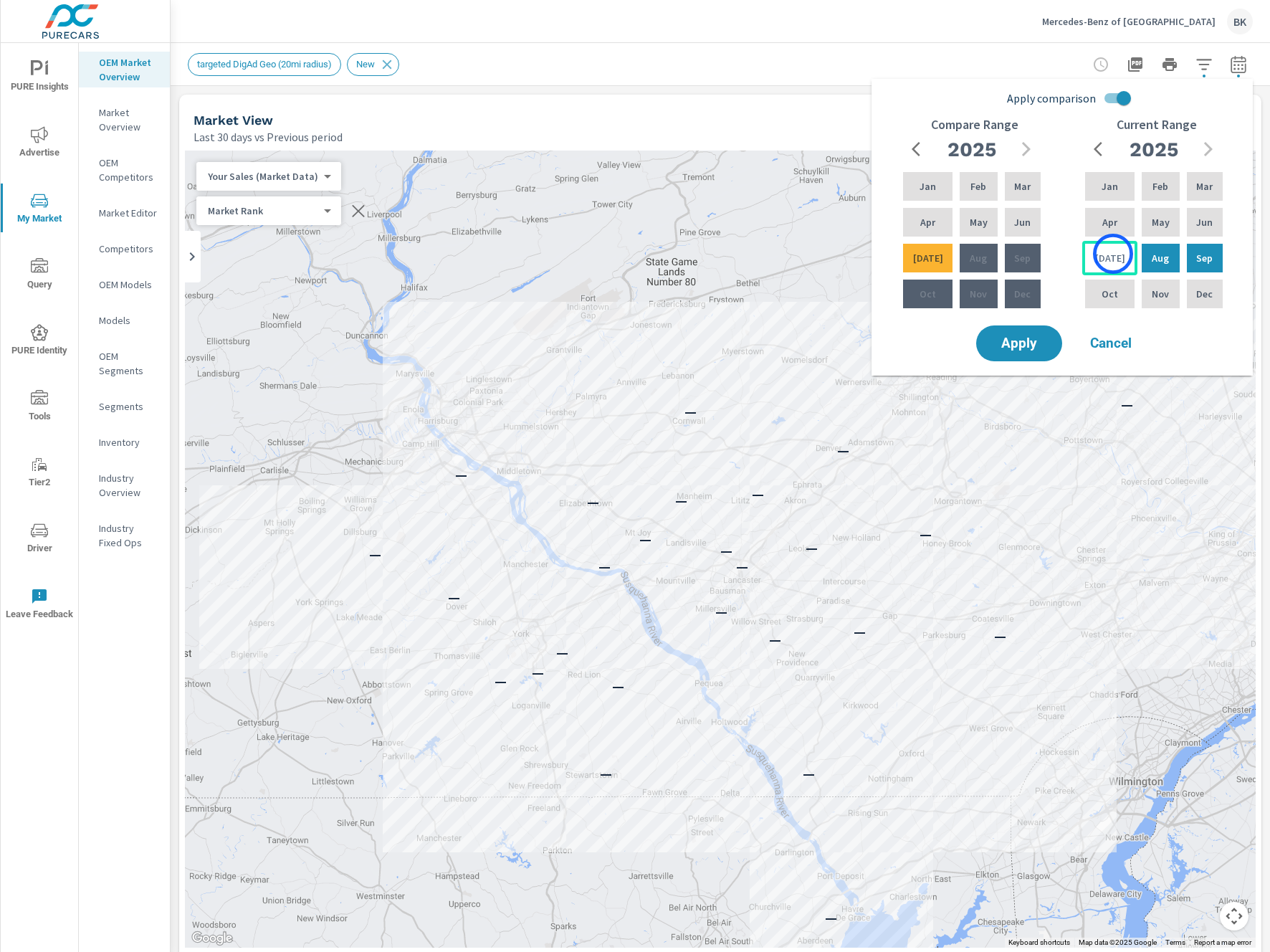
click at [1114, 254] on div "[DATE]" at bounding box center [1110, 258] width 55 height 35
click at [1153, 191] on p "Feb" at bounding box center [1160, 186] width 16 height 14
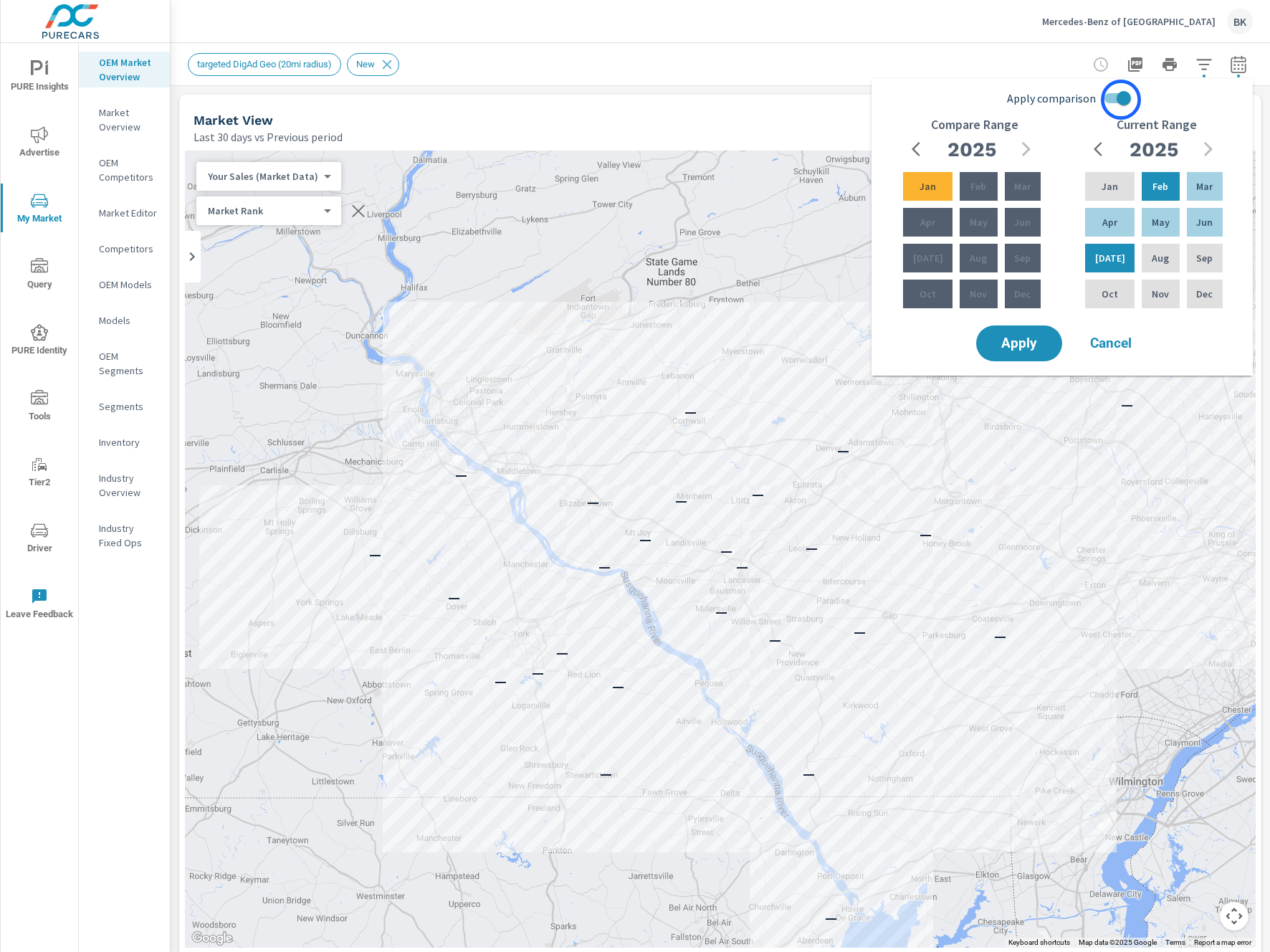
click at [1120, 100] on input "Apply comparison" at bounding box center [1123, 98] width 82 height 27
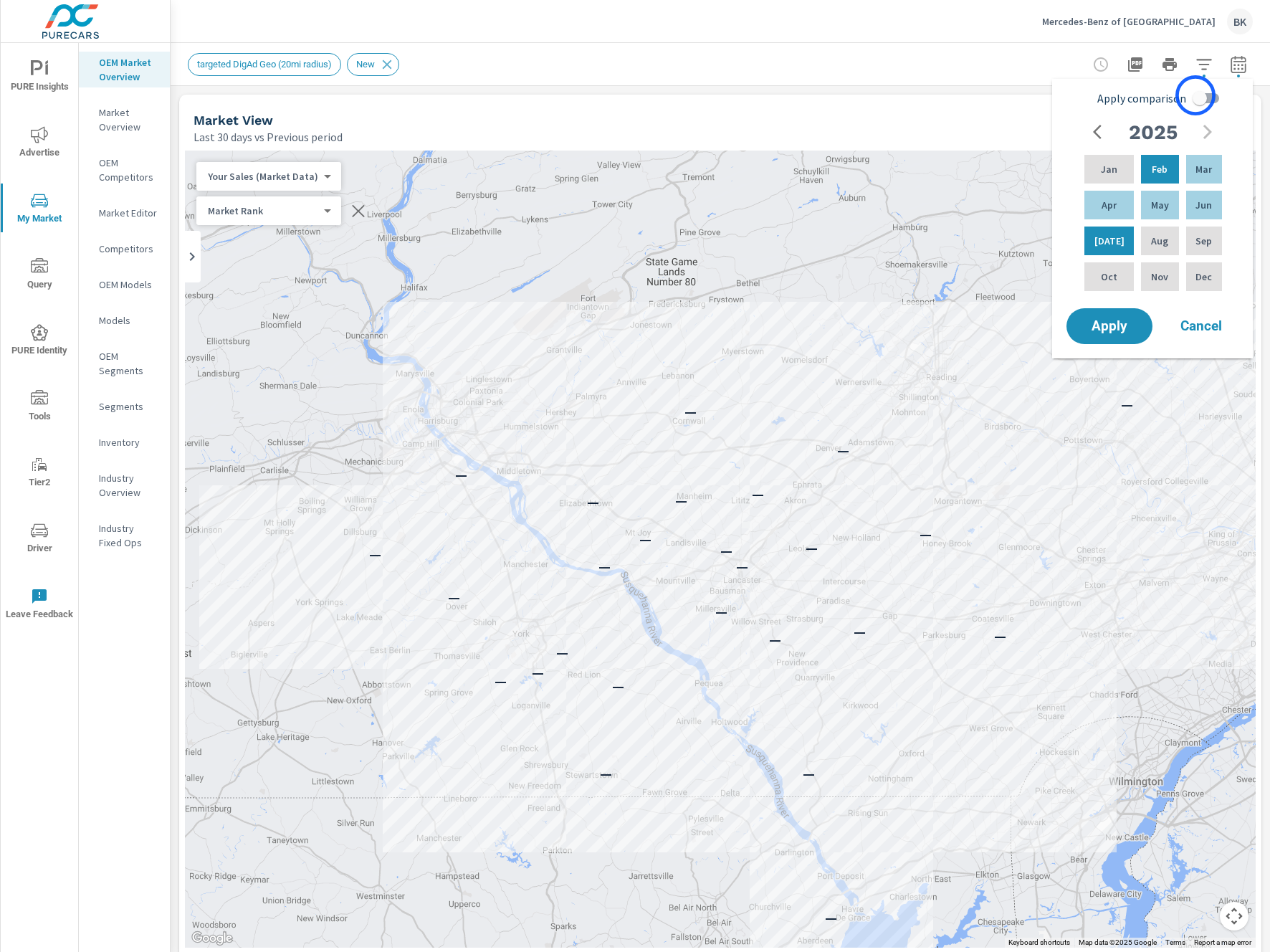
click at [1198, 96] on input "Apply comparison" at bounding box center [1199, 98] width 82 height 27
checkbox input "true"
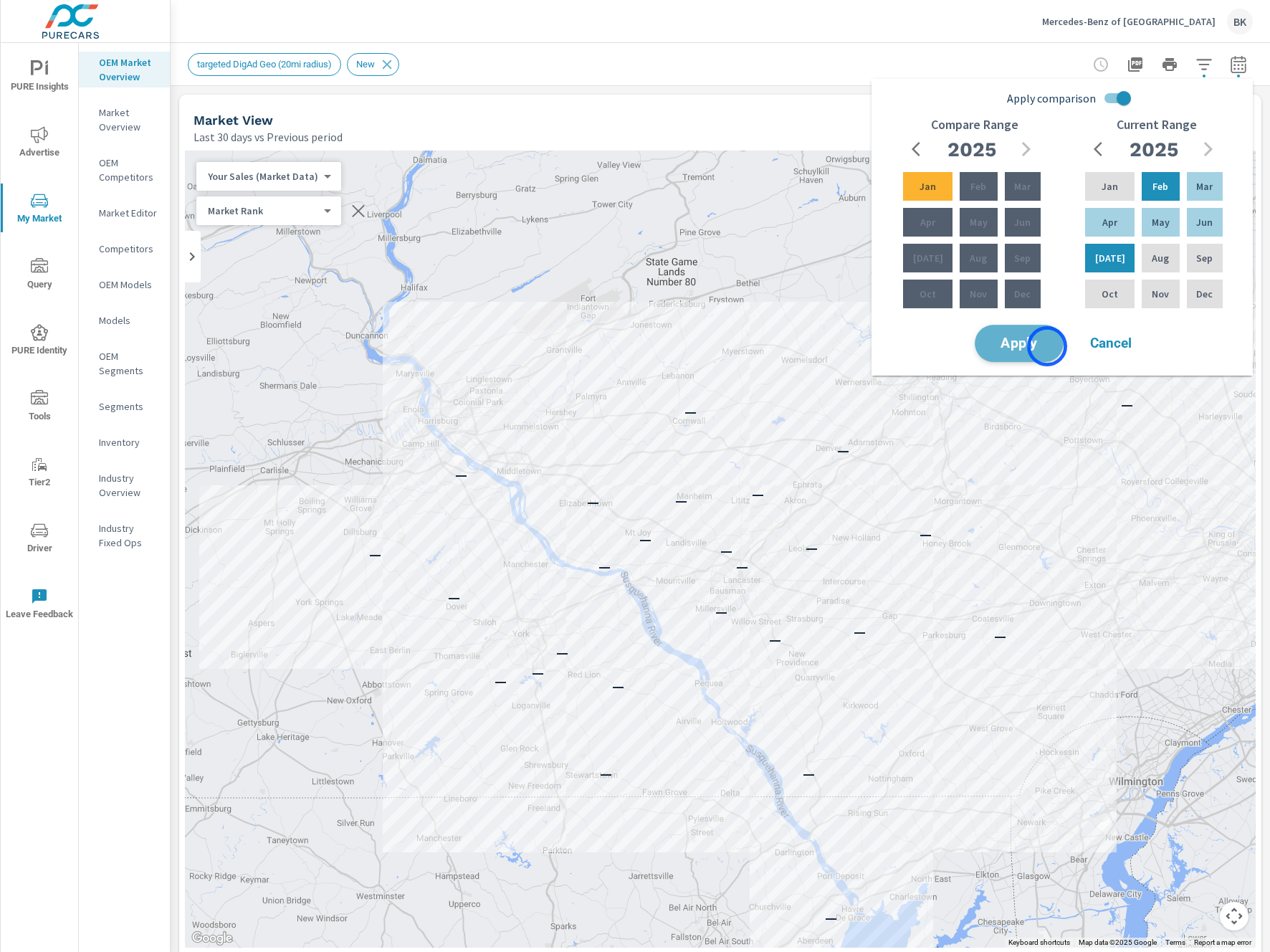
click at [1047, 346] on span "Apply" at bounding box center [1018, 343] width 59 height 14
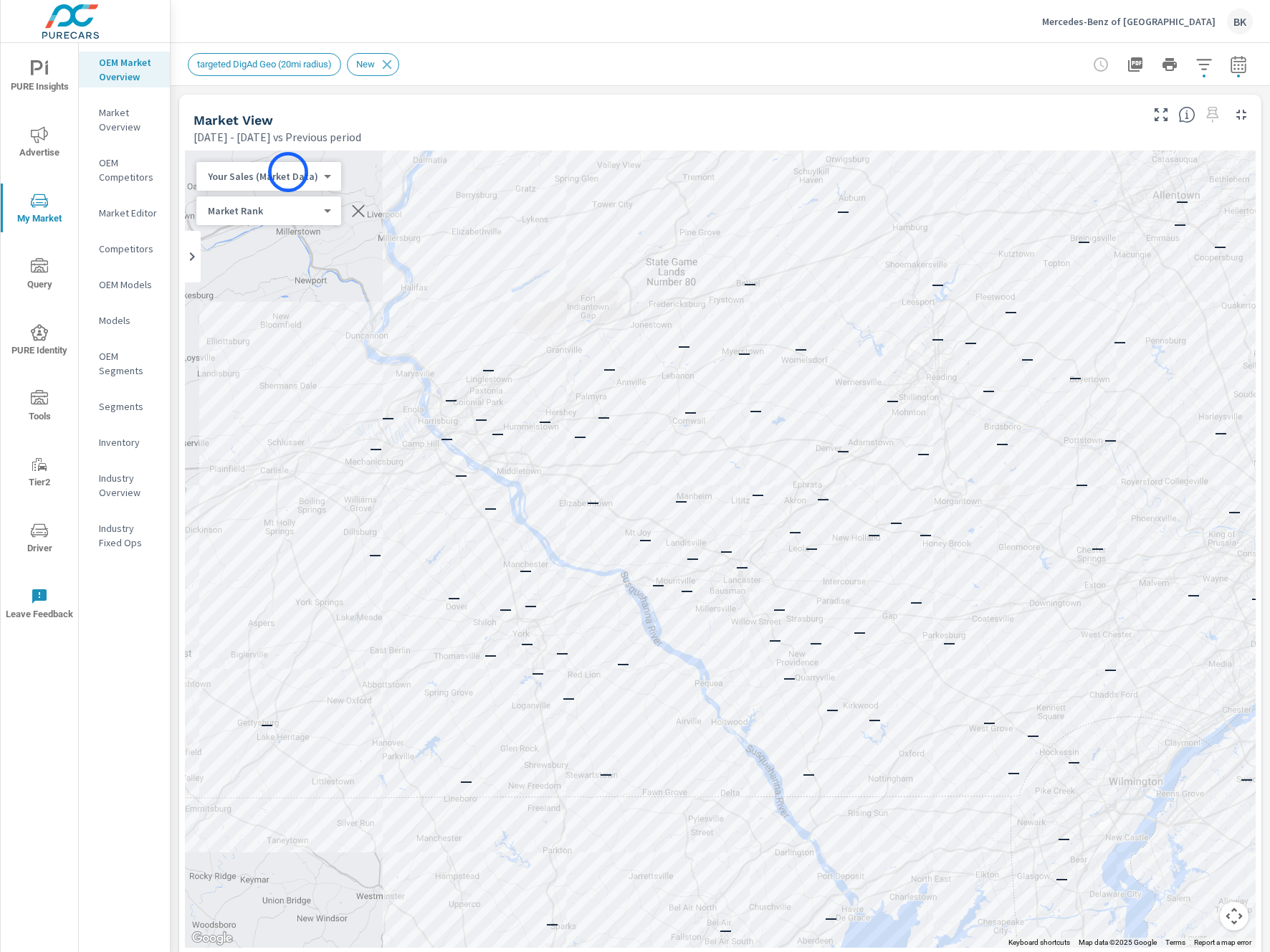
click at [288, 172] on body "PURE Insights Advertise My Market Query PURE Identity Tools Tier2 Driver Leave …" at bounding box center [635, 484] width 1270 height 967
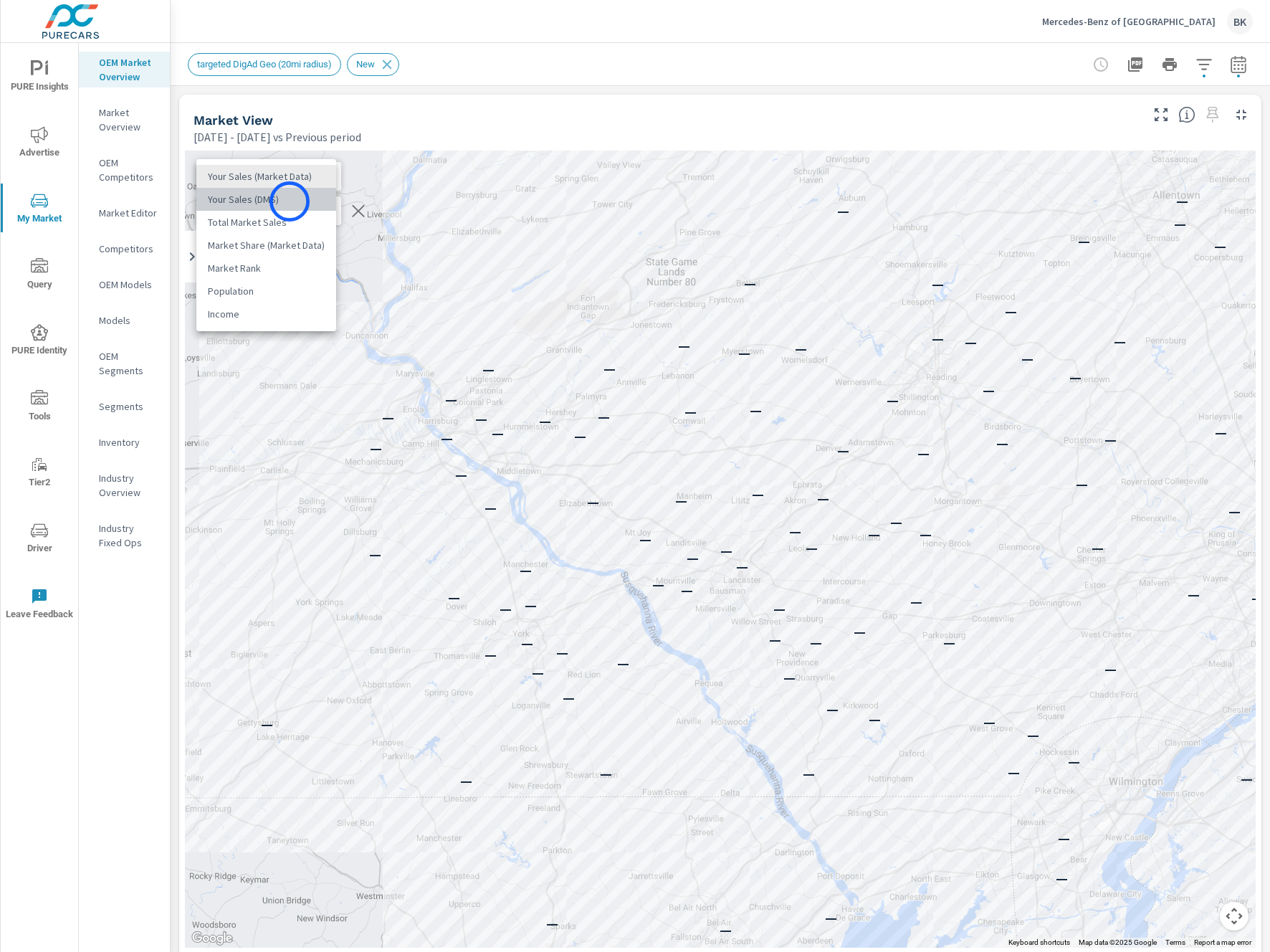
click at [290, 202] on li "Your Sales (DMS)" at bounding box center [266, 200] width 140 height 23
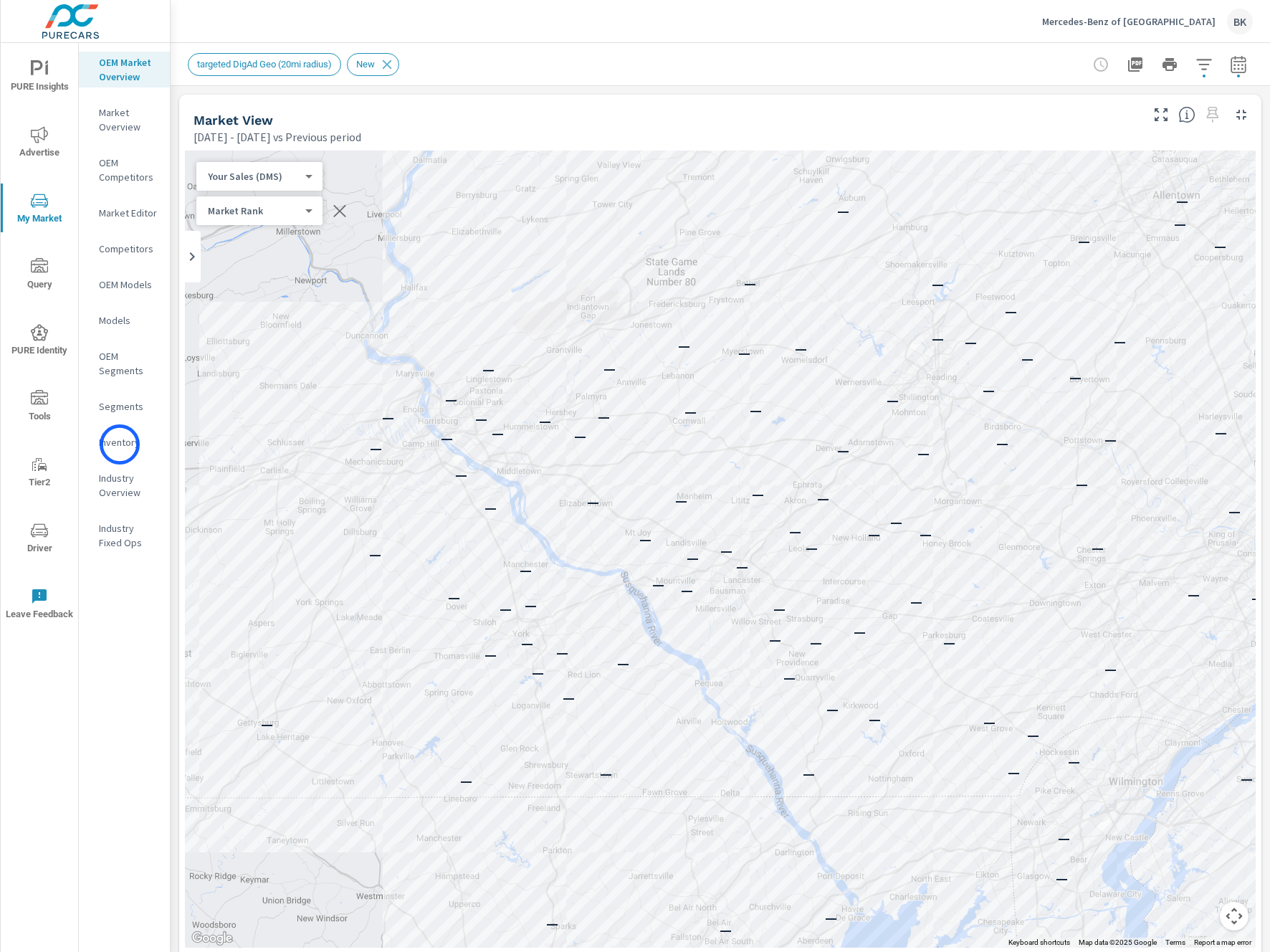
click at [120, 445] on p "Inventory" at bounding box center [129, 442] width 59 height 14
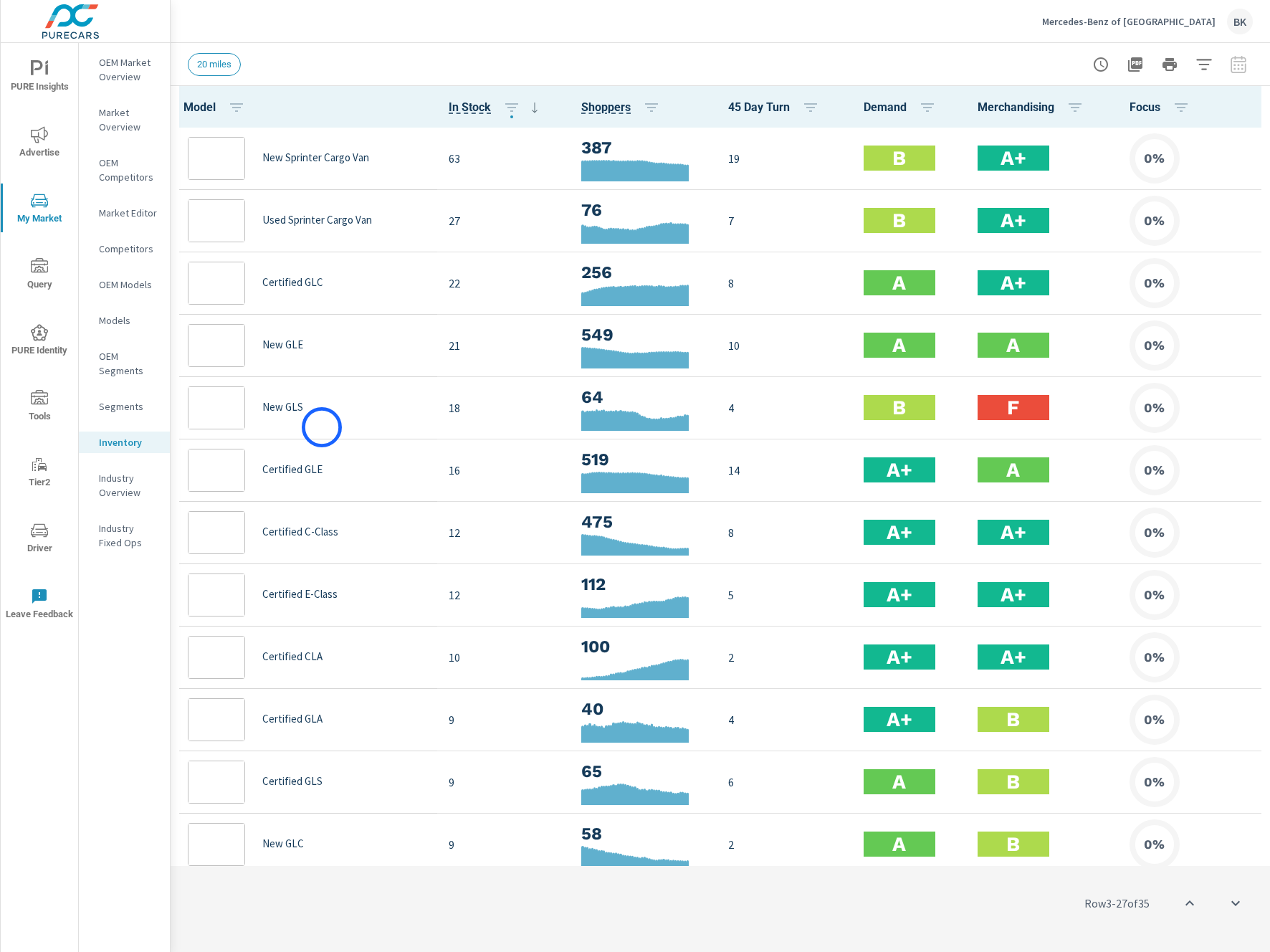
scroll to position [126, 0]
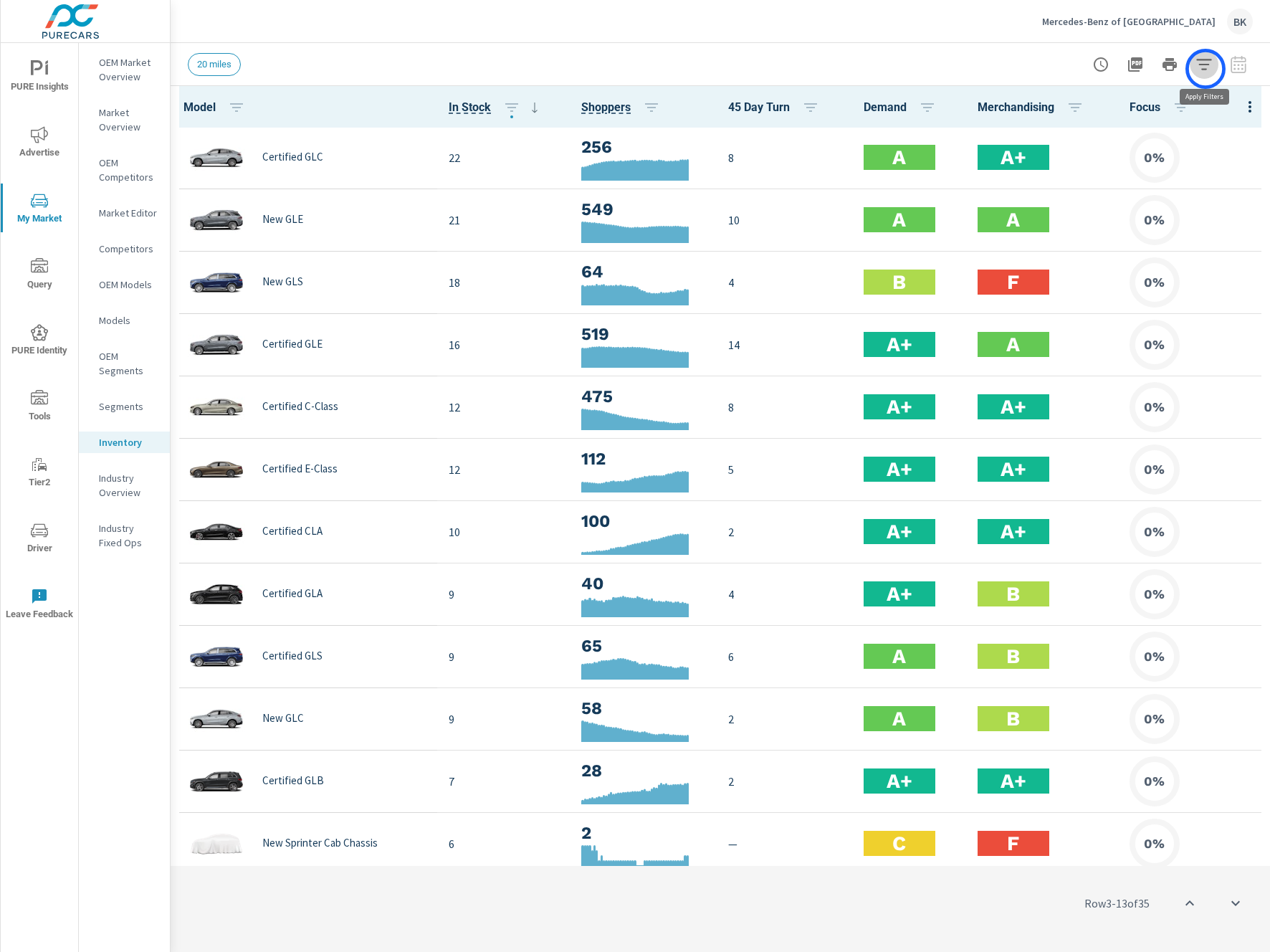
click at [1206, 69] on icon "button" at bounding box center [1204, 64] width 15 height 11
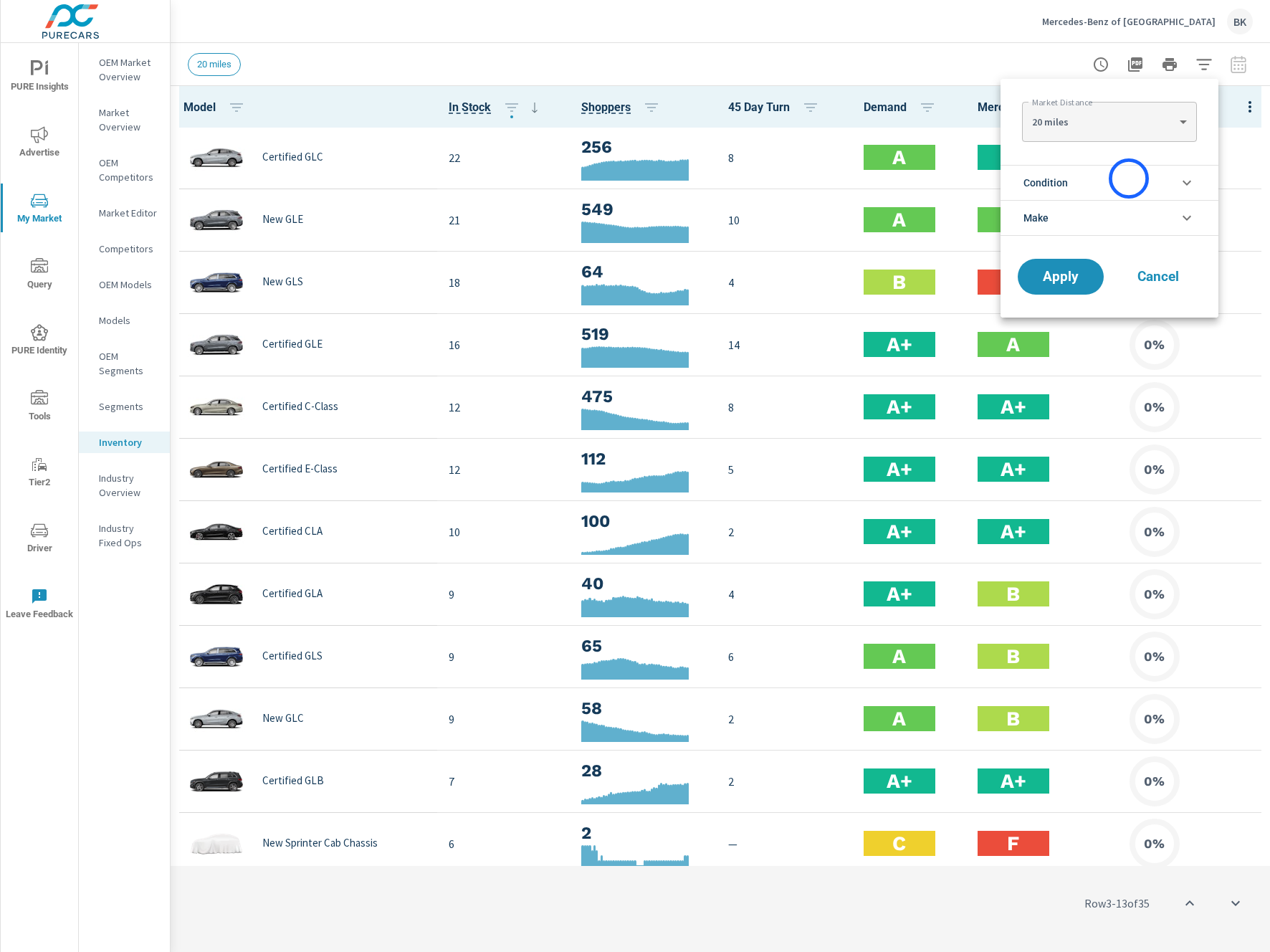
click at [1129, 179] on li "Condition" at bounding box center [1109, 182] width 218 height 35
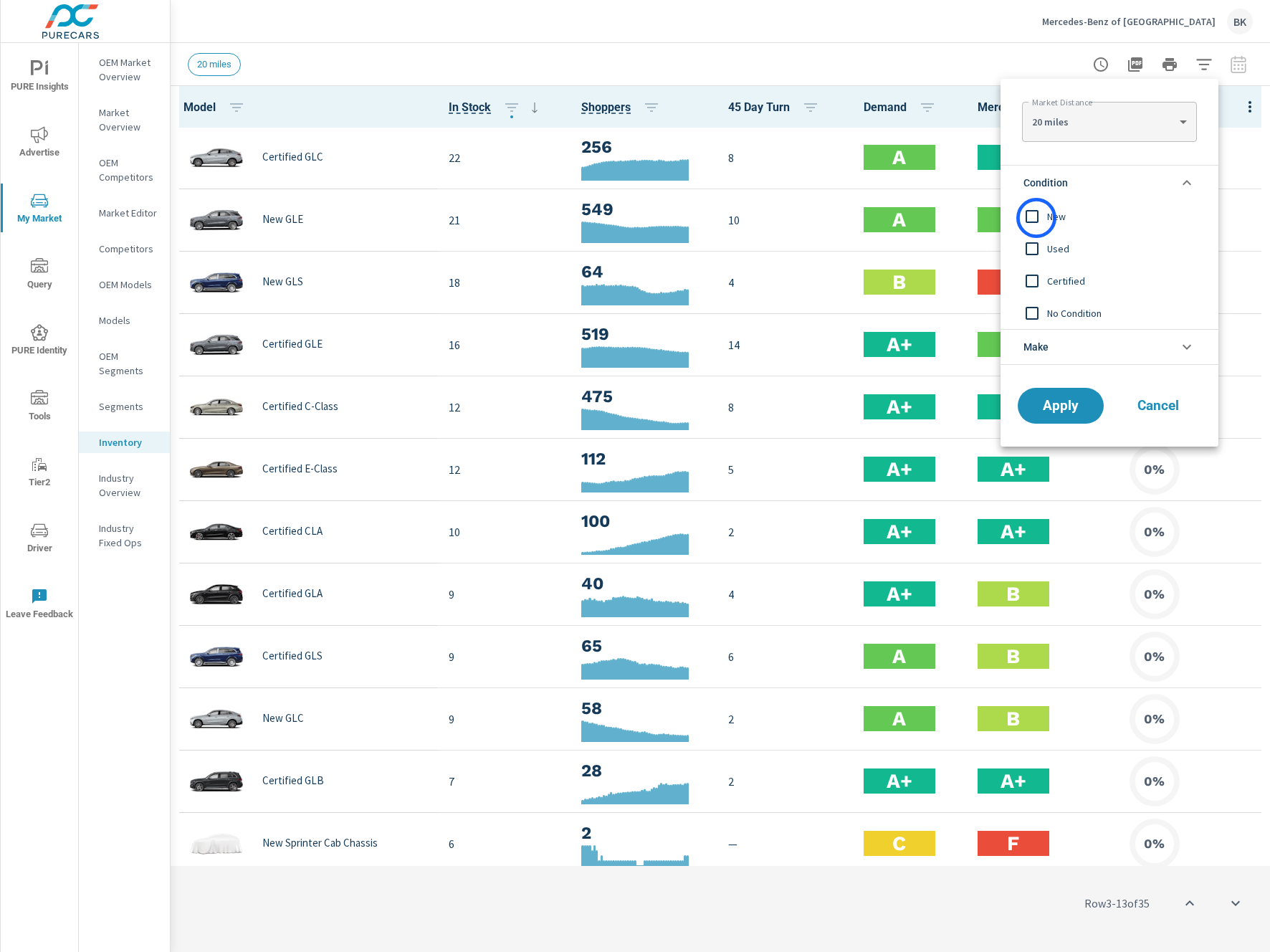
click at [1037, 218] on input "filter options" at bounding box center [1032, 217] width 30 height 30
click at [1073, 415] on button "Apply" at bounding box center [1060, 406] width 89 height 38
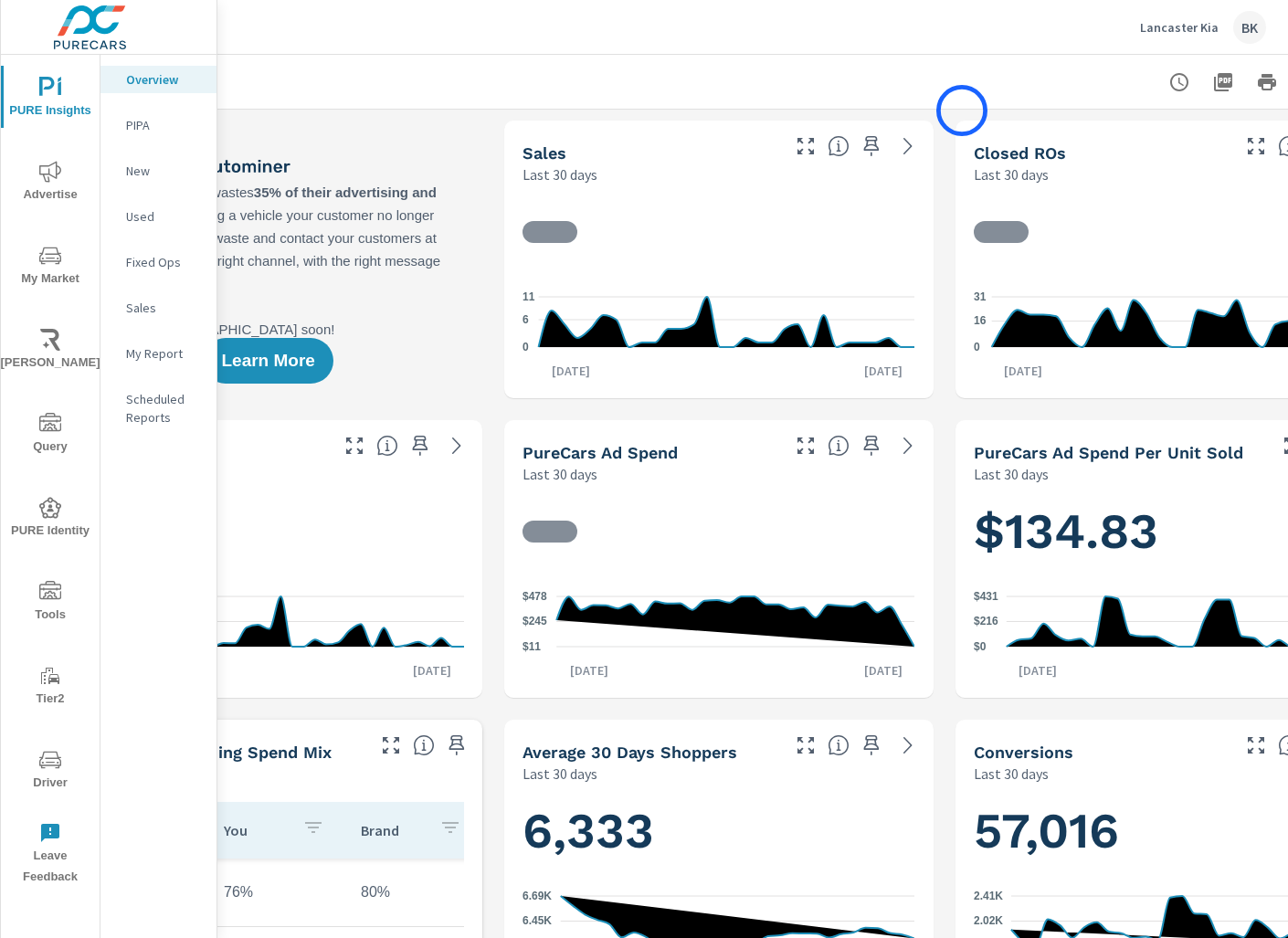
scroll to position [0, 281]
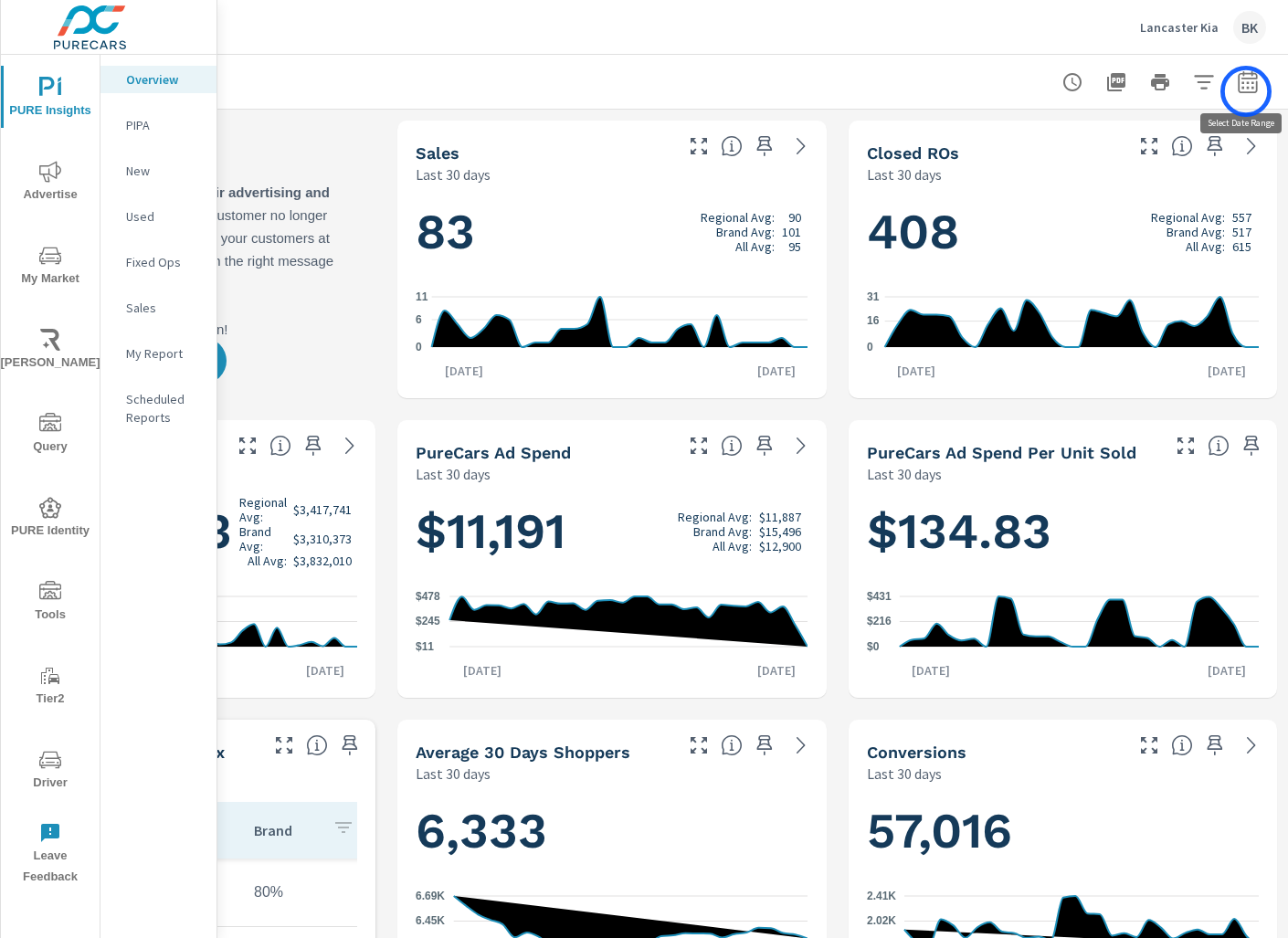
click at [1246, 91] on icon "button" at bounding box center [1247, 81] width 19 height 22
select select "Last 30 days"
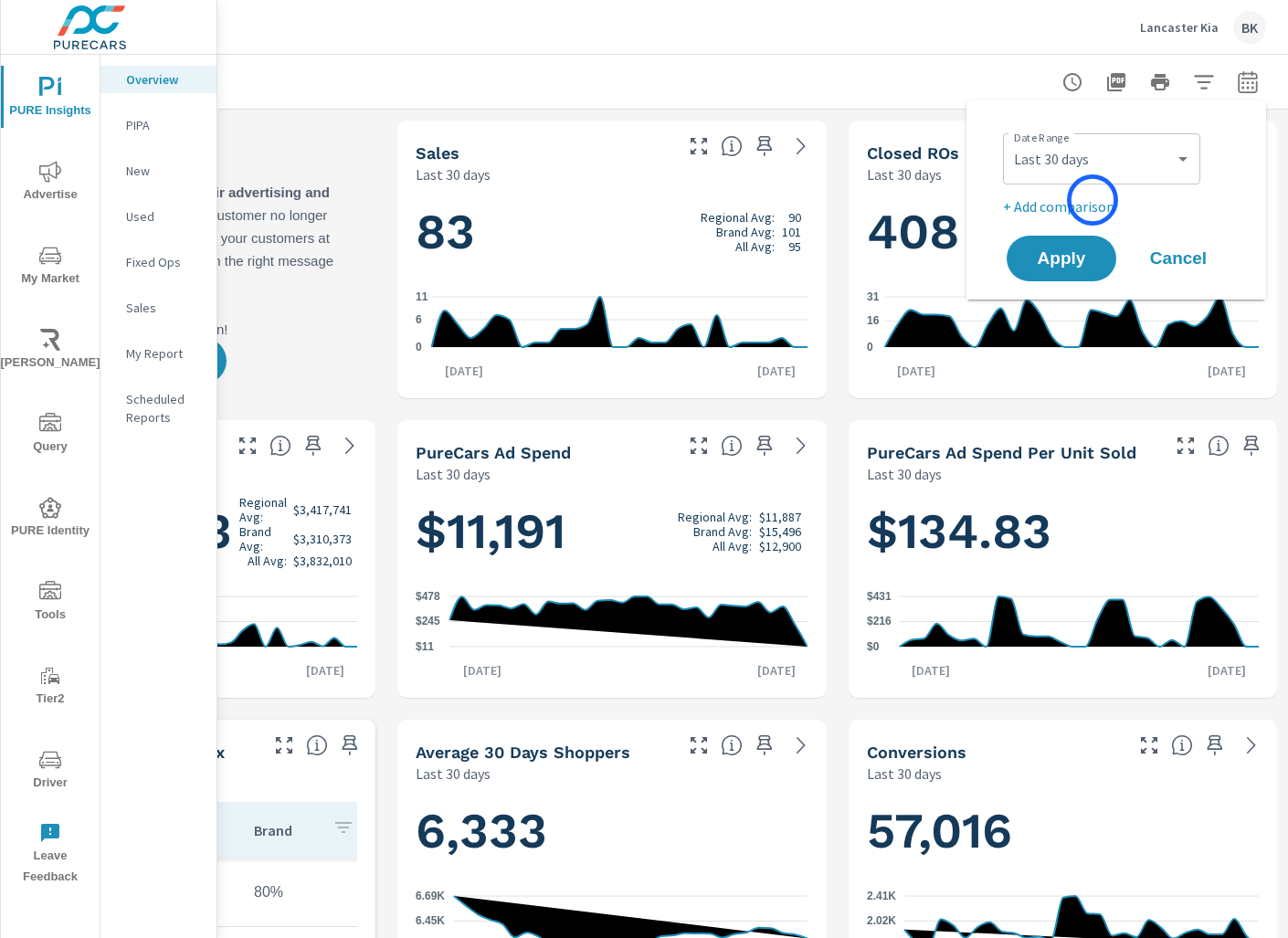
click at [1093, 200] on p "+ Add comparison" at bounding box center [1120, 206] width 234 height 22
select select "Previous period"
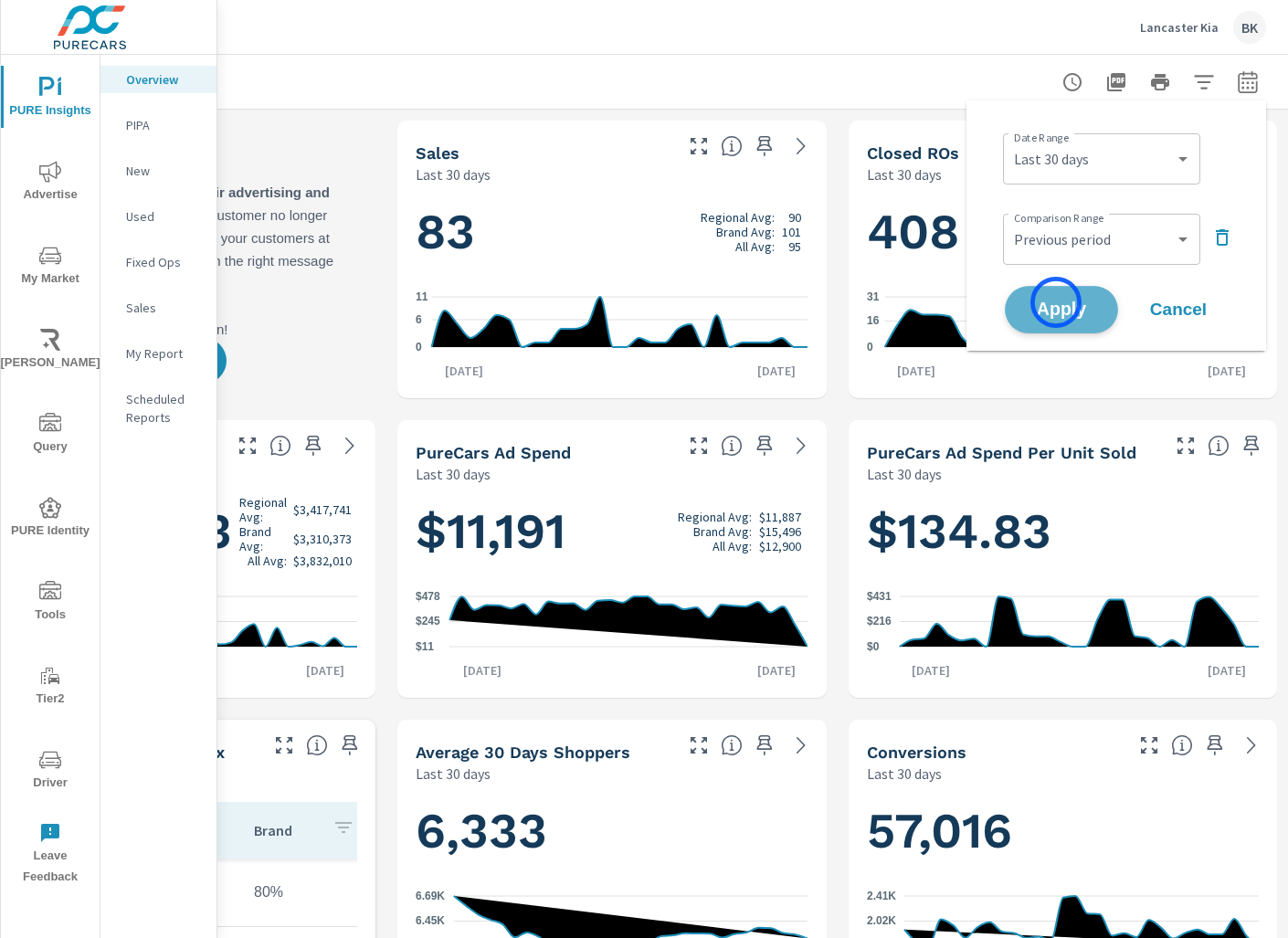
click at [1056, 302] on span "Apply" at bounding box center [1060, 310] width 75 height 18
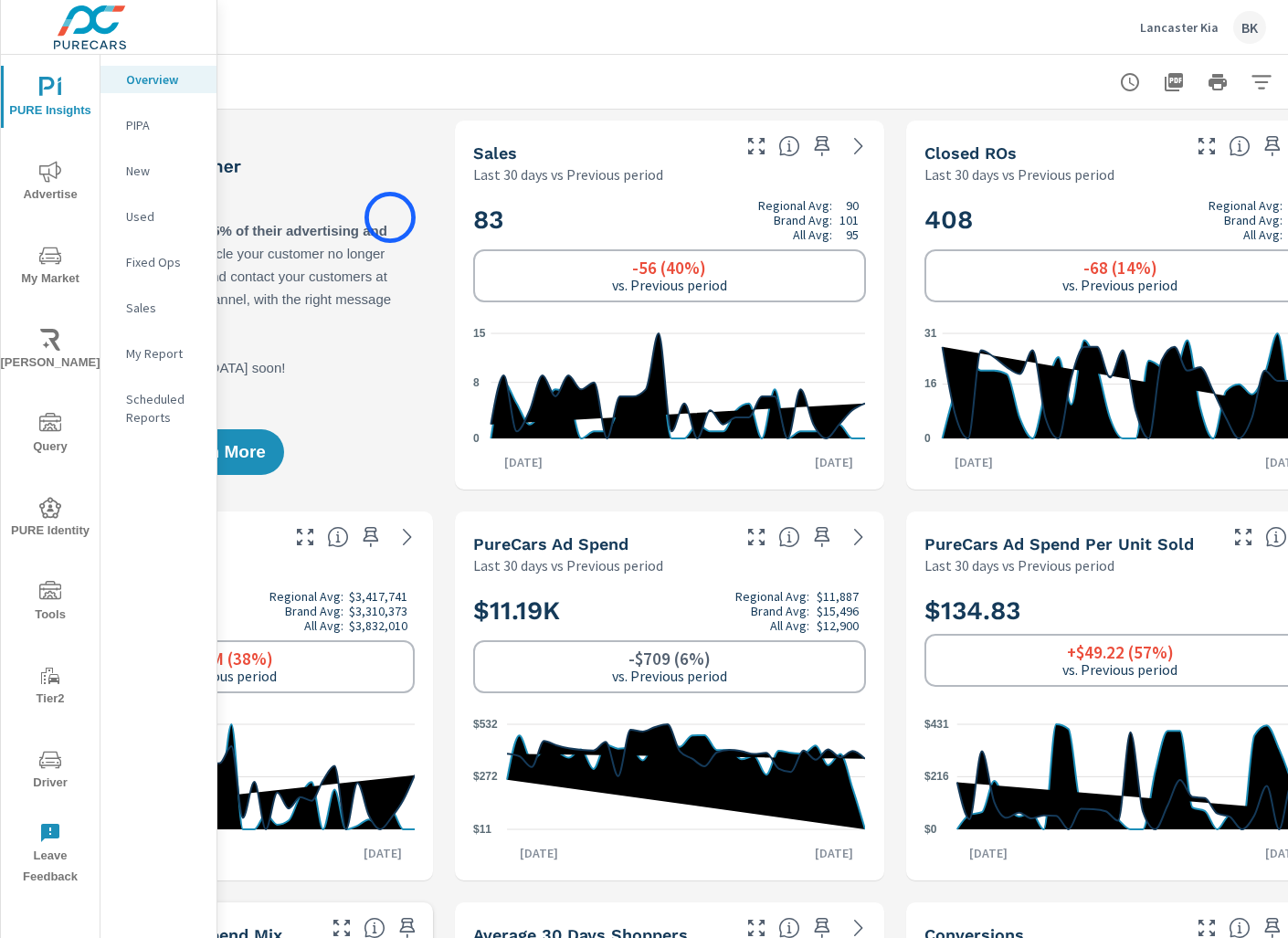
scroll to position [0, 281]
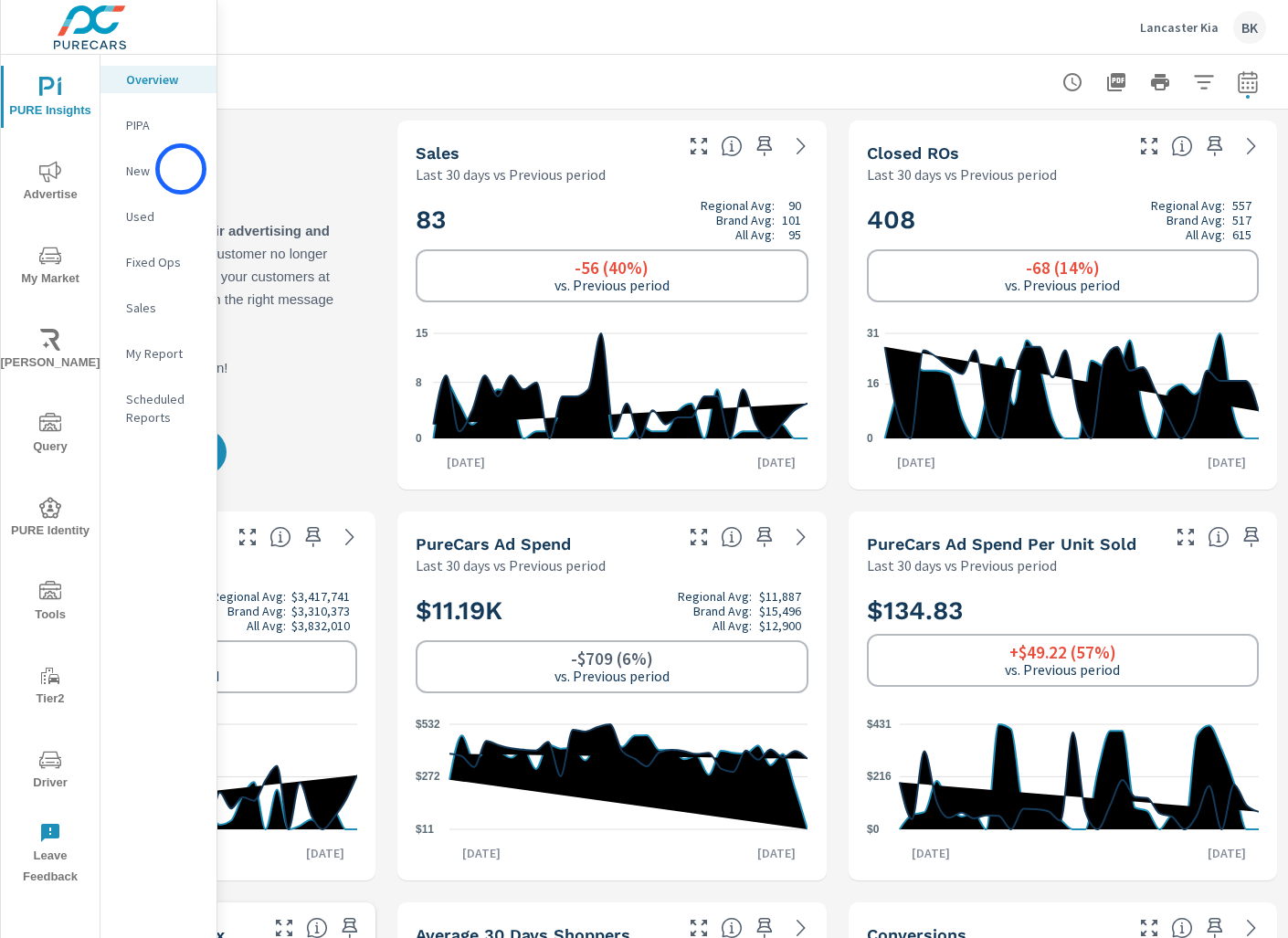
click at [178, 169] on p "New" at bounding box center [164, 170] width 76 height 18
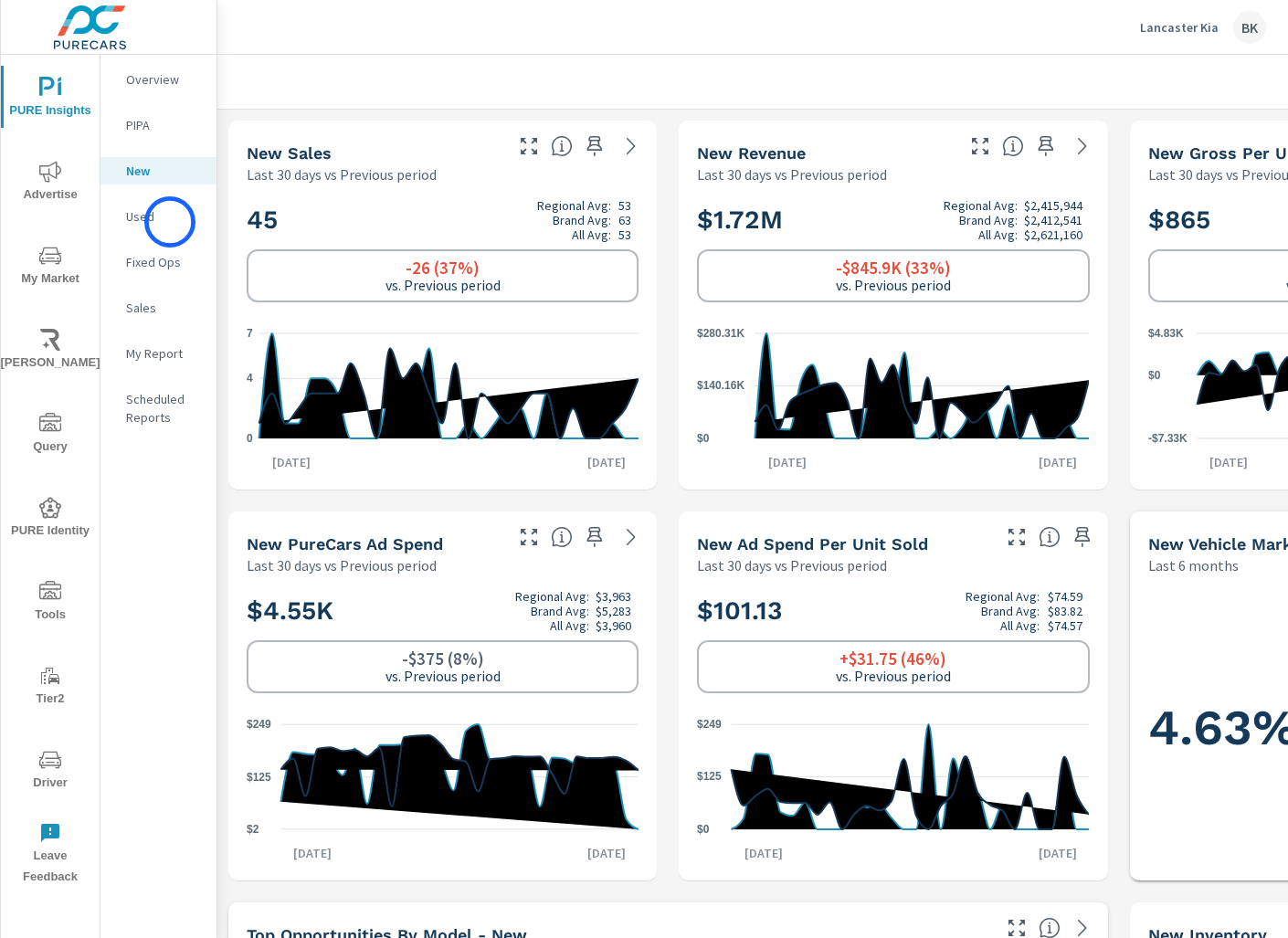
click at [170, 222] on p "Used" at bounding box center [164, 217] width 76 height 18
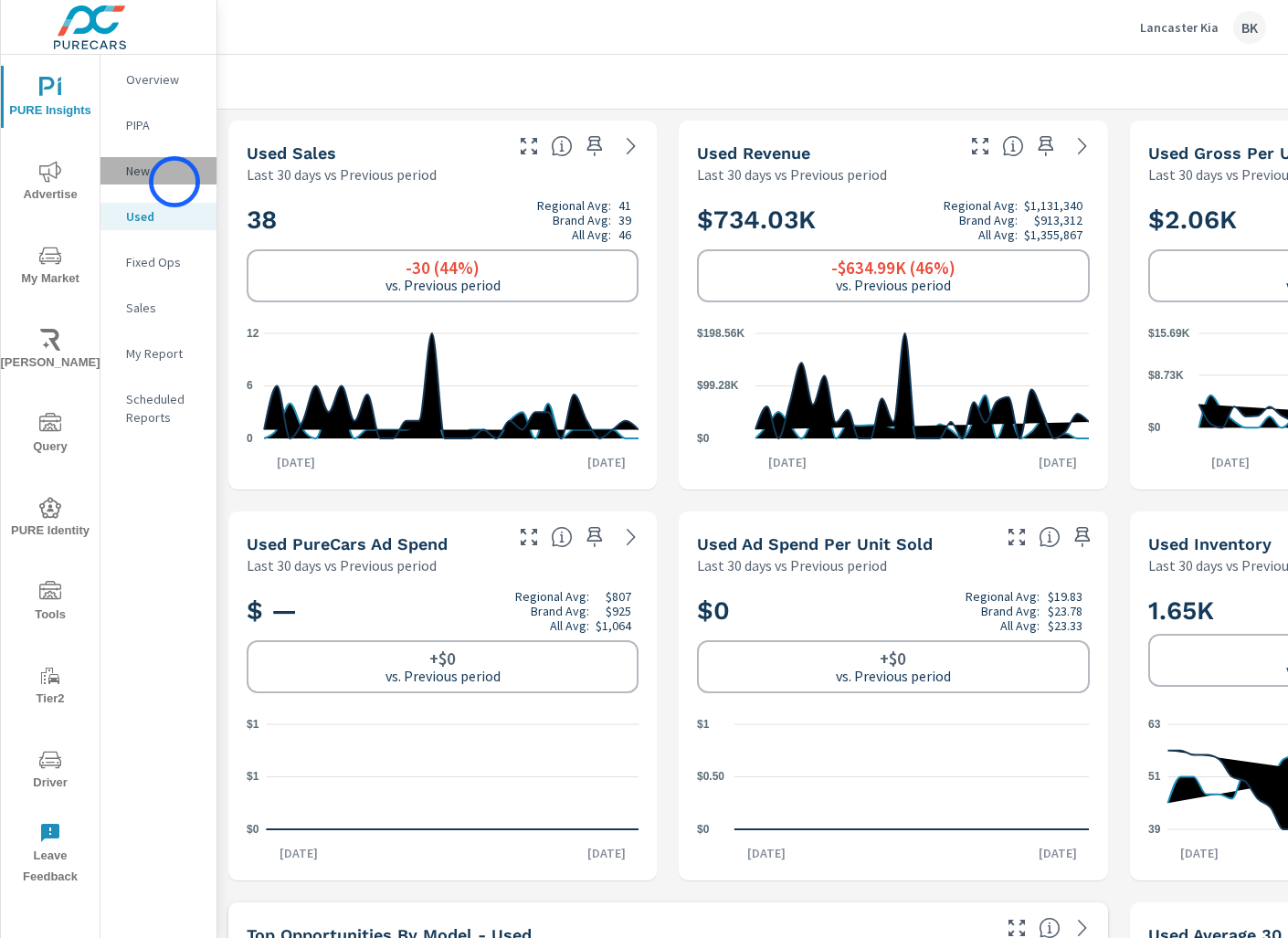
click at [174, 182] on div "New" at bounding box center [158, 171] width 116 height 28
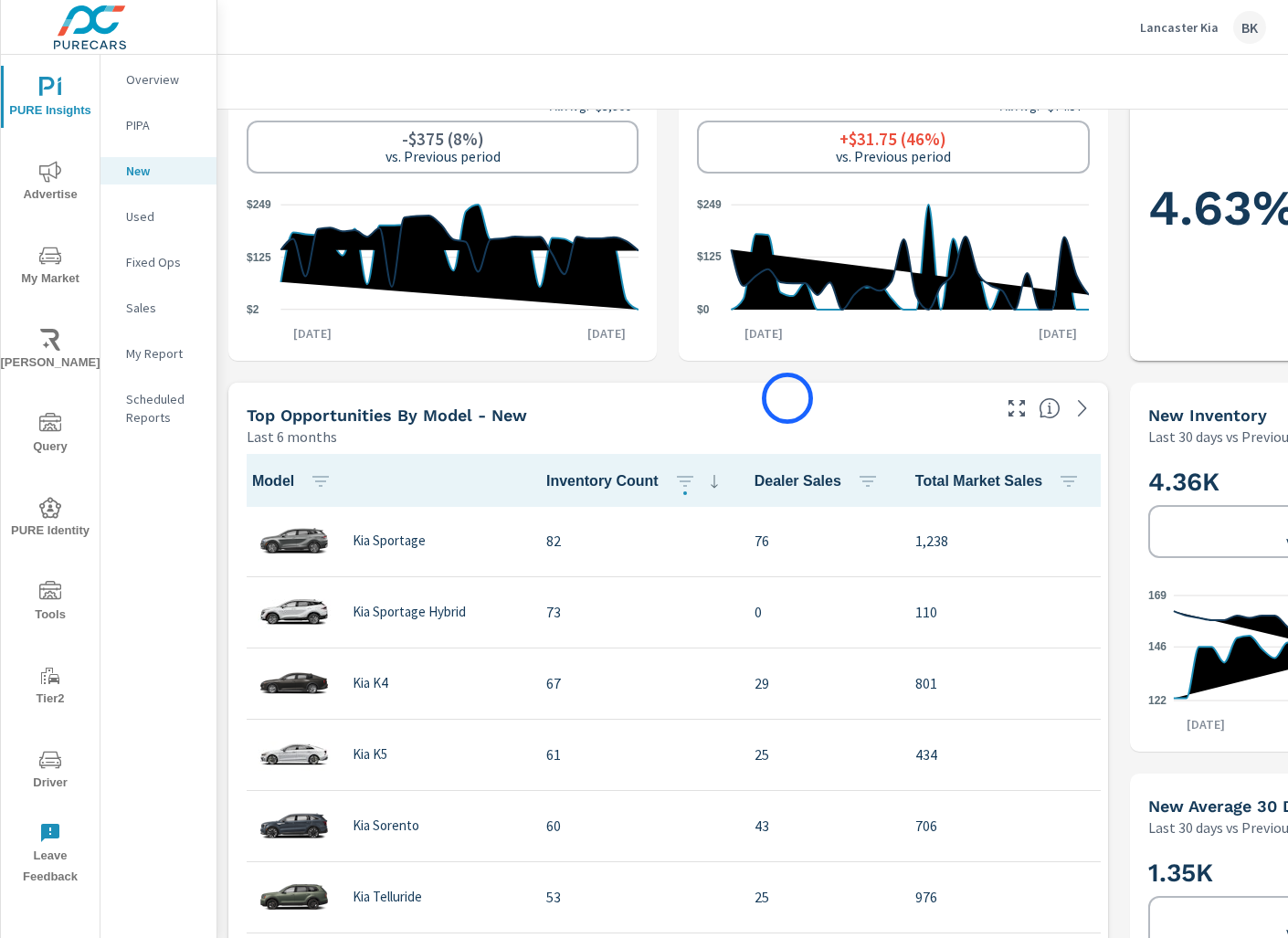
scroll to position [520, 281]
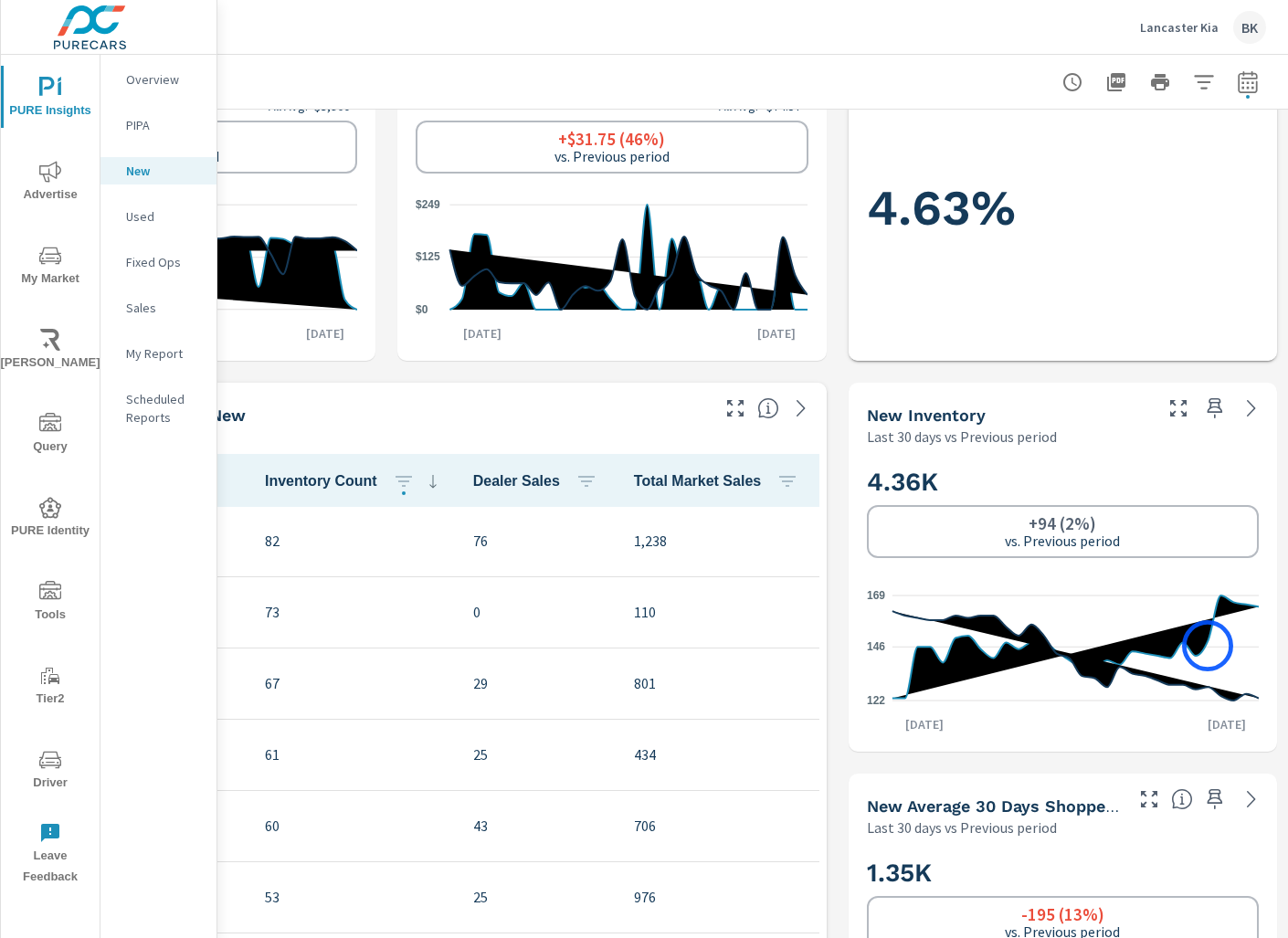
click at [1208, 646] on icon "122 146 169" at bounding box center [1062, 649] width 392 height 135
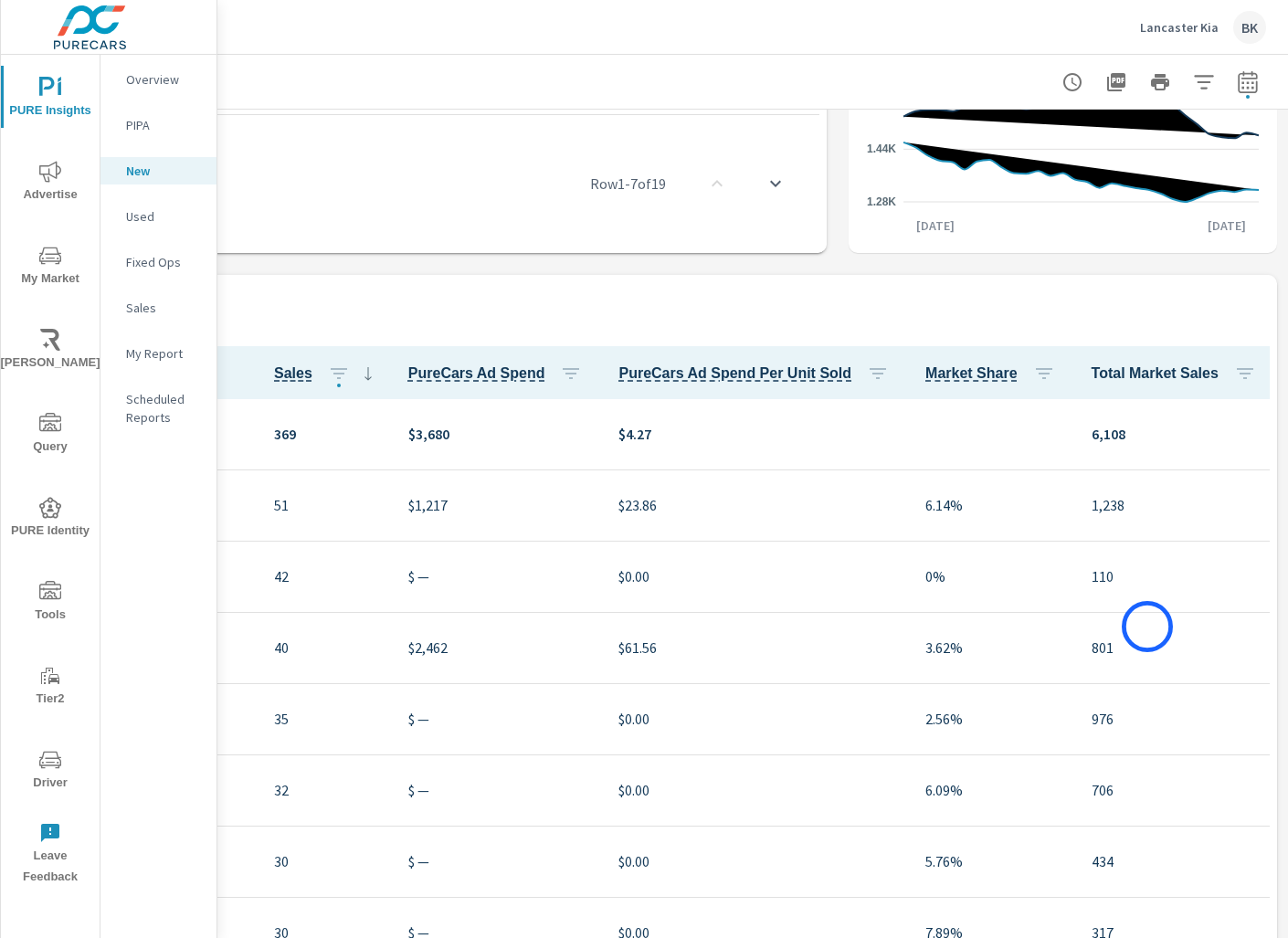
scroll to position [0, 0]
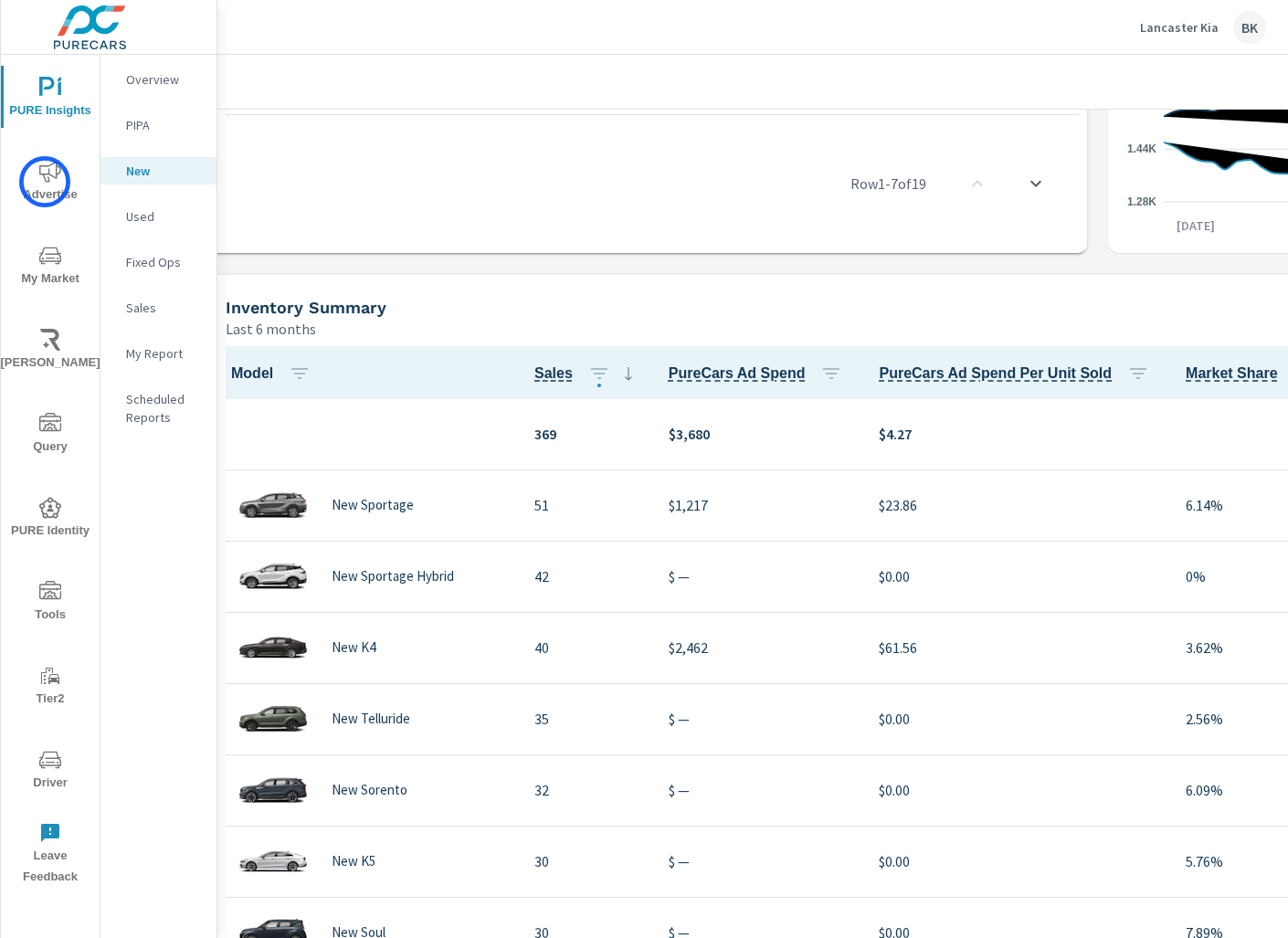
click at [45, 182] on icon "nav menu" at bounding box center [51, 171] width 22 height 22
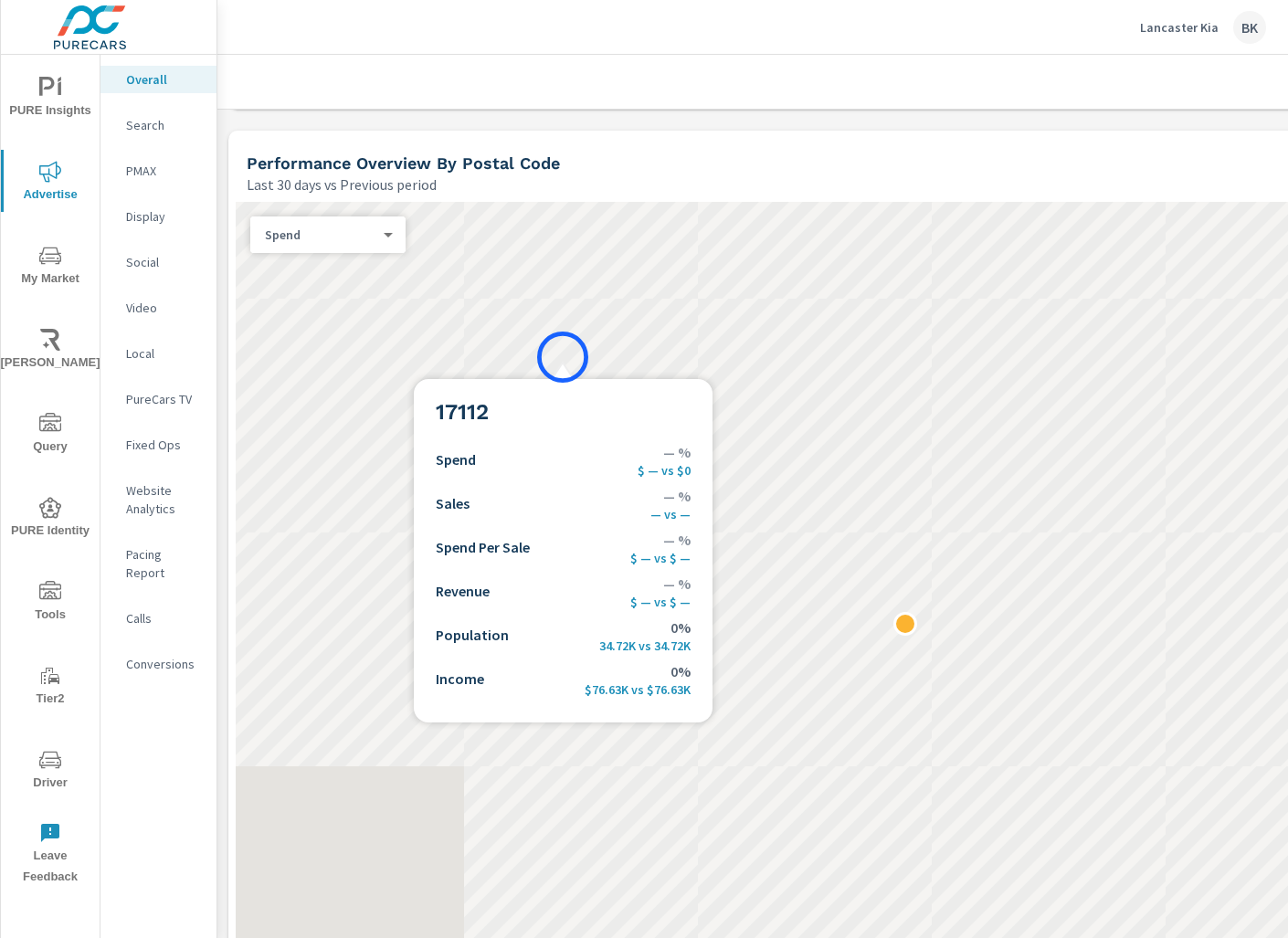
scroll to position [773, 0]
click at [561, 359] on div at bounding box center [894, 611] width 1316 height 820
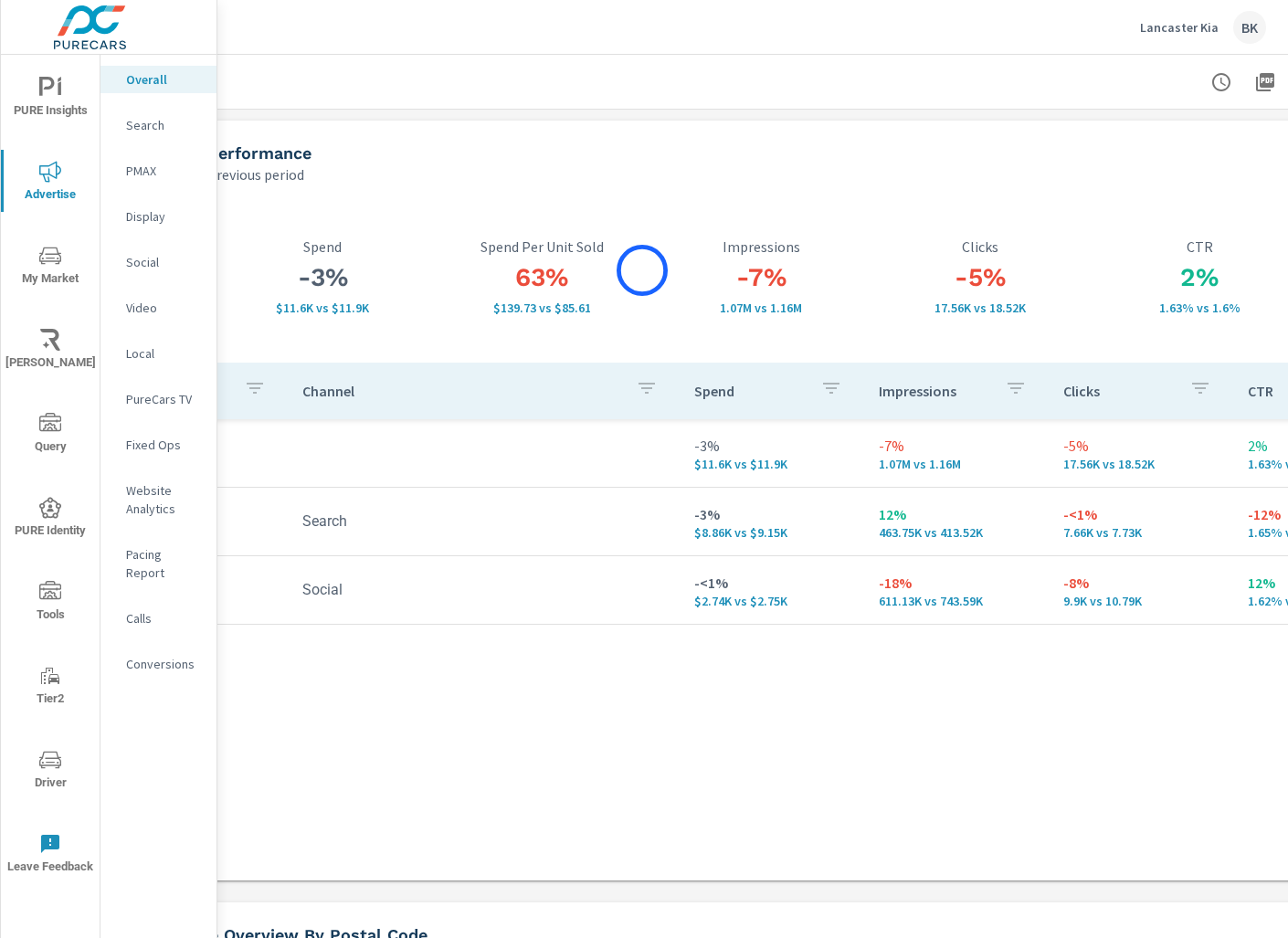
scroll to position [0, 267]
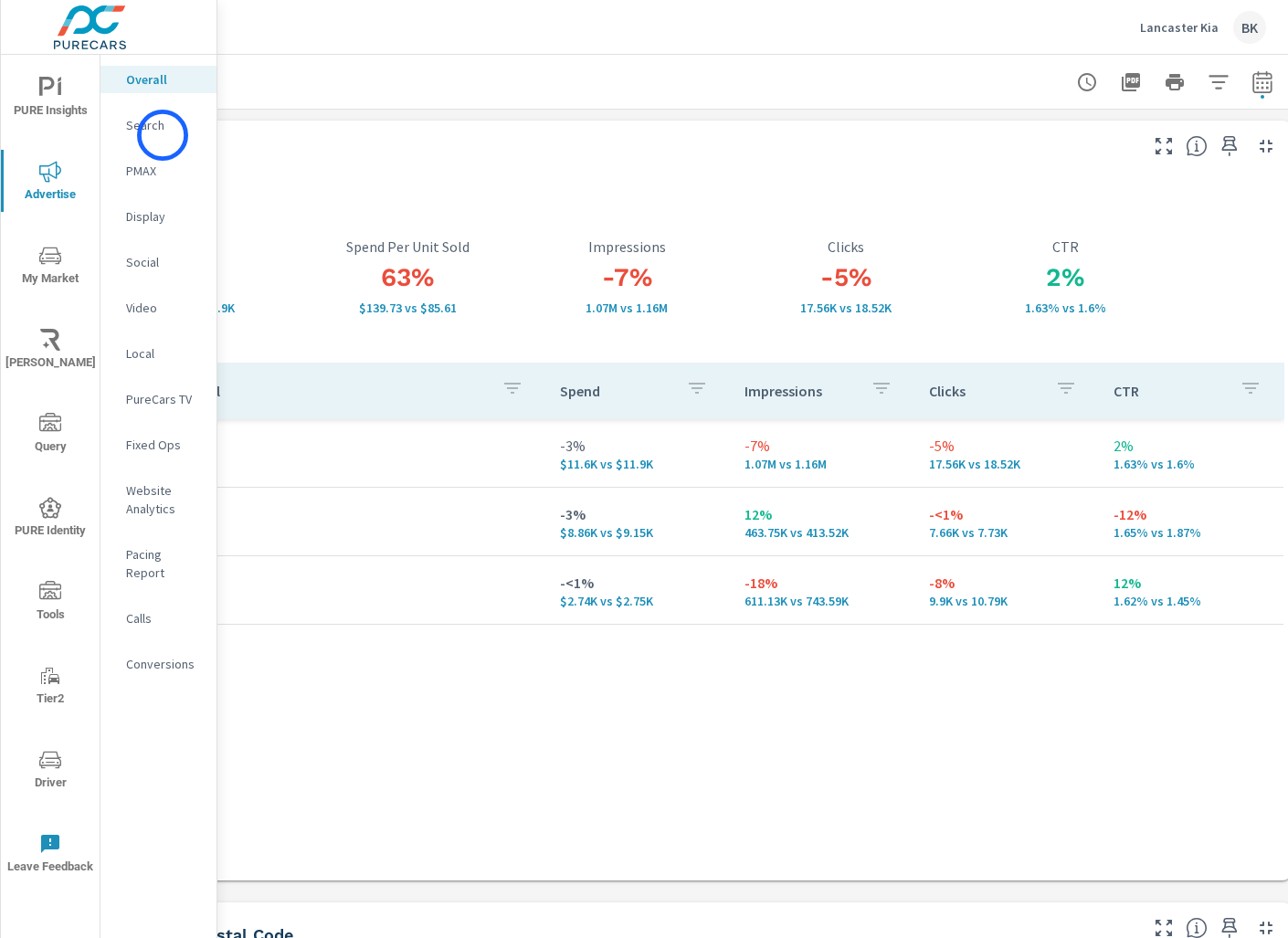
click at [162, 135] on div "Search" at bounding box center [158, 125] width 116 height 28
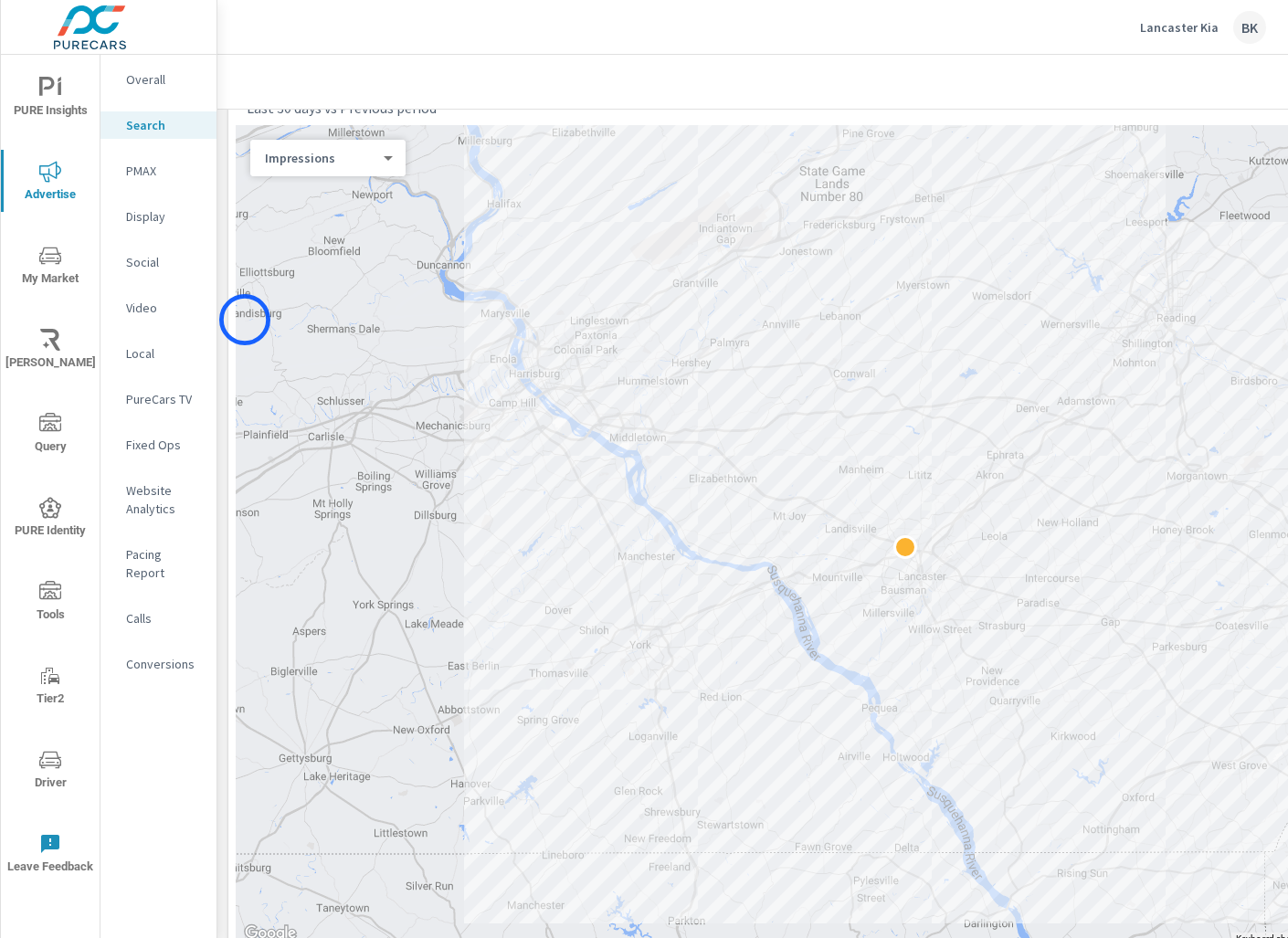
scroll to position [394, 0]
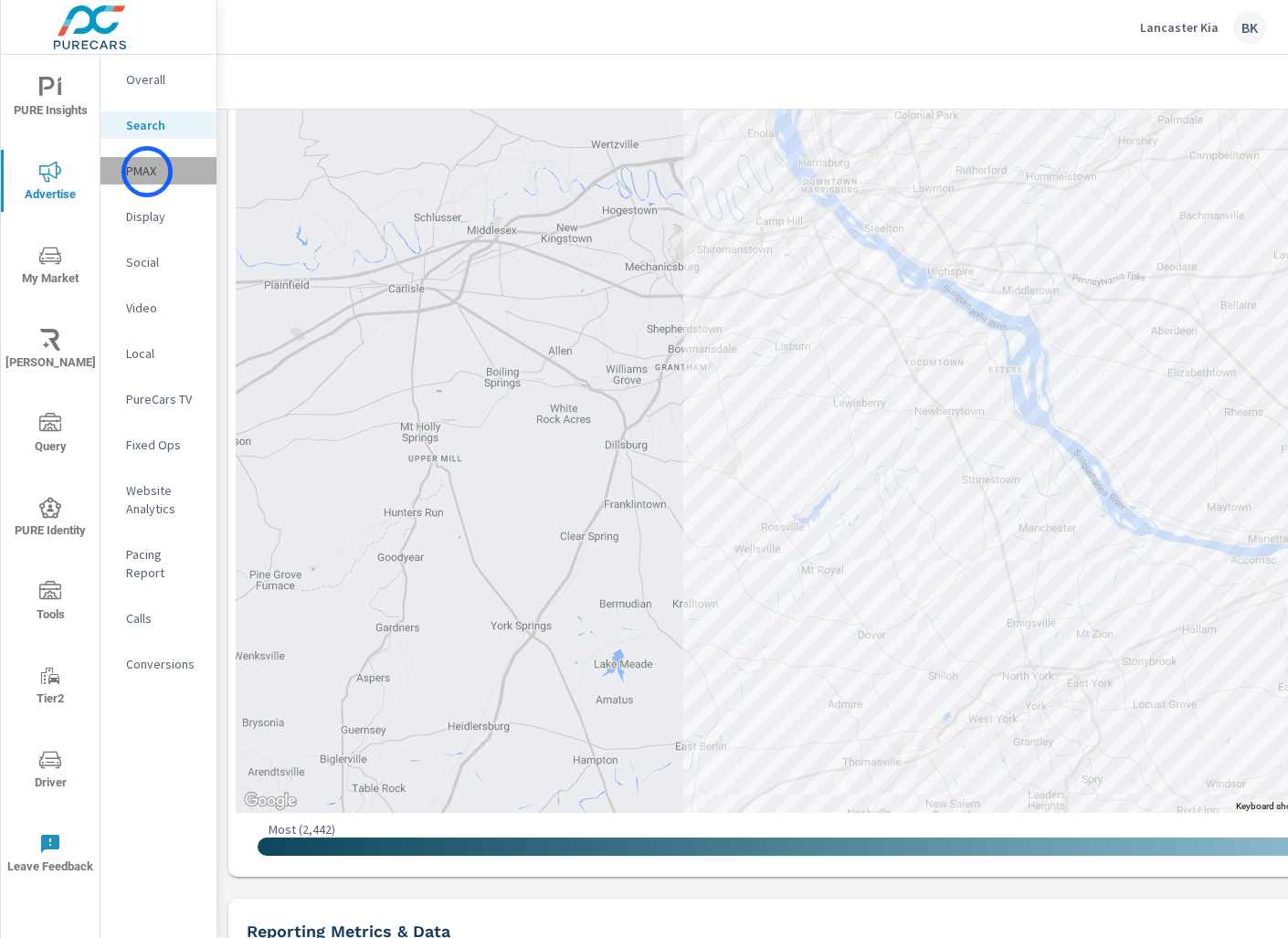
click at [147, 171] on p "PMAX" at bounding box center [164, 170] width 76 height 18
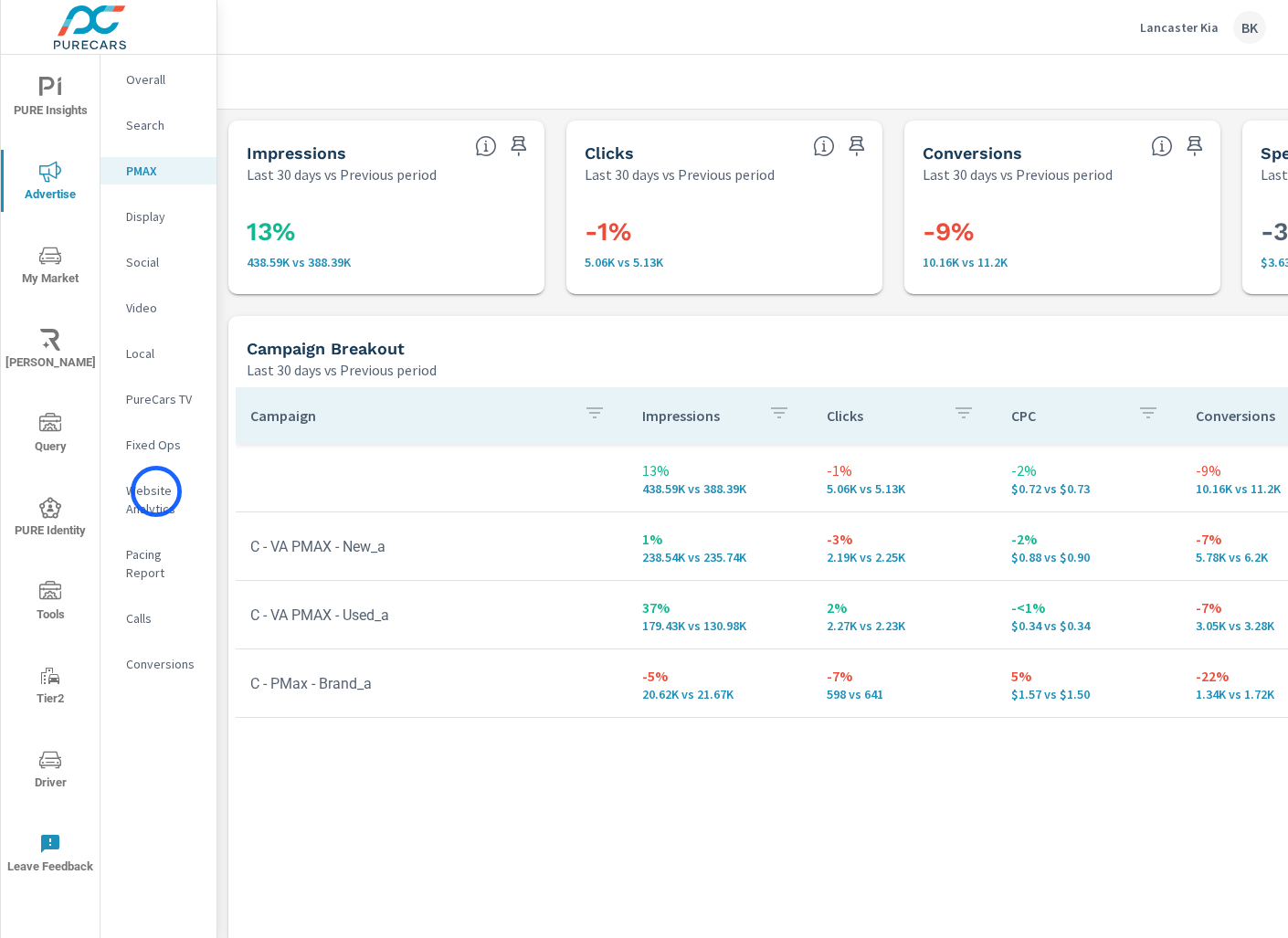
click at [157, 492] on p "Website Analytics" at bounding box center [164, 499] width 76 height 37
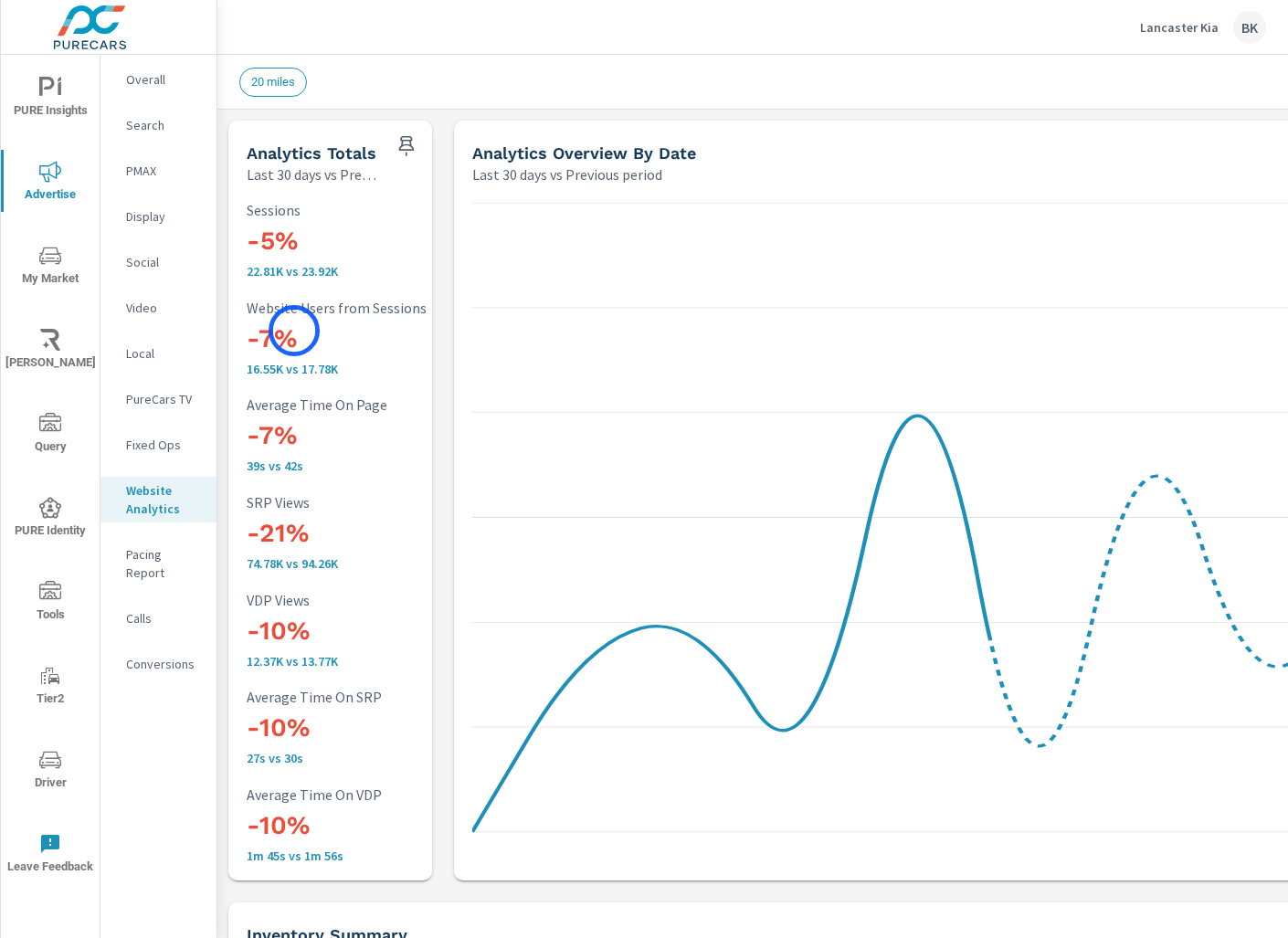
scroll to position [1, 0]
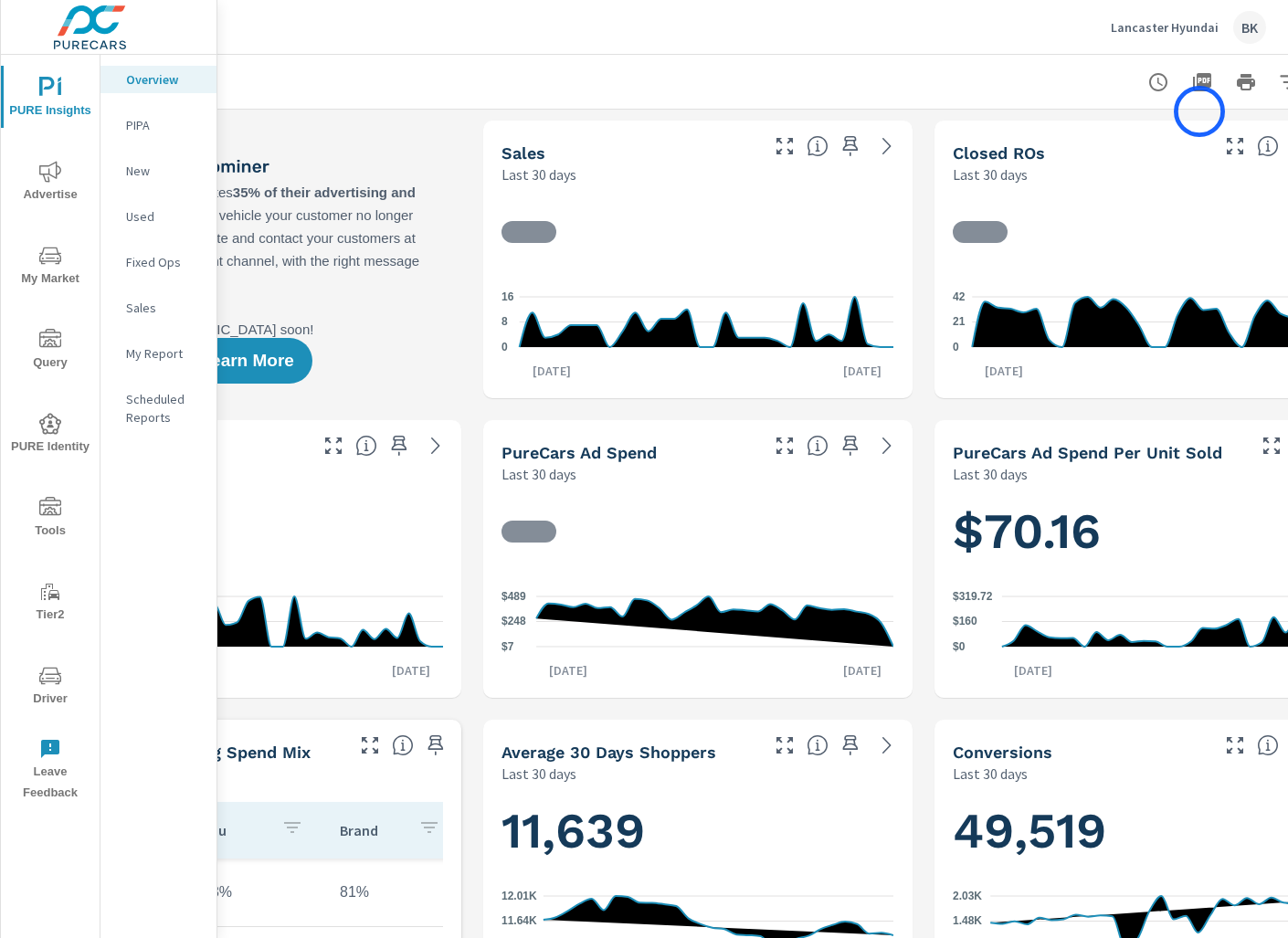
scroll to position [0, 281]
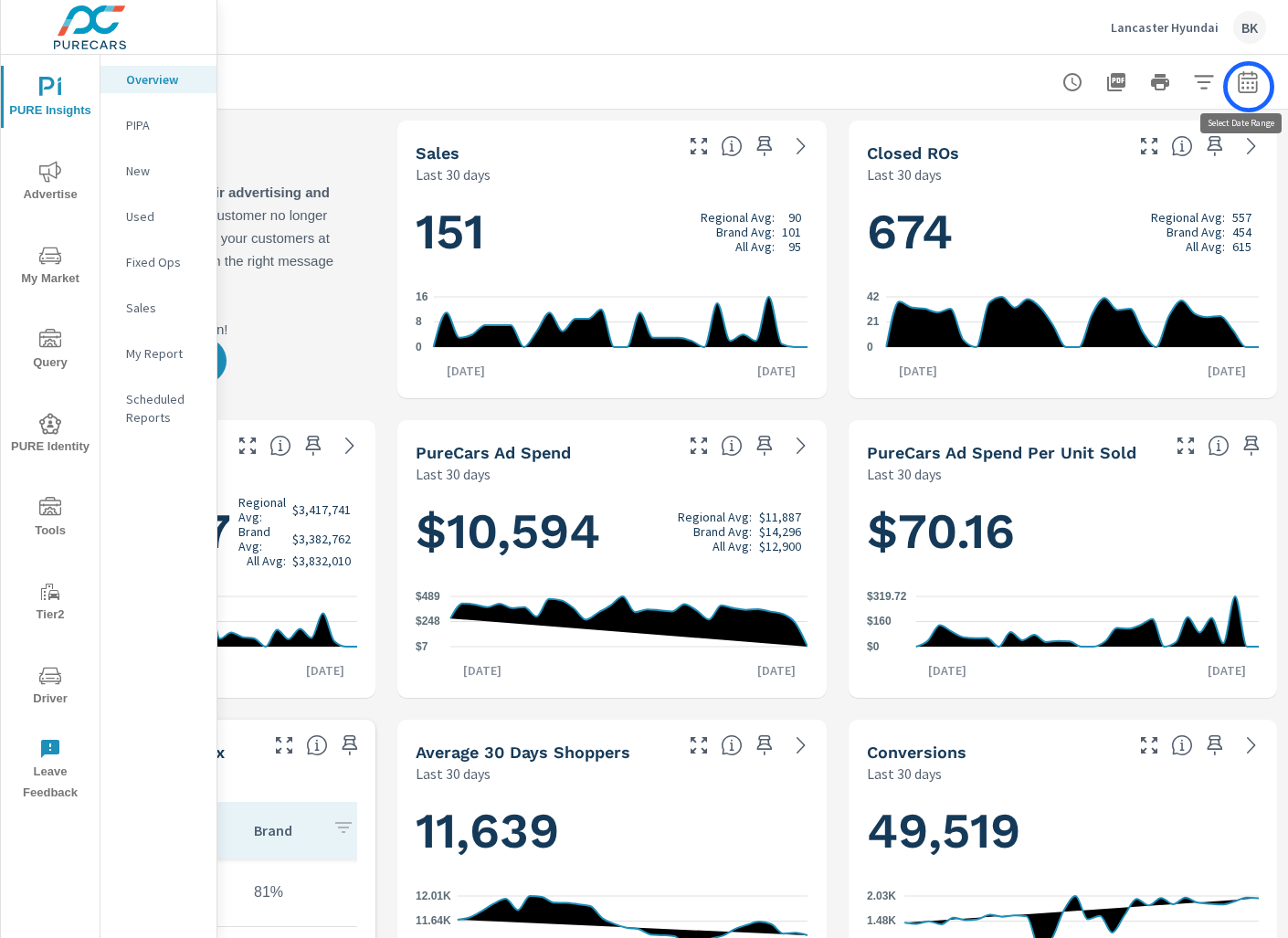
click at [1248, 87] on icon "button" at bounding box center [1247, 85] width 12 height 7
select select "Last 30 days"
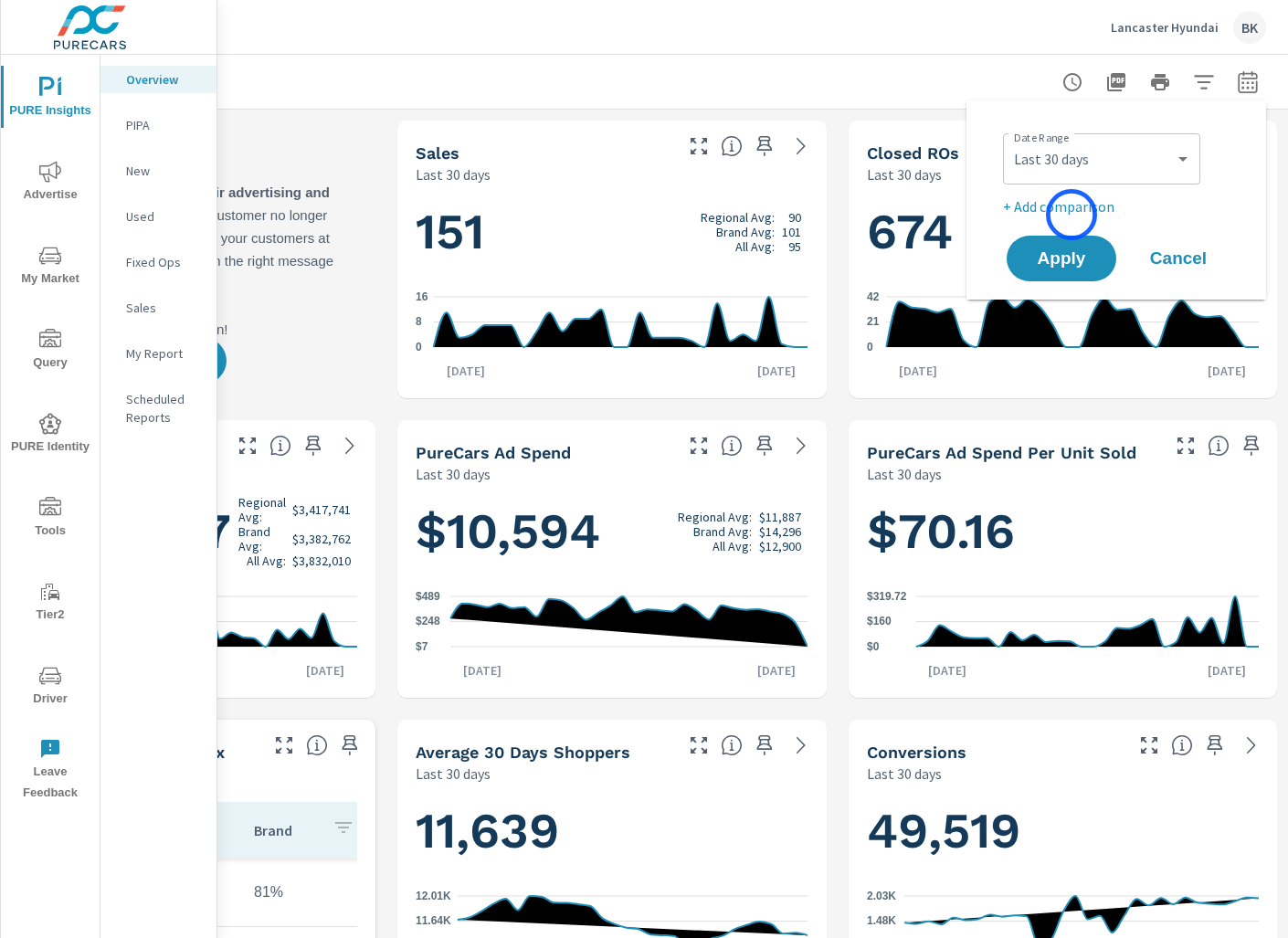
click at [1071, 215] on p "+ Add comparison" at bounding box center [1120, 206] width 234 height 22
select select "Previous period"
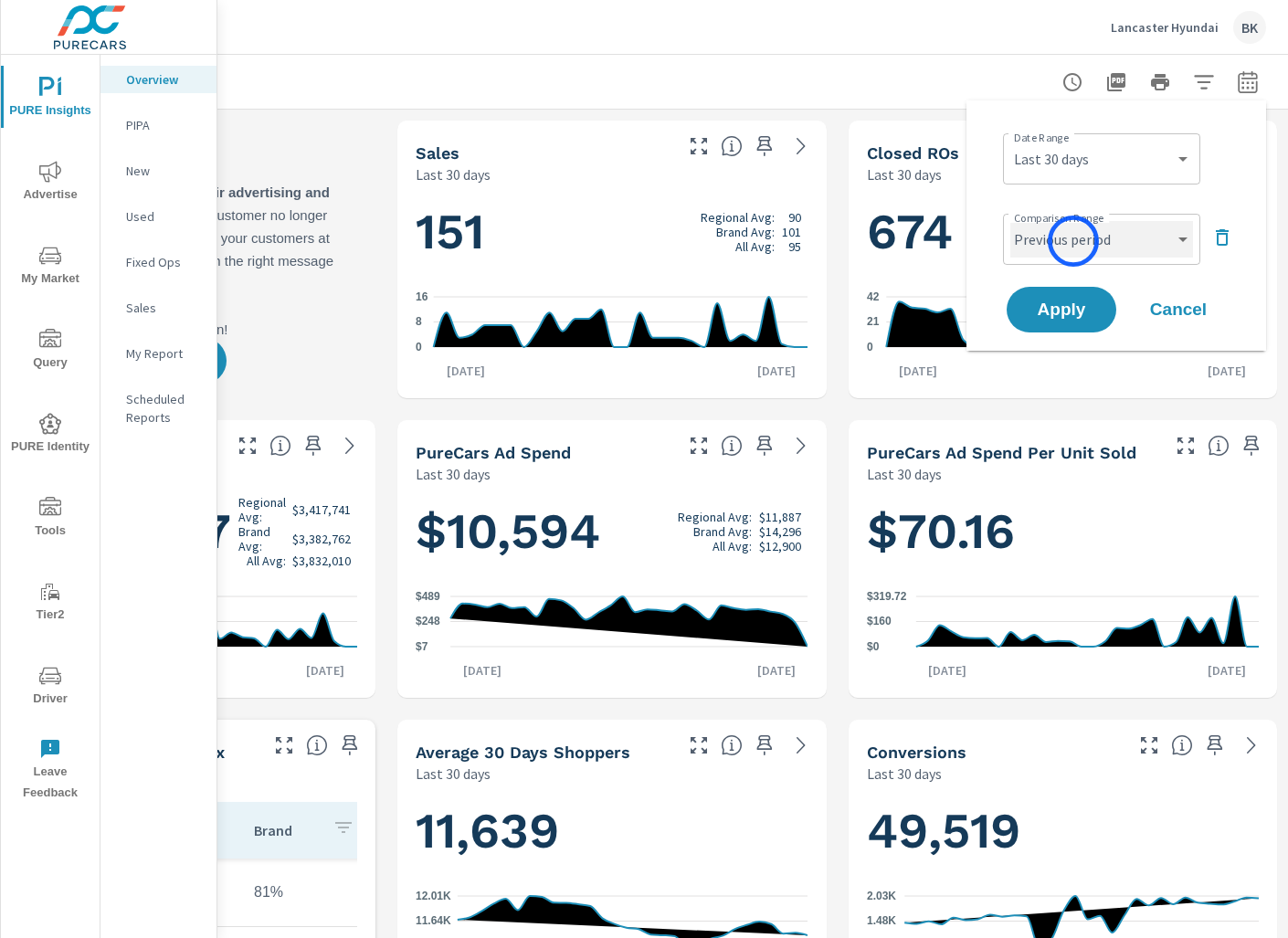
click at [1073, 241] on select "Custom Previous period Previous month Previous year" at bounding box center [1102, 240] width 182 height 37
click at [1011, 221] on select "Custom Previous period Previous month Previous year" at bounding box center [1102, 240] width 182 height 37
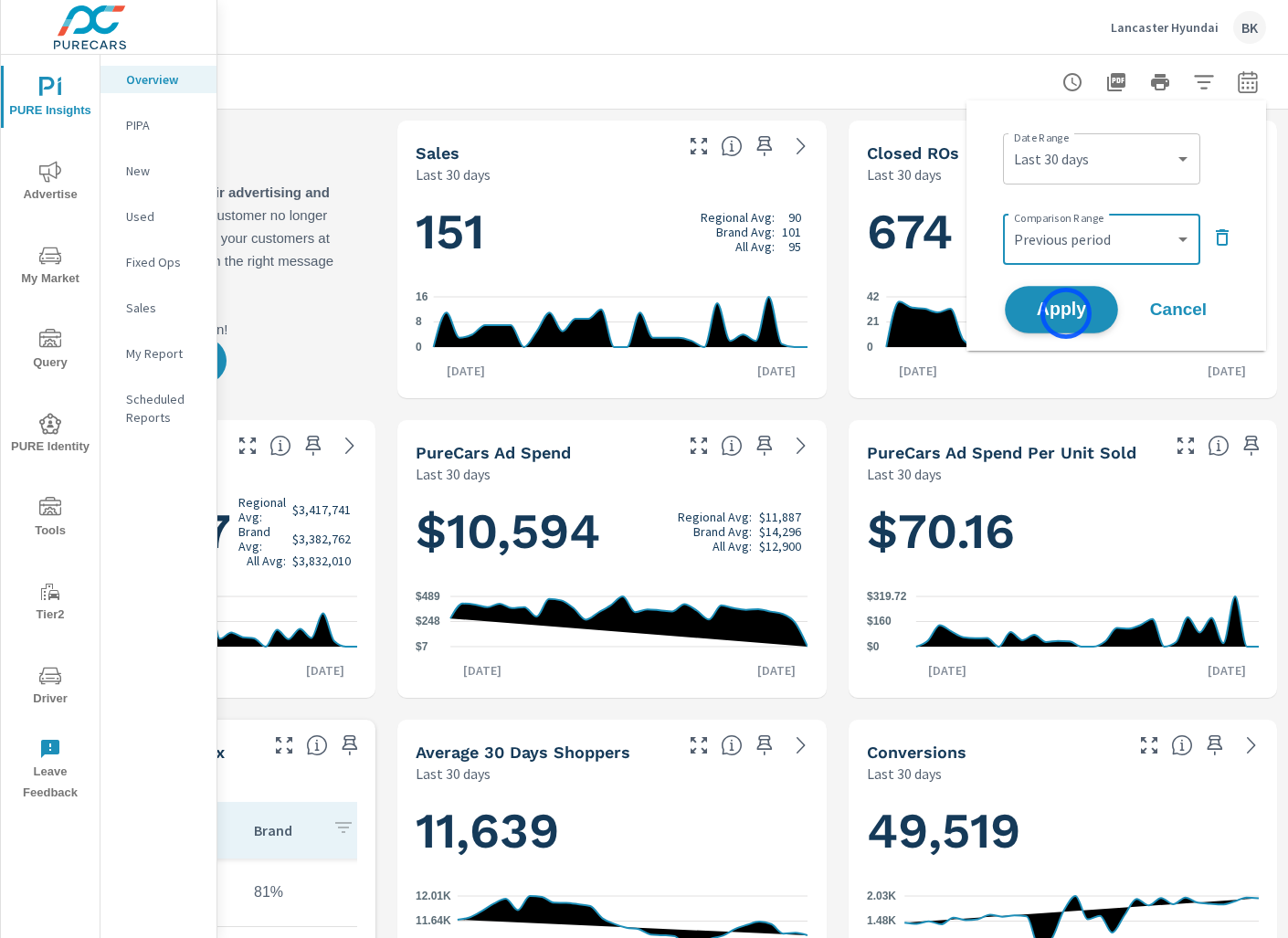
click at [1066, 313] on span "Apply" at bounding box center [1060, 310] width 75 height 18
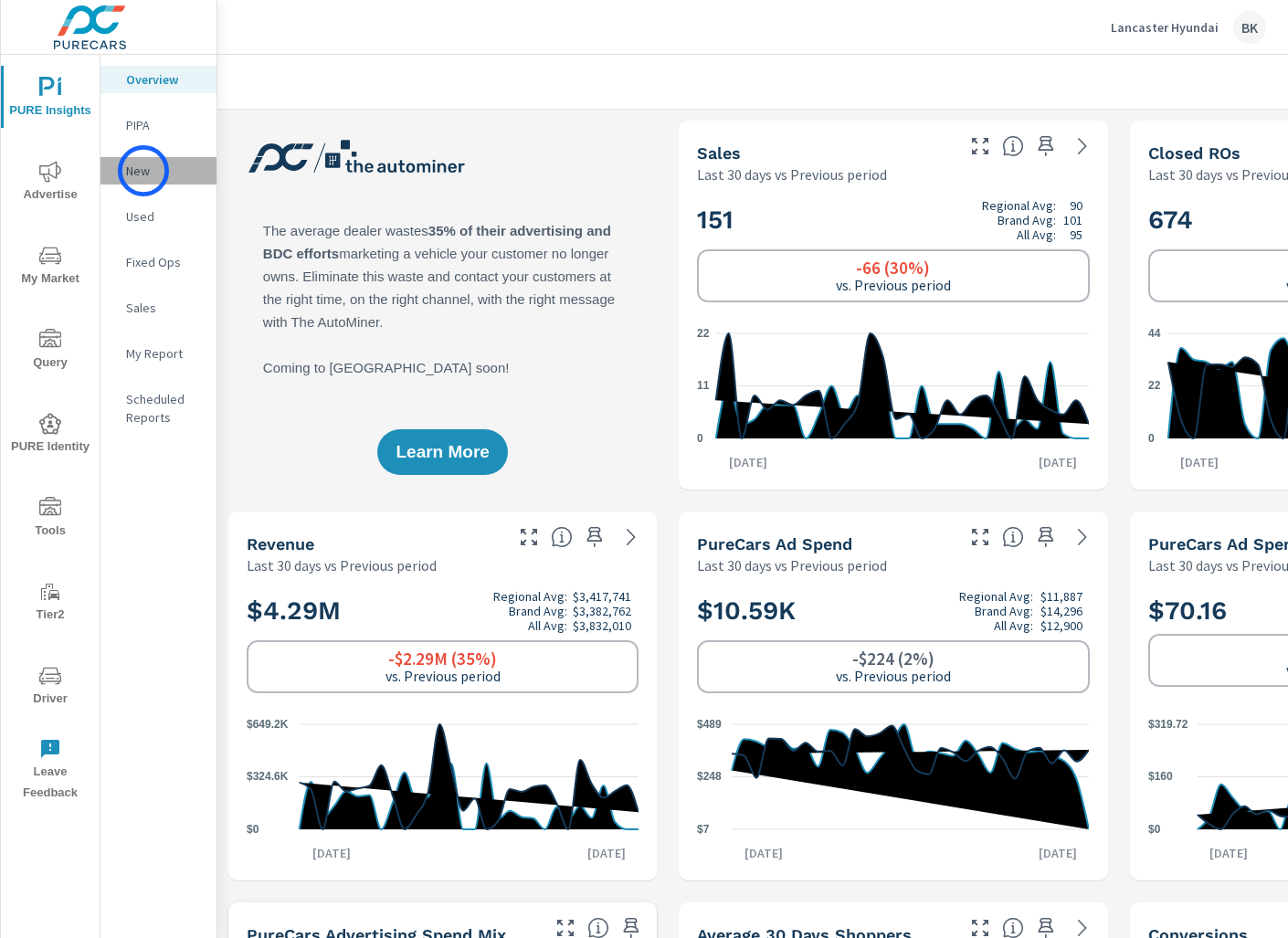
click at [144, 170] on p "New" at bounding box center [164, 170] width 76 height 18
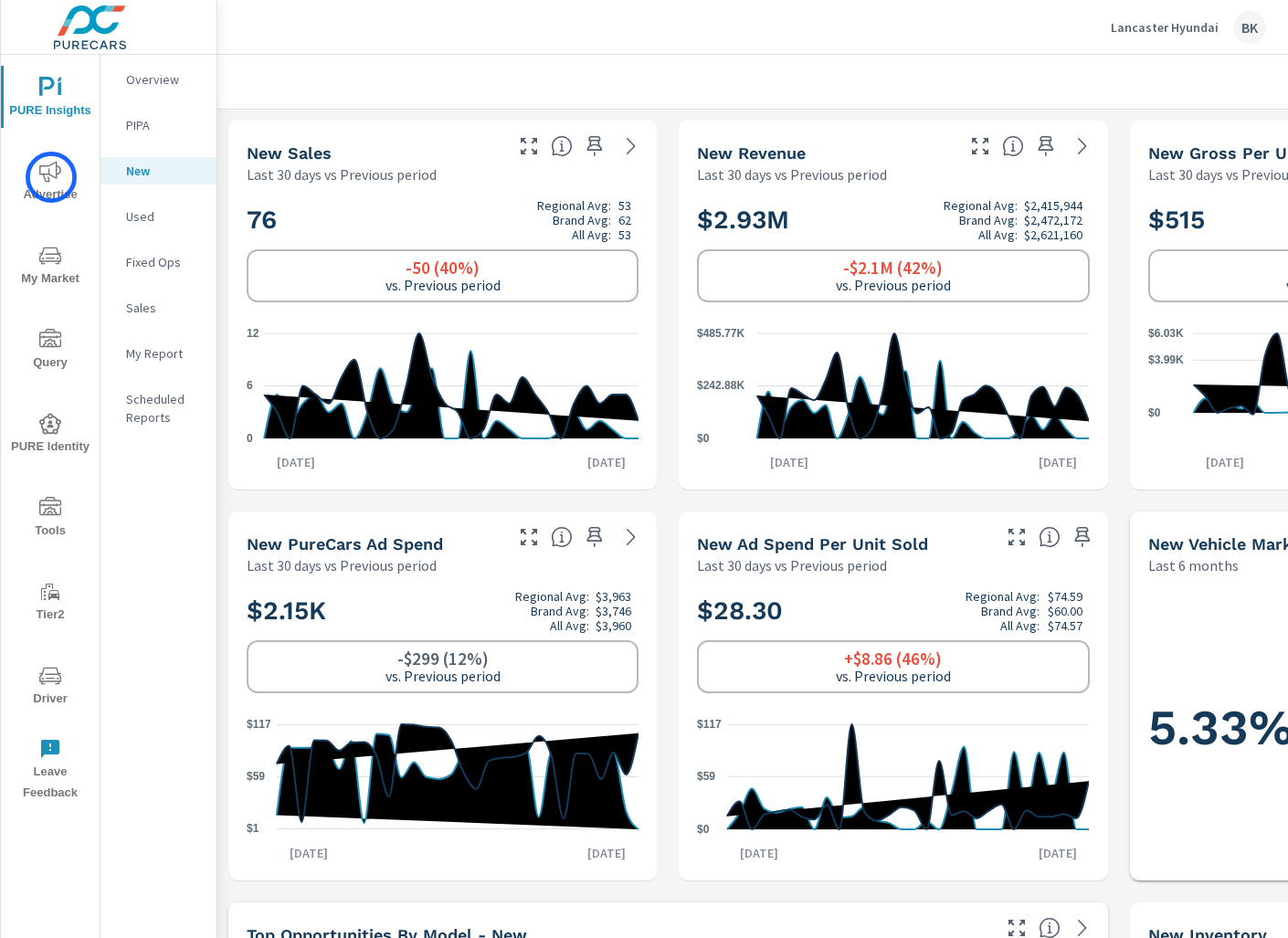
click at [52, 177] on icon "nav menu" at bounding box center [51, 171] width 22 height 22
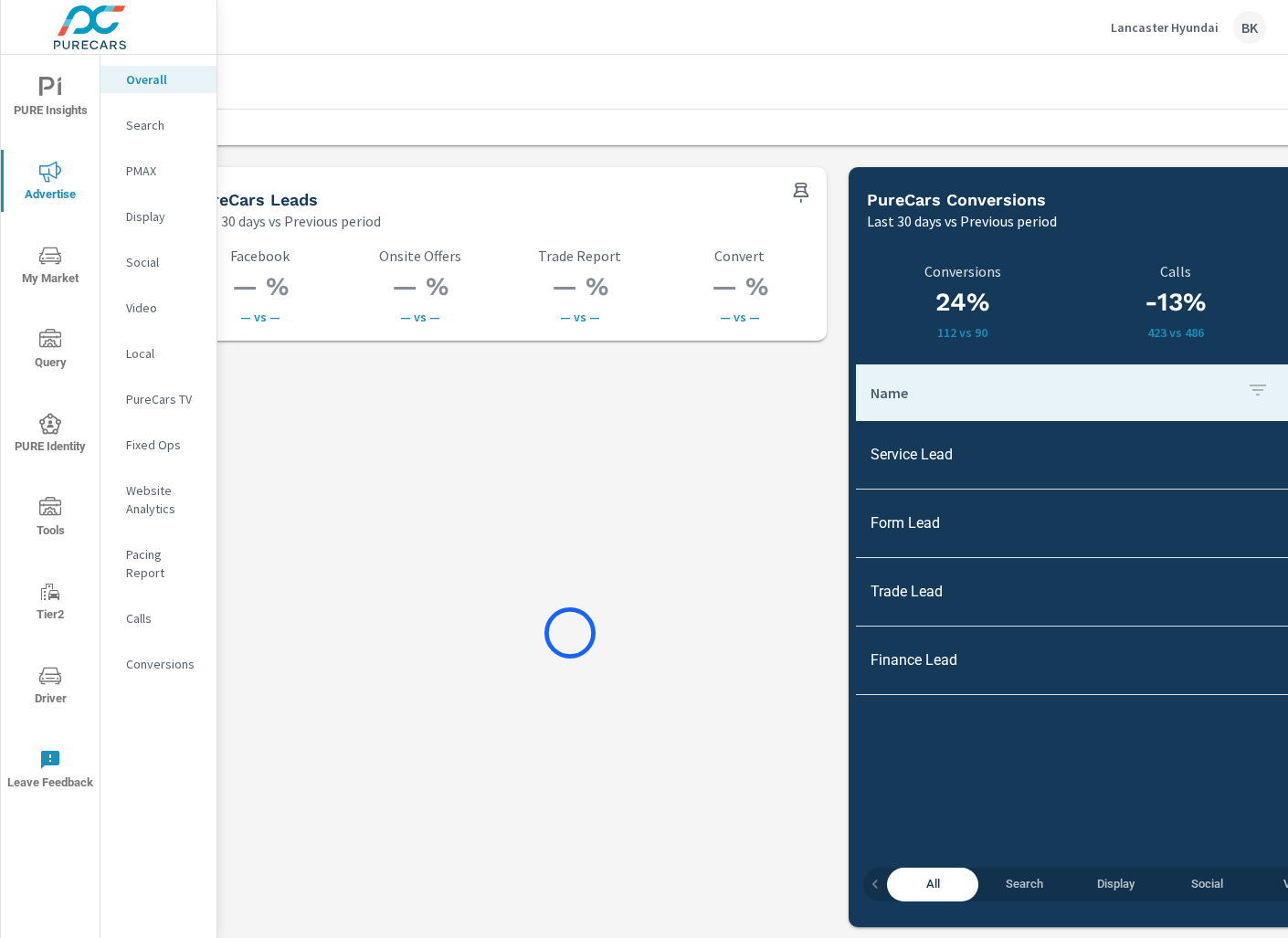
scroll to position [2495, 281]
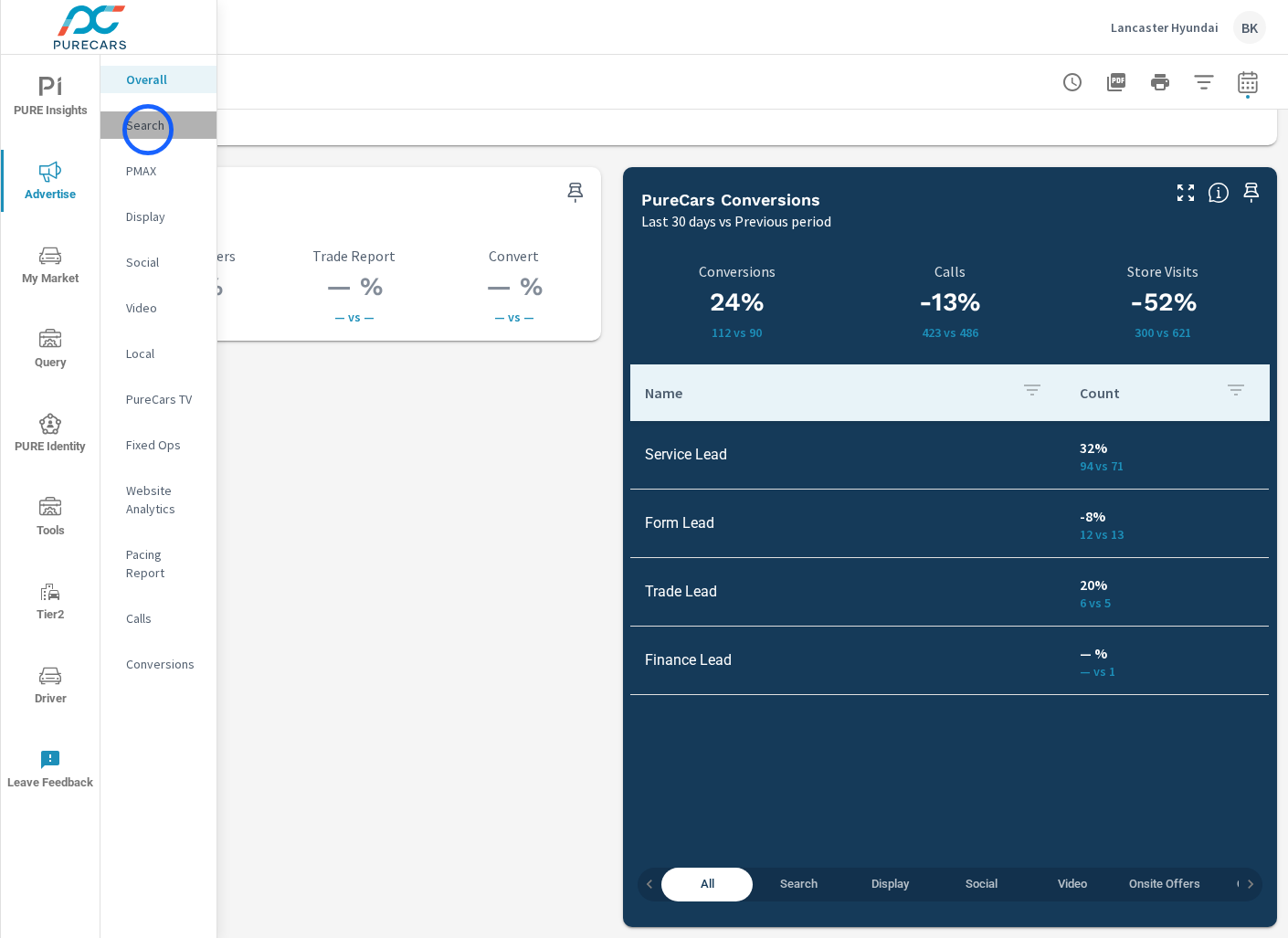
click at [148, 130] on p "Search" at bounding box center [164, 125] width 76 height 18
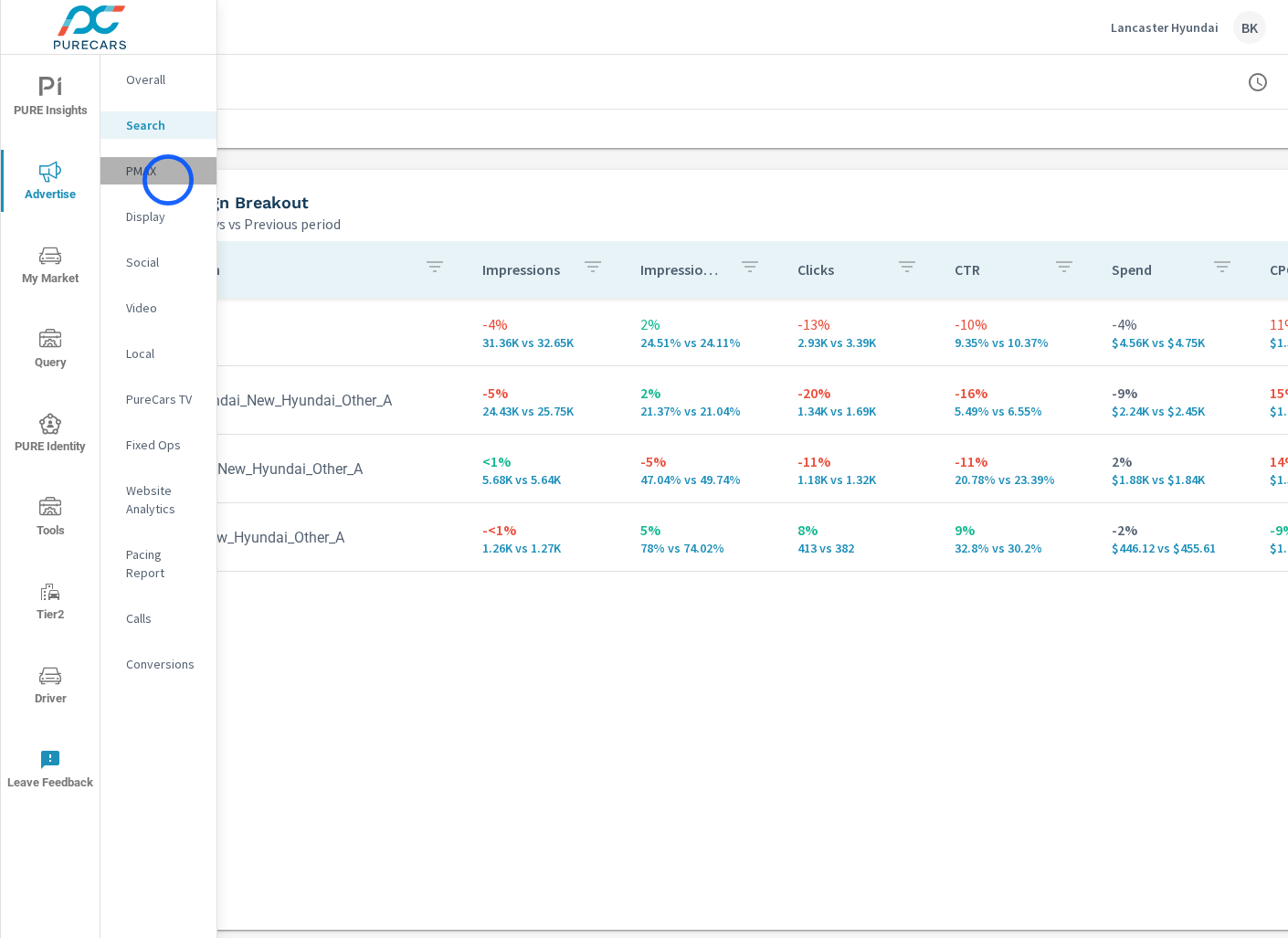
click at [168, 180] on div "PMAX" at bounding box center [158, 171] width 116 height 28
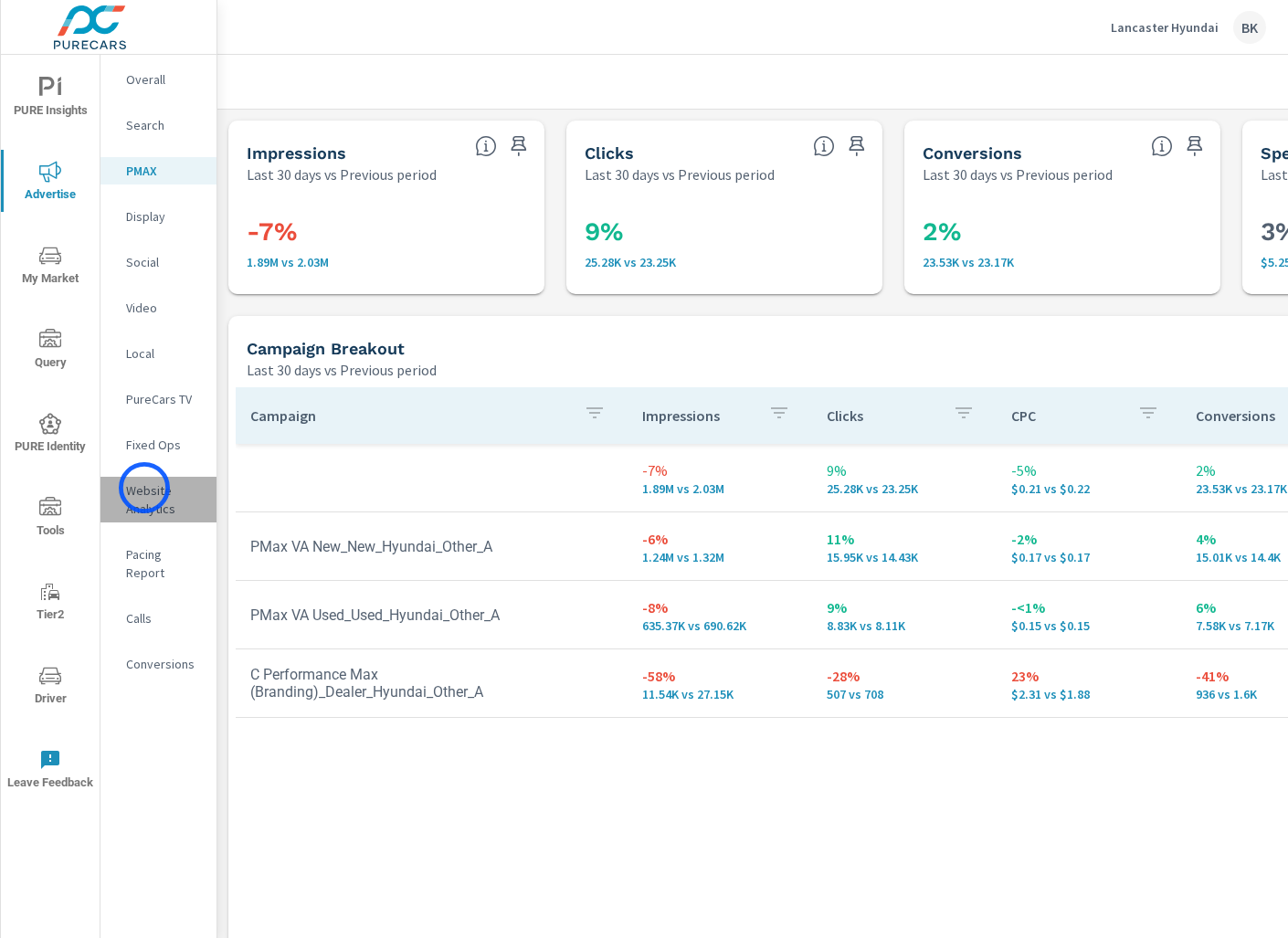
click at [145, 487] on p "Website Analytics" at bounding box center [164, 499] width 76 height 37
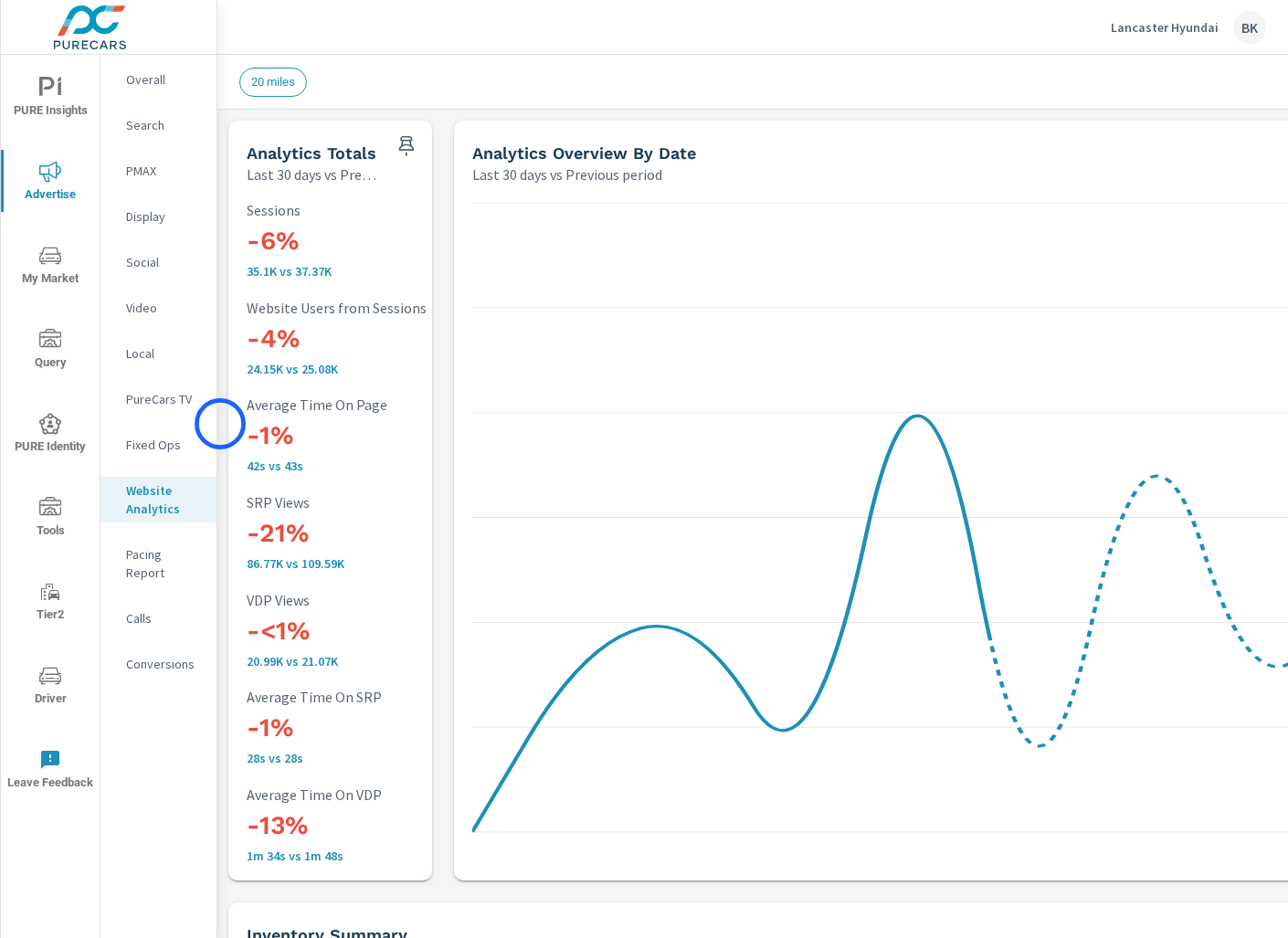
scroll to position [2, 0]
